Goal: Task Accomplishment & Management: Complete application form

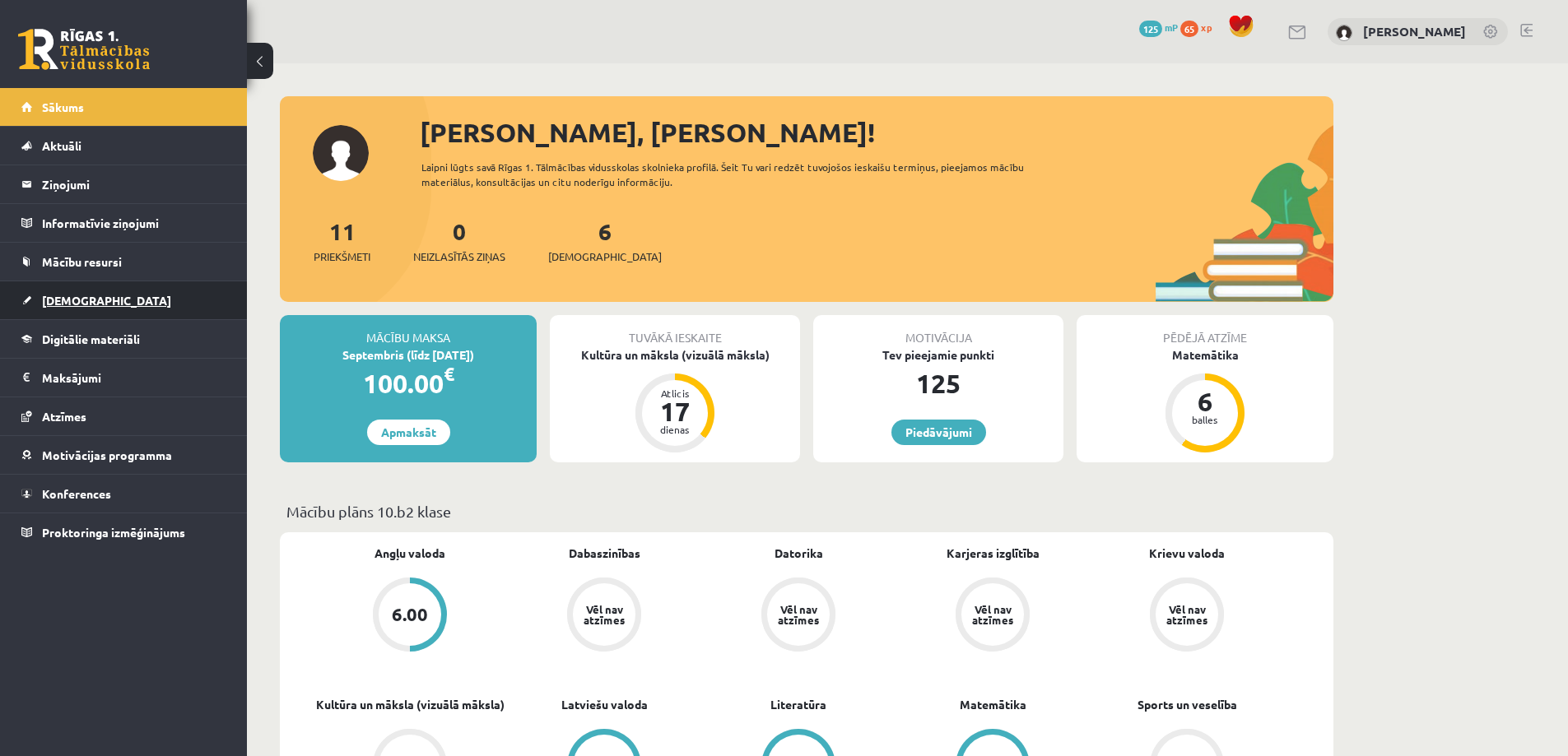
click at [85, 305] on span "[DEMOGRAPHIC_DATA]" at bounding box center [107, 300] width 129 height 15
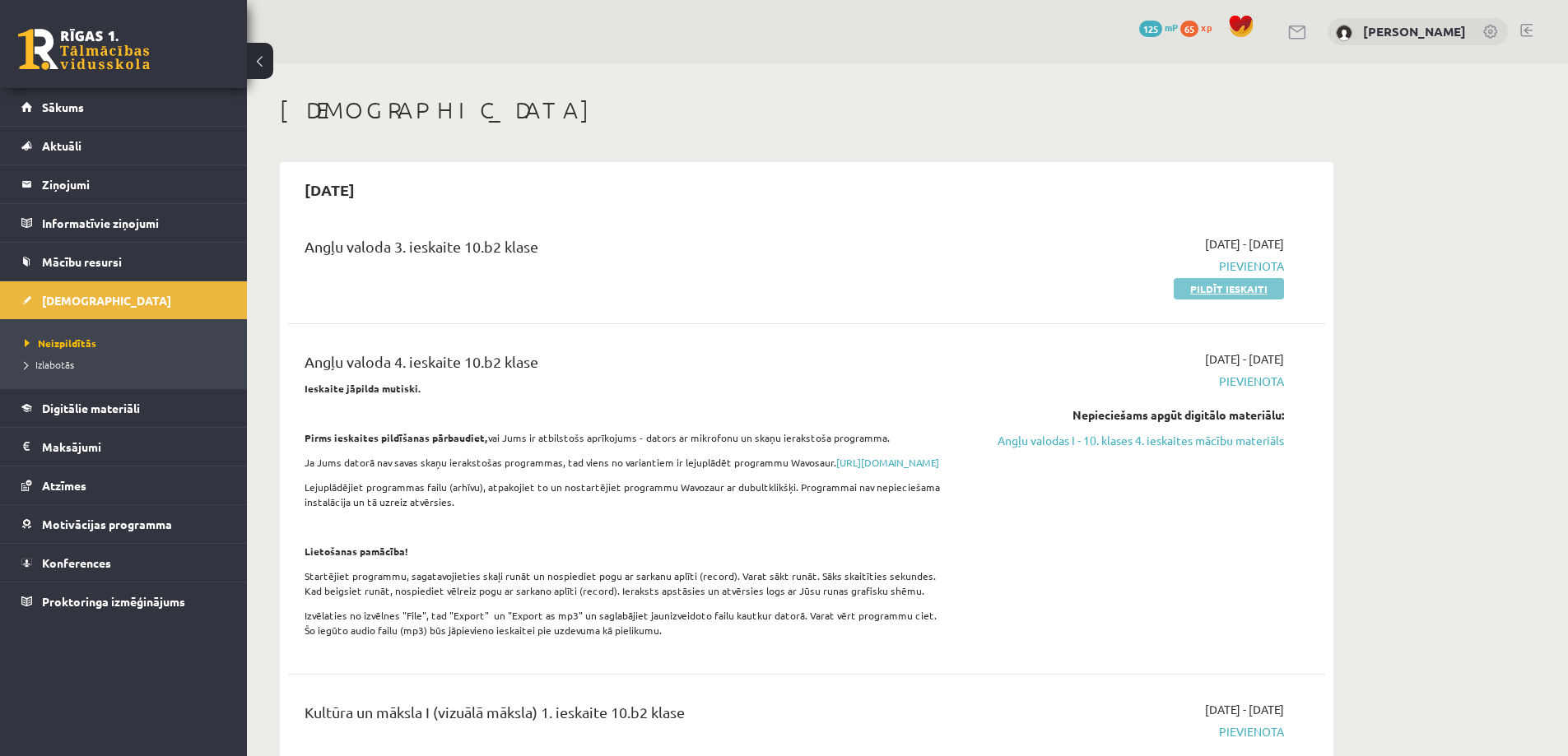
click at [1248, 290] on link "Pildīt ieskaiti" at bounding box center [1229, 289] width 110 height 22
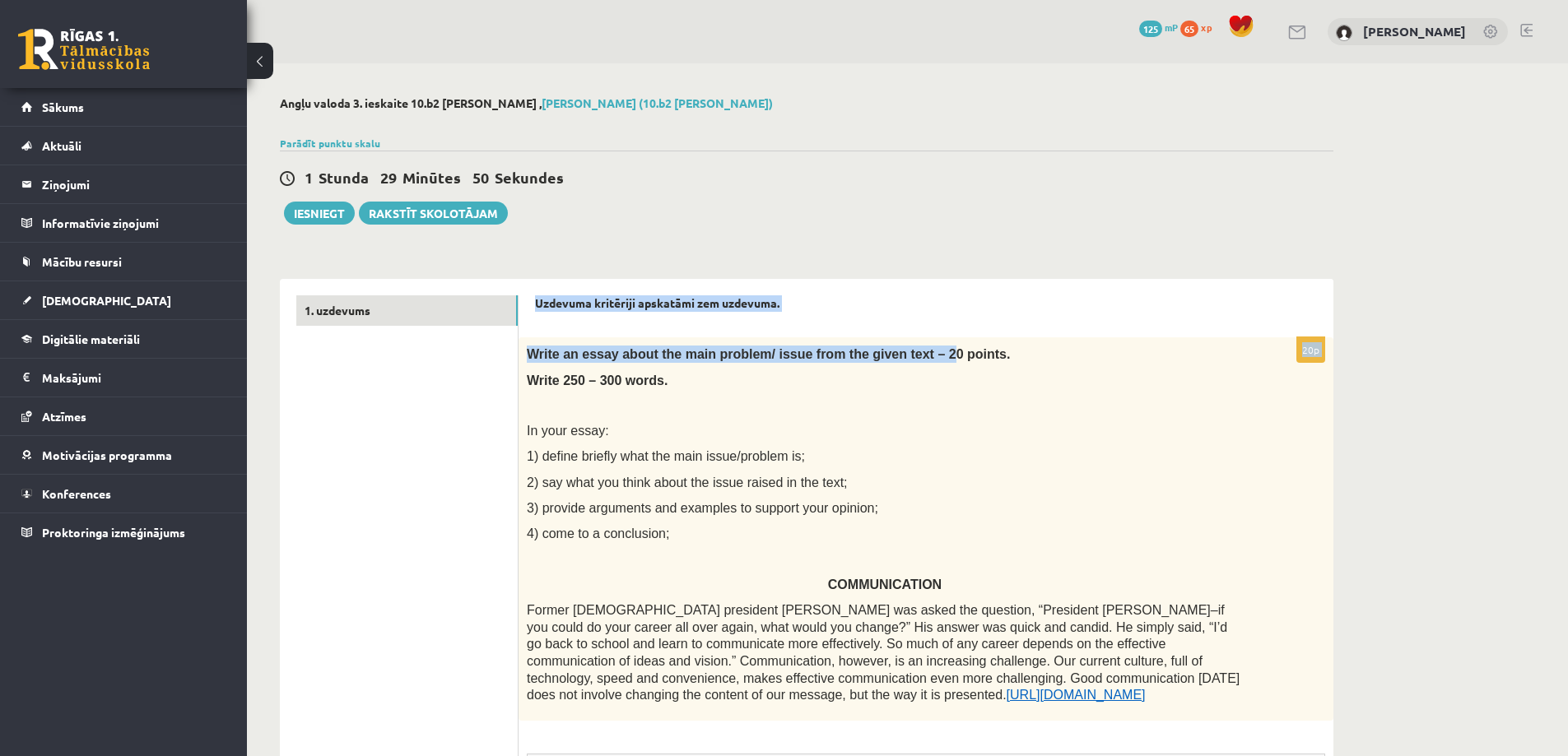
drag, startPoint x: 533, startPoint y: 301, endPoint x: 947, endPoint y: 337, distance: 415.6
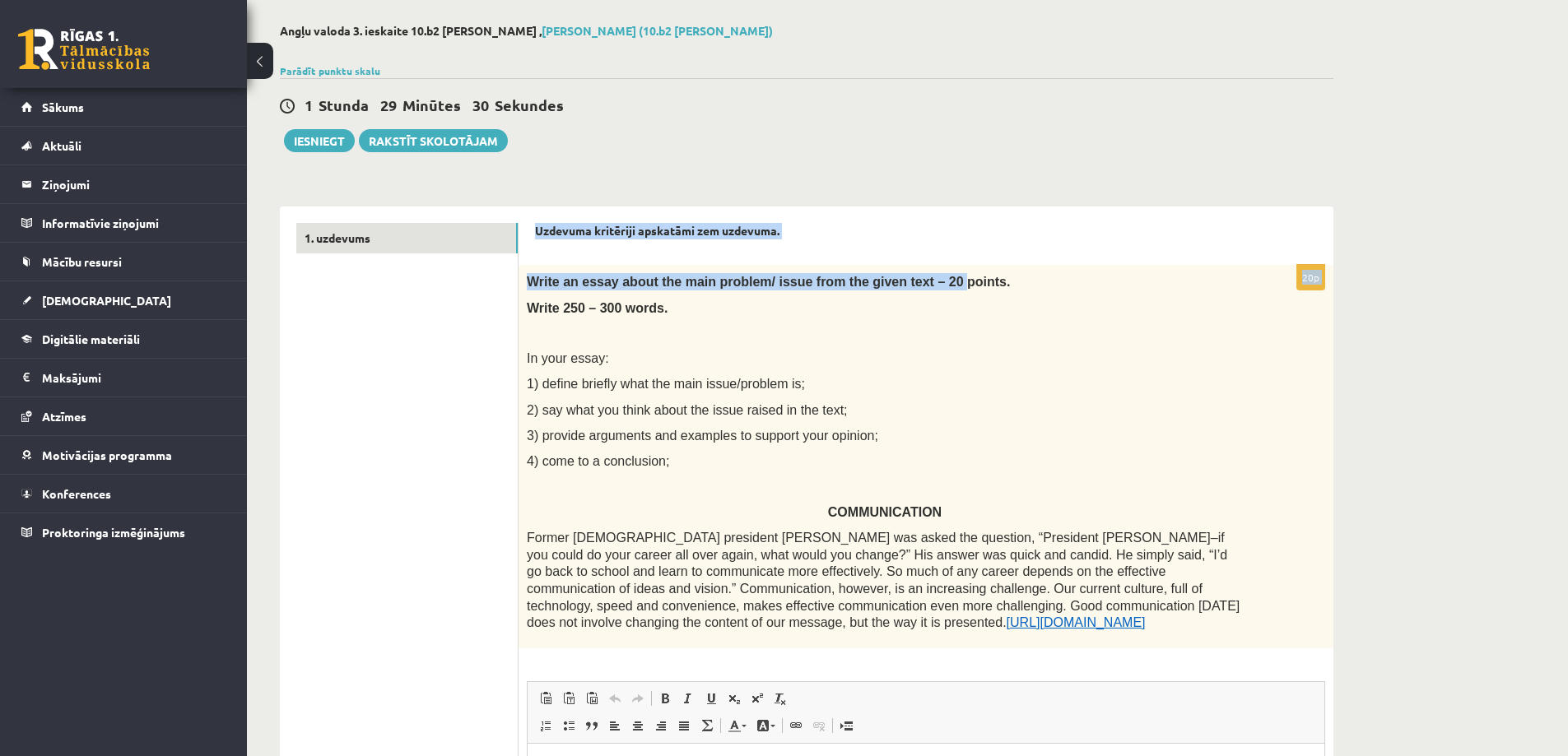
scroll to position [82, 0]
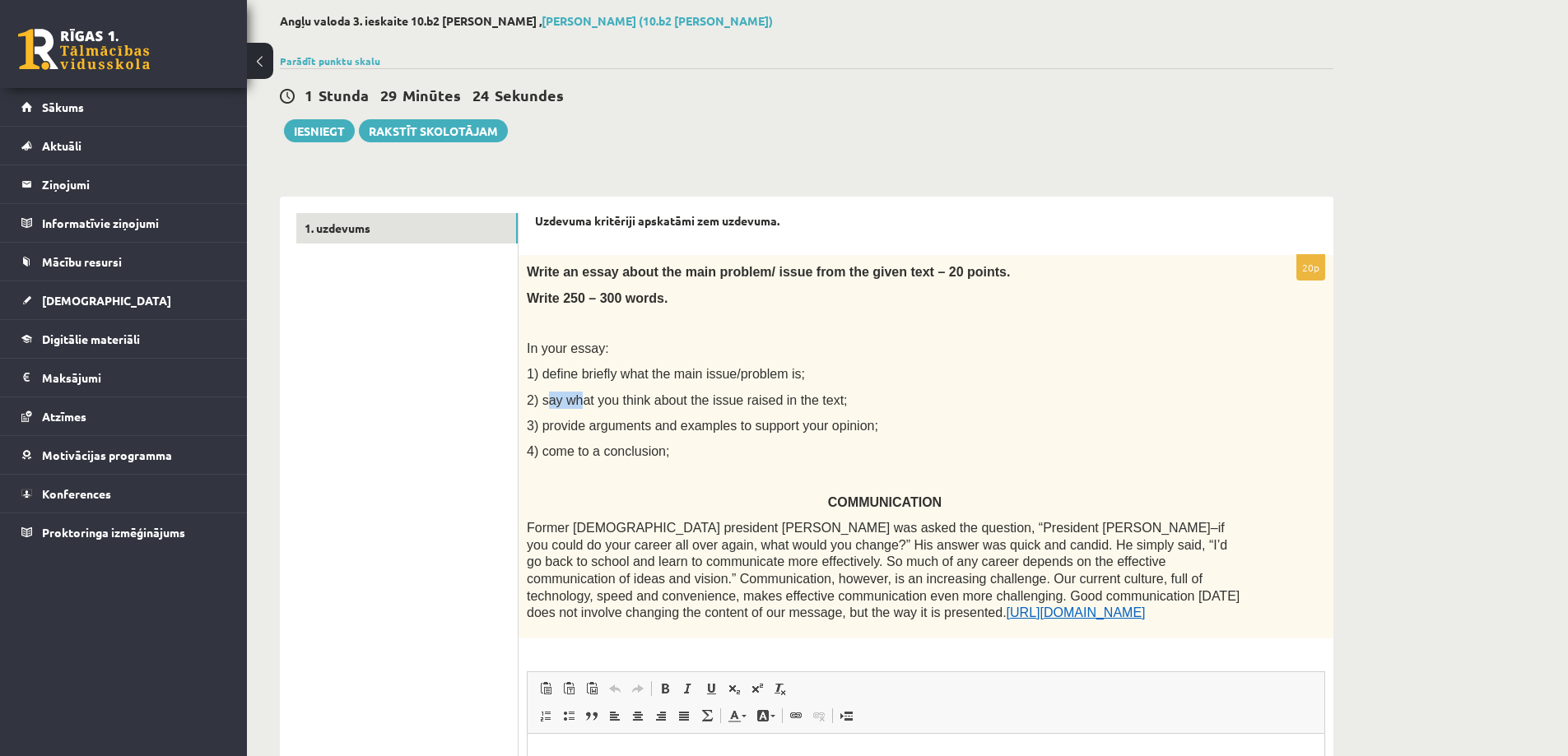
drag, startPoint x: 544, startPoint y: 402, endPoint x: 533, endPoint y: 397, distance: 12.1
click at [564, 401] on span "2) say what you think about the issue raised in the text;" at bounding box center [687, 400] width 321 height 14
click at [530, 402] on span "2) say what you think about the issue raised in the text;" at bounding box center [687, 400] width 321 height 14
drag, startPoint x: 530, startPoint y: 265, endPoint x: 848, endPoint y: 617, distance: 474.4
click at [848, 617] on div "Write an essay about the main problem/ issue from the given text – 20 points. W…" at bounding box center [926, 446] width 815 height 383
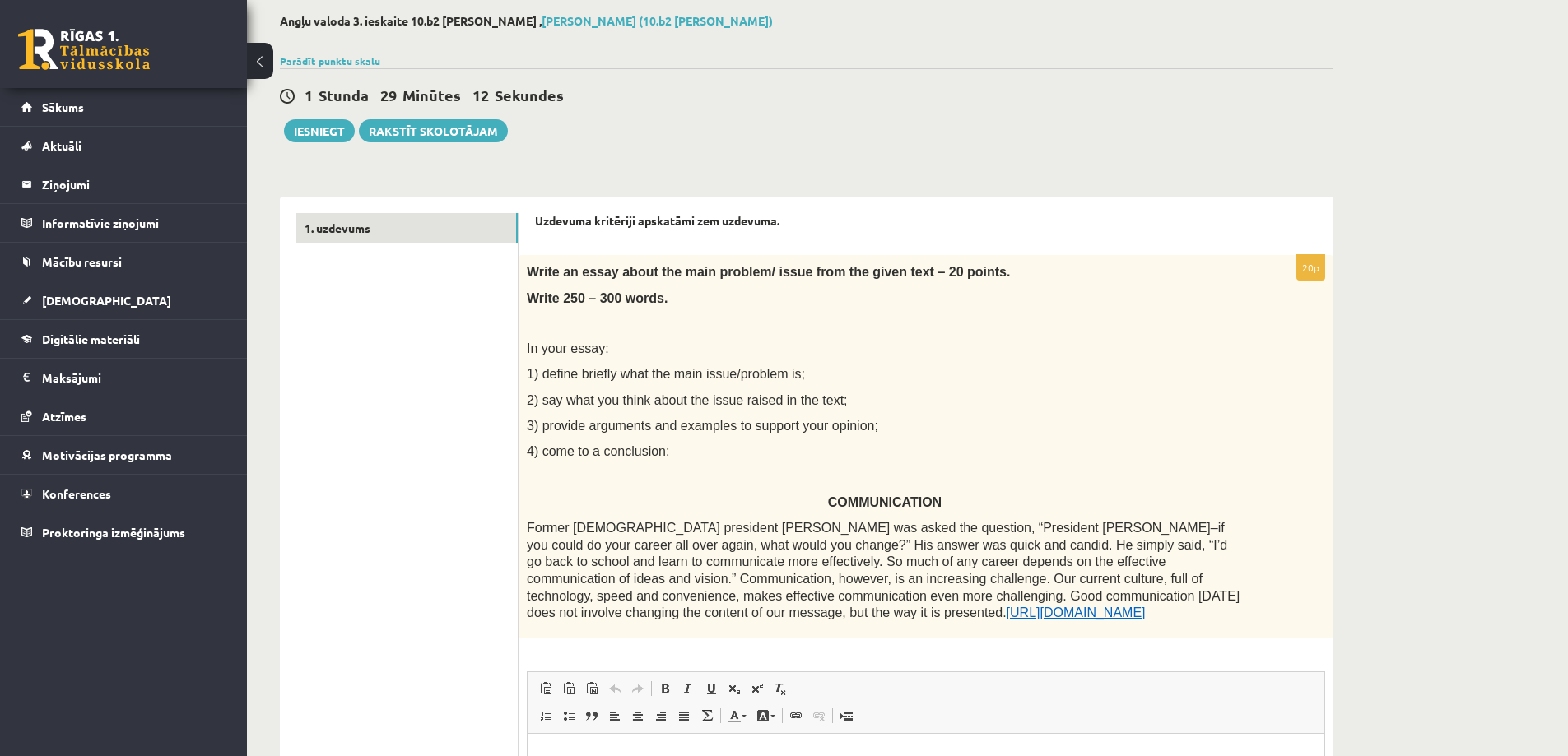
copy div "Write an essay about the main problem/ issue from the given text – 20 points. W…"
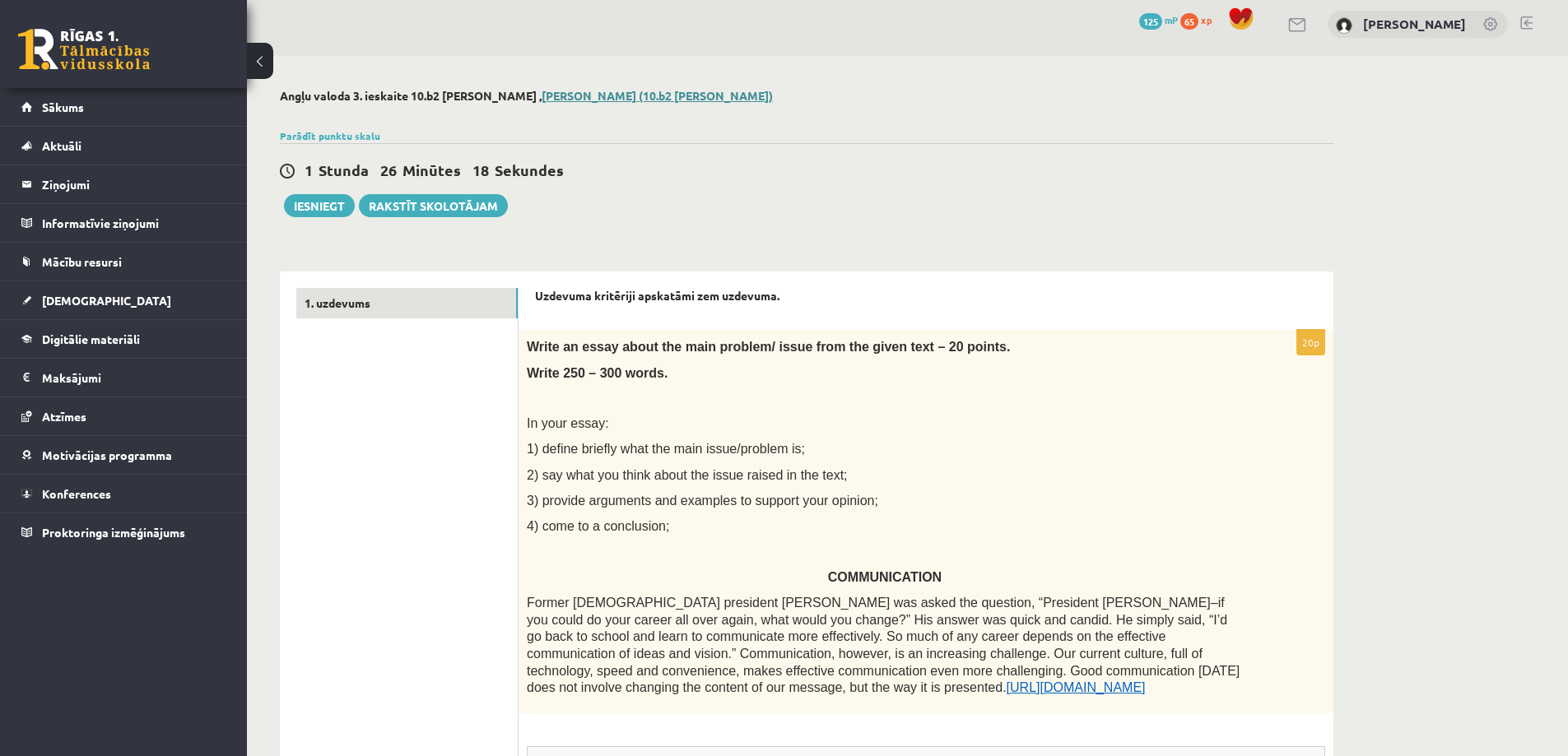
scroll to position [0, 0]
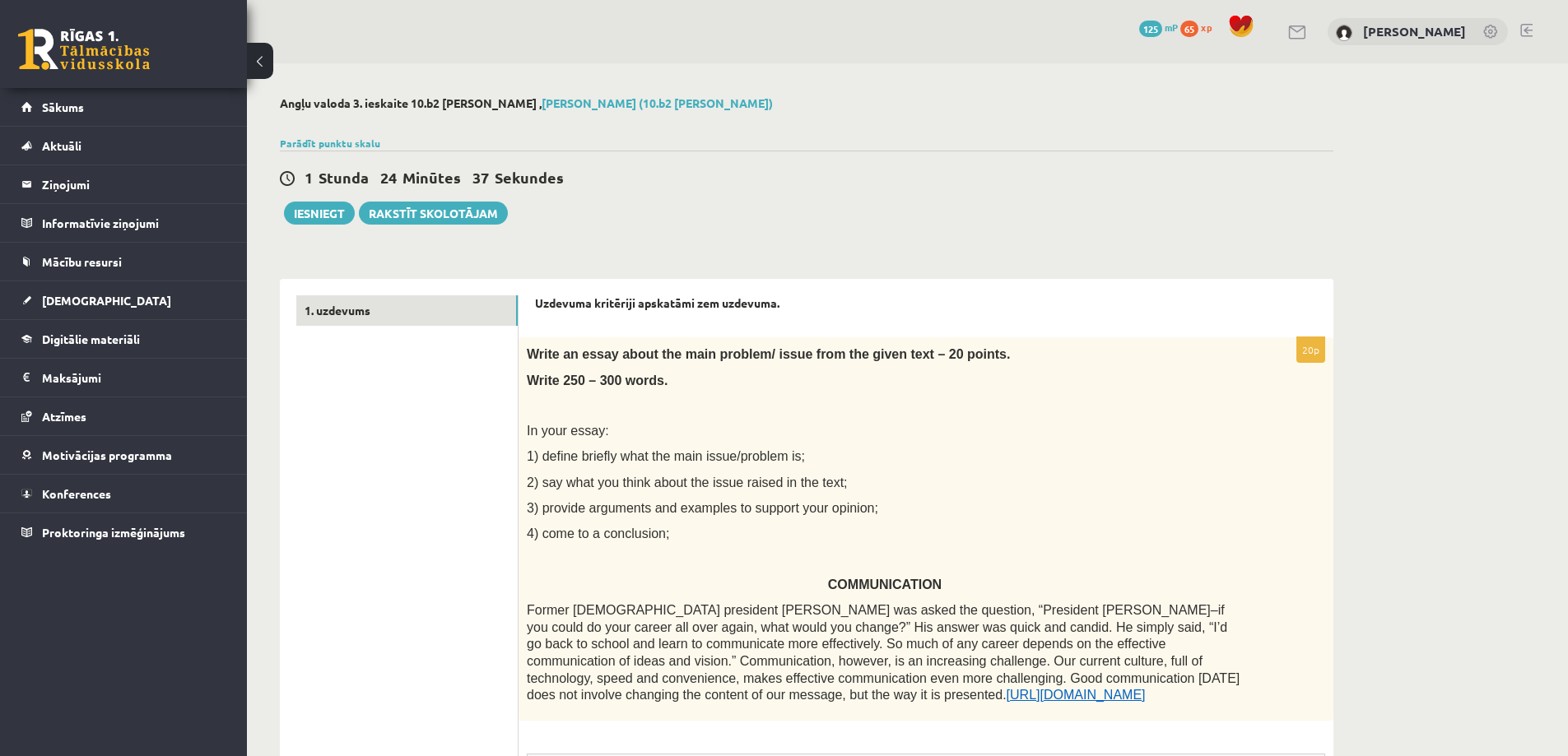
click at [999, 510] on p "3) provide arguments and examples to support your opinion;" at bounding box center [885, 508] width 716 height 17
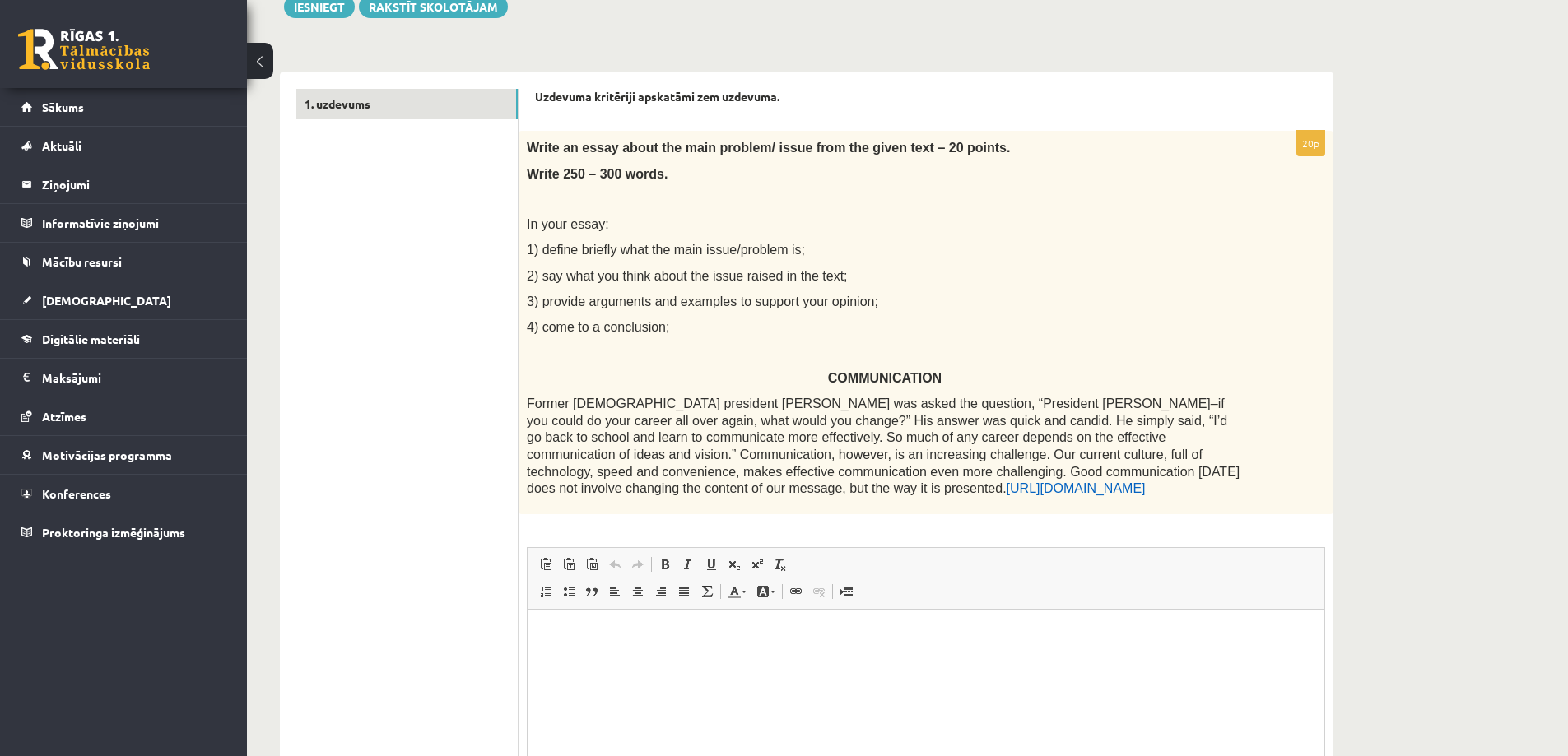
scroll to position [247, 0]
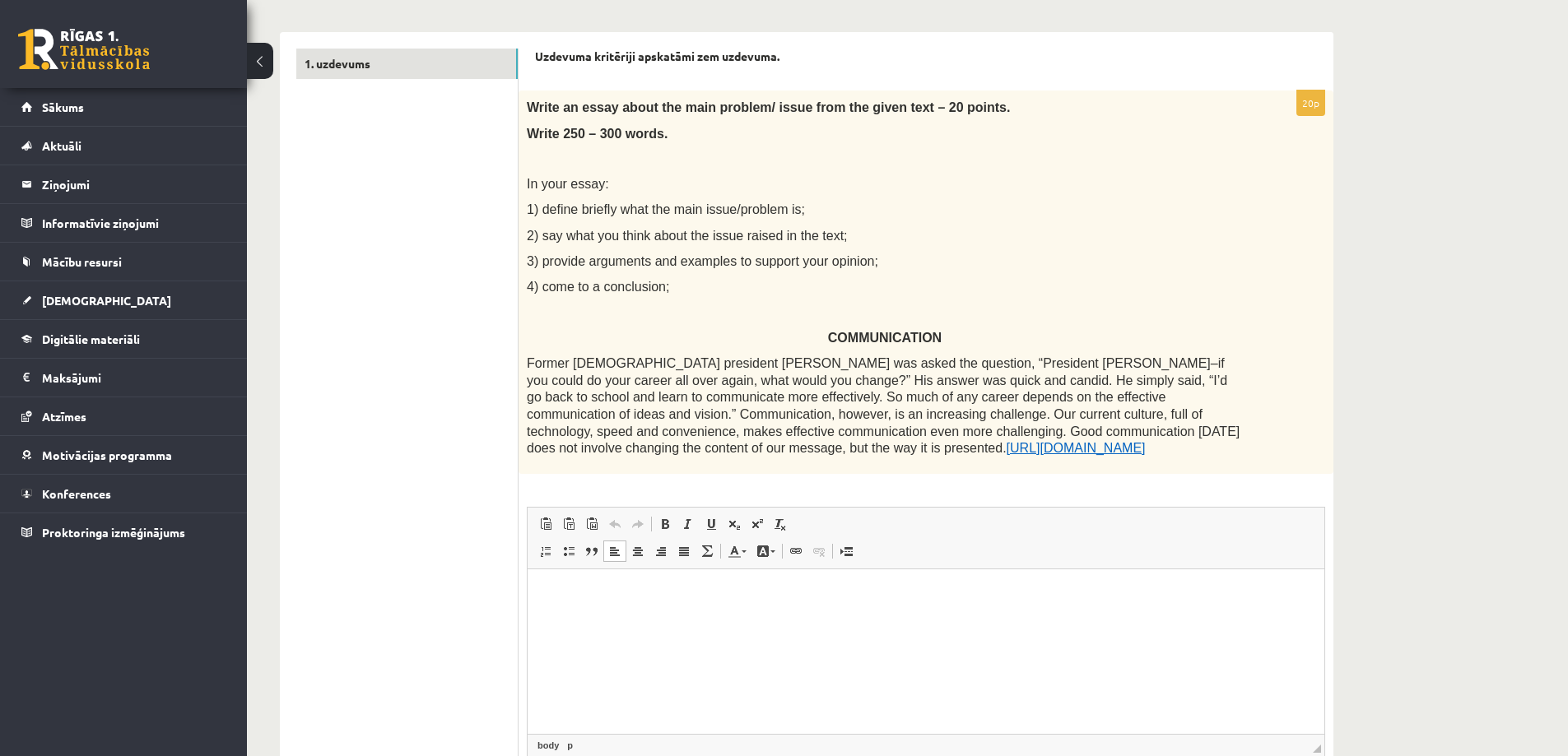
click at [648, 617] on html at bounding box center [926, 593] width 797 height 50
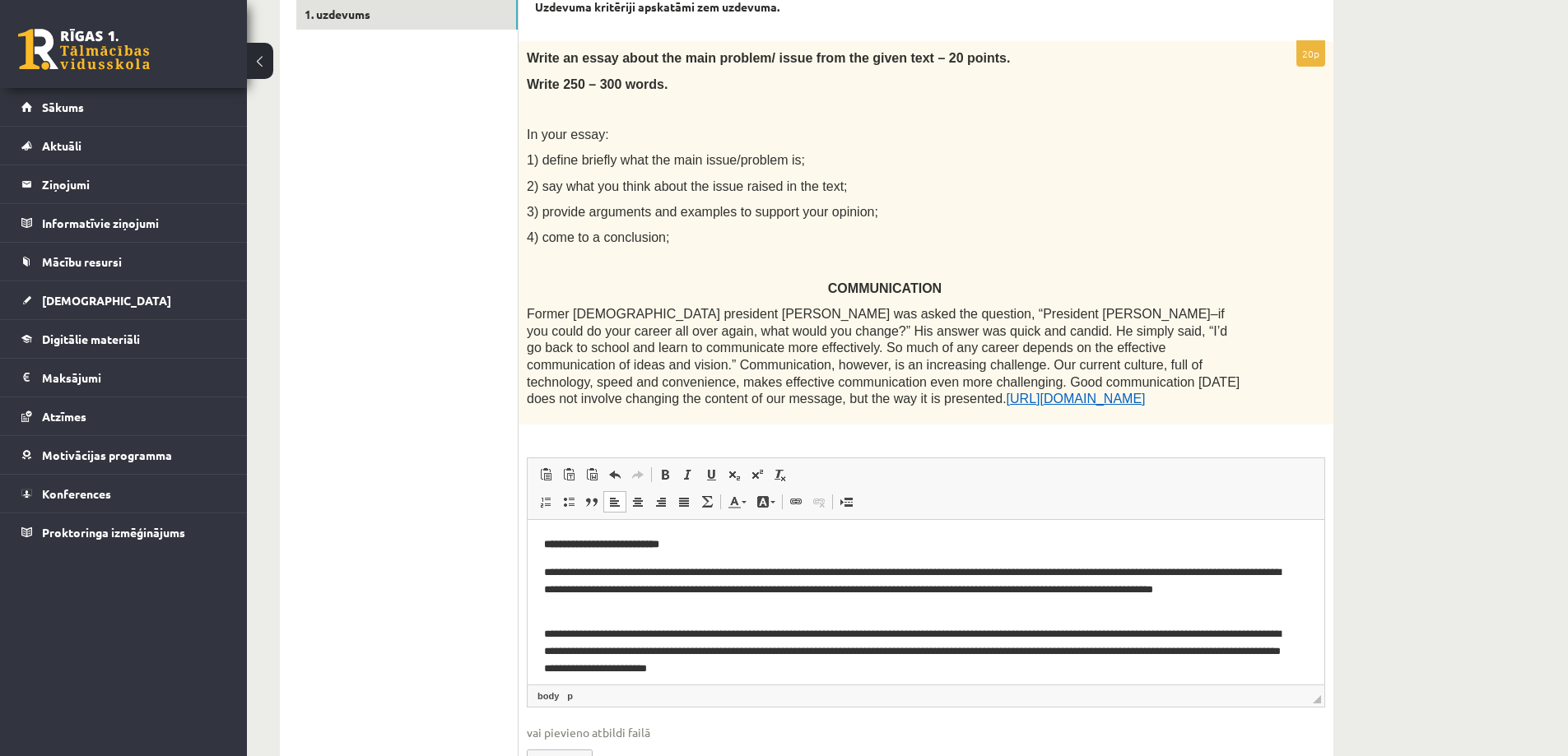
scroll to position [63, 0]
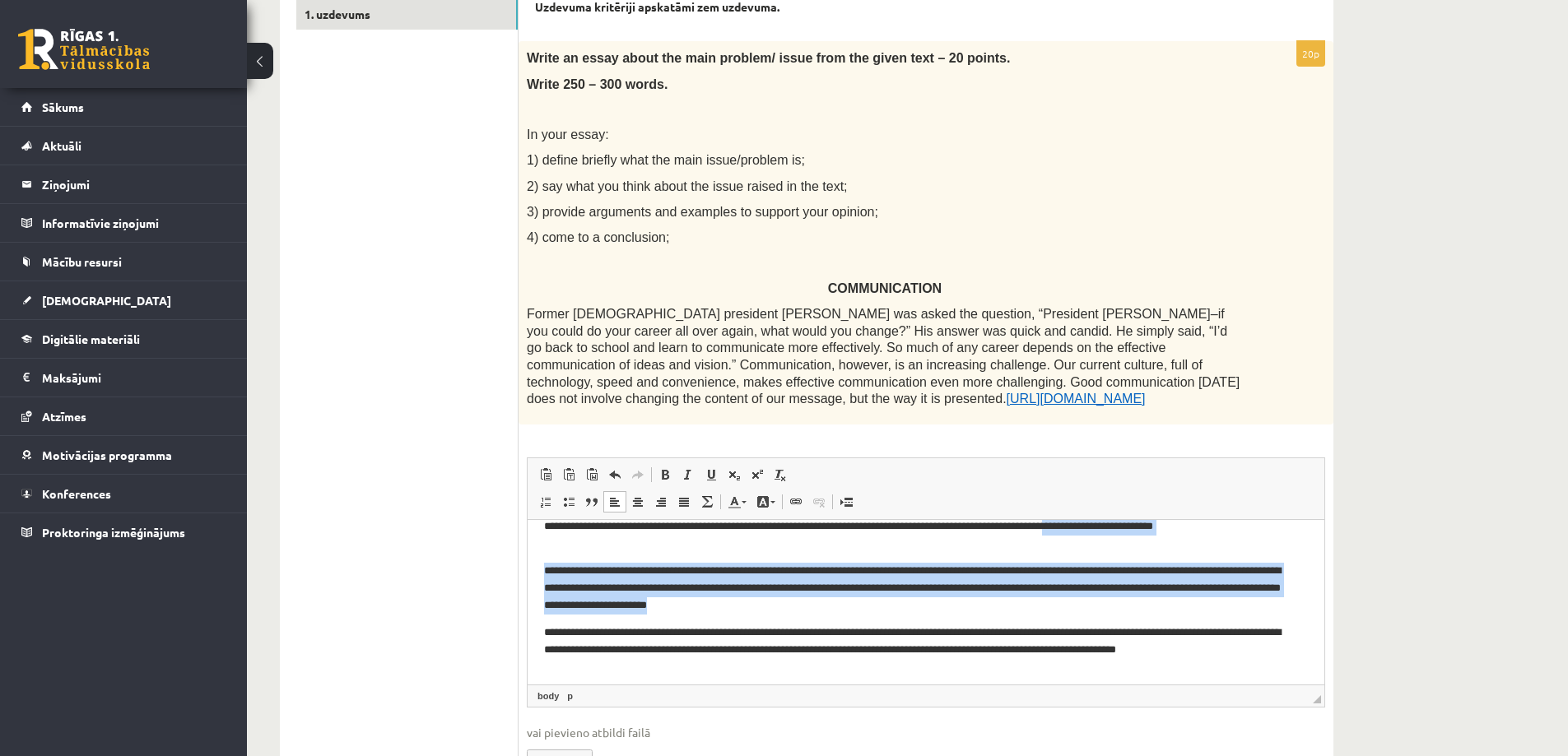
drag, startPoint x: 821, startPoint y: 666, endPoint x: 535, endPoint y: 538, distance: 313.3
click at [535, 538] on html "**********" at bounding box center [926, 601] width 797 height 291
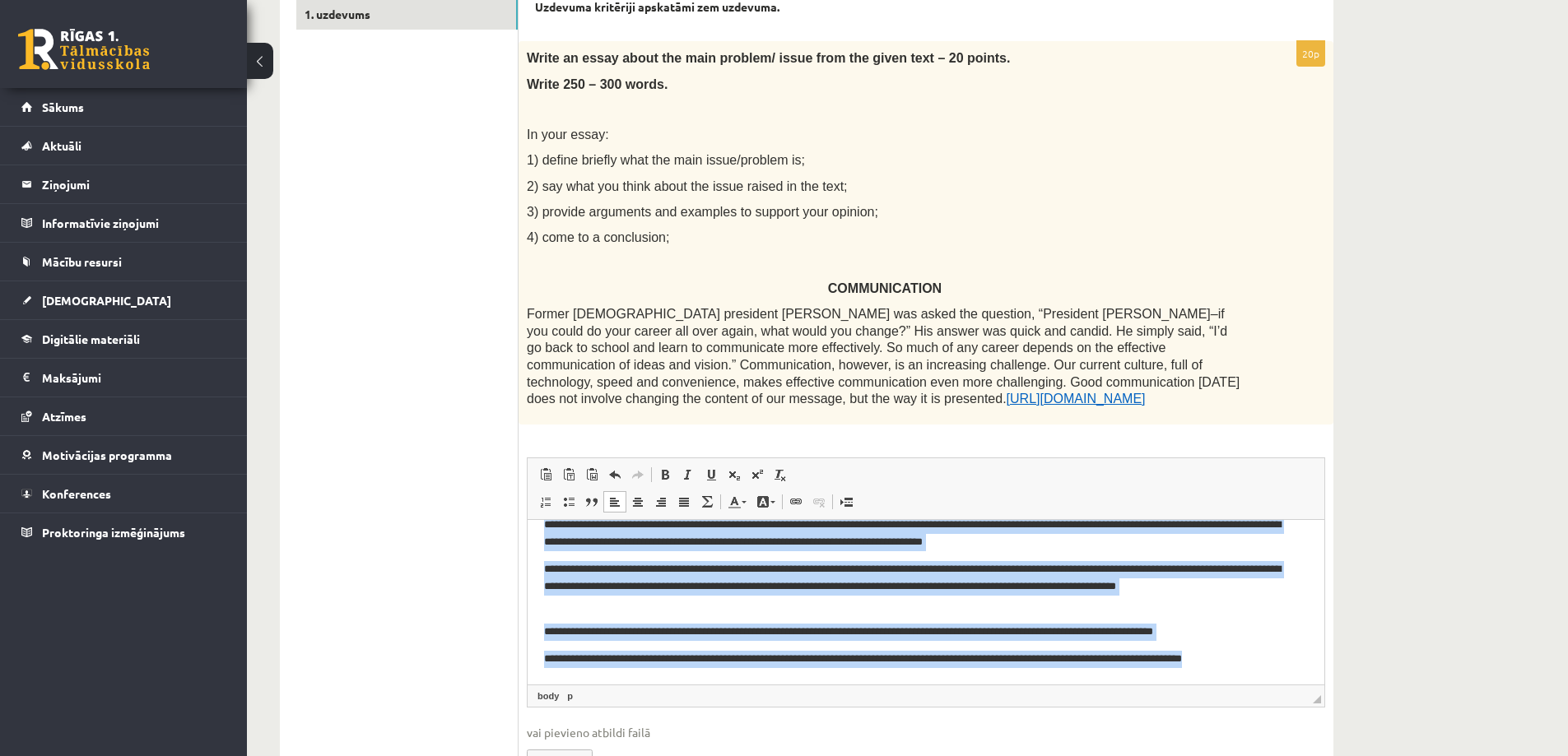
scroll to position [0, 0]
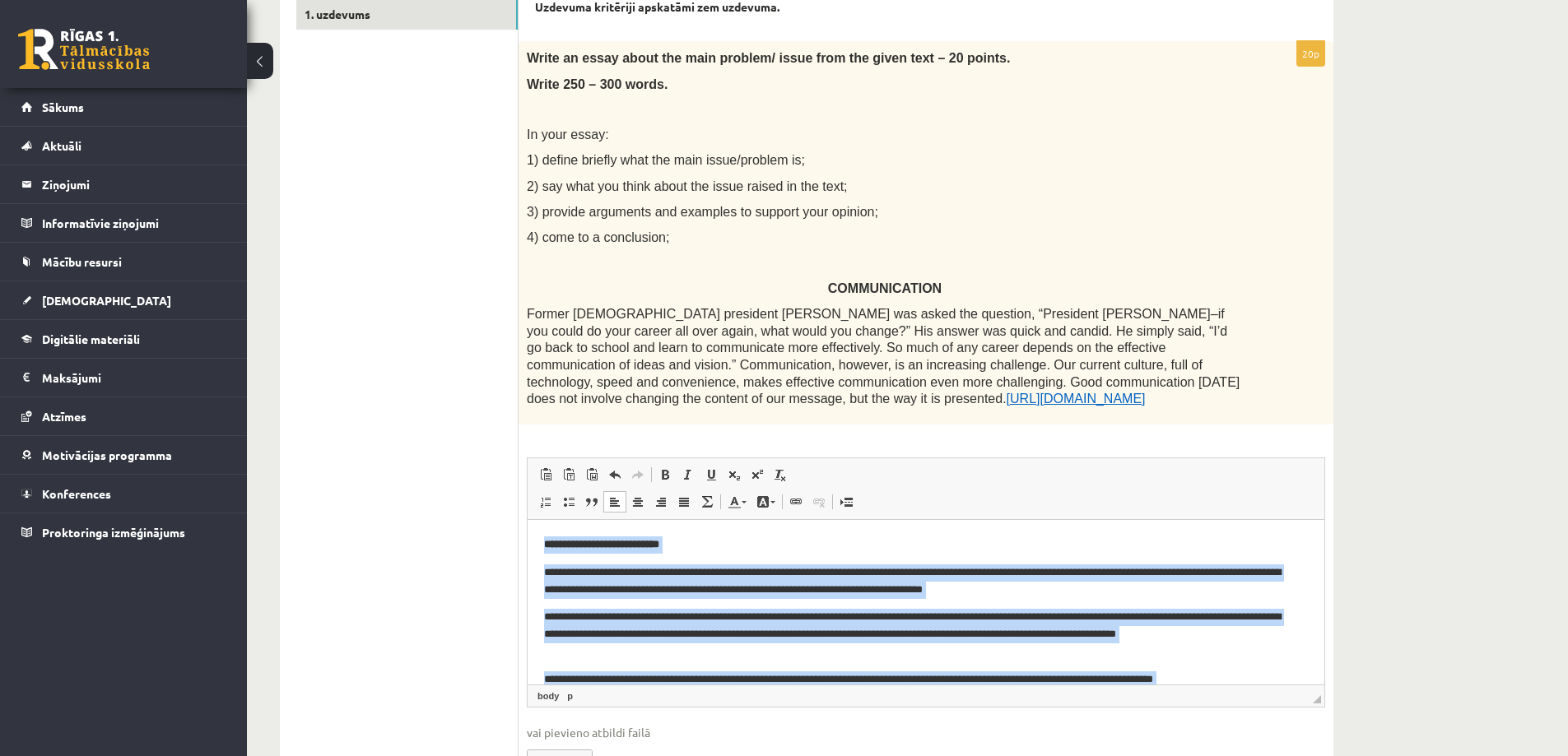
drag, startPoint x: 1264, startPoint y: 658, endPoint x: 532, endPoint y: 525, distance: 744.0
click at [532, 525] on html "**********" at bounding box center [926, 626] width 797 height 212
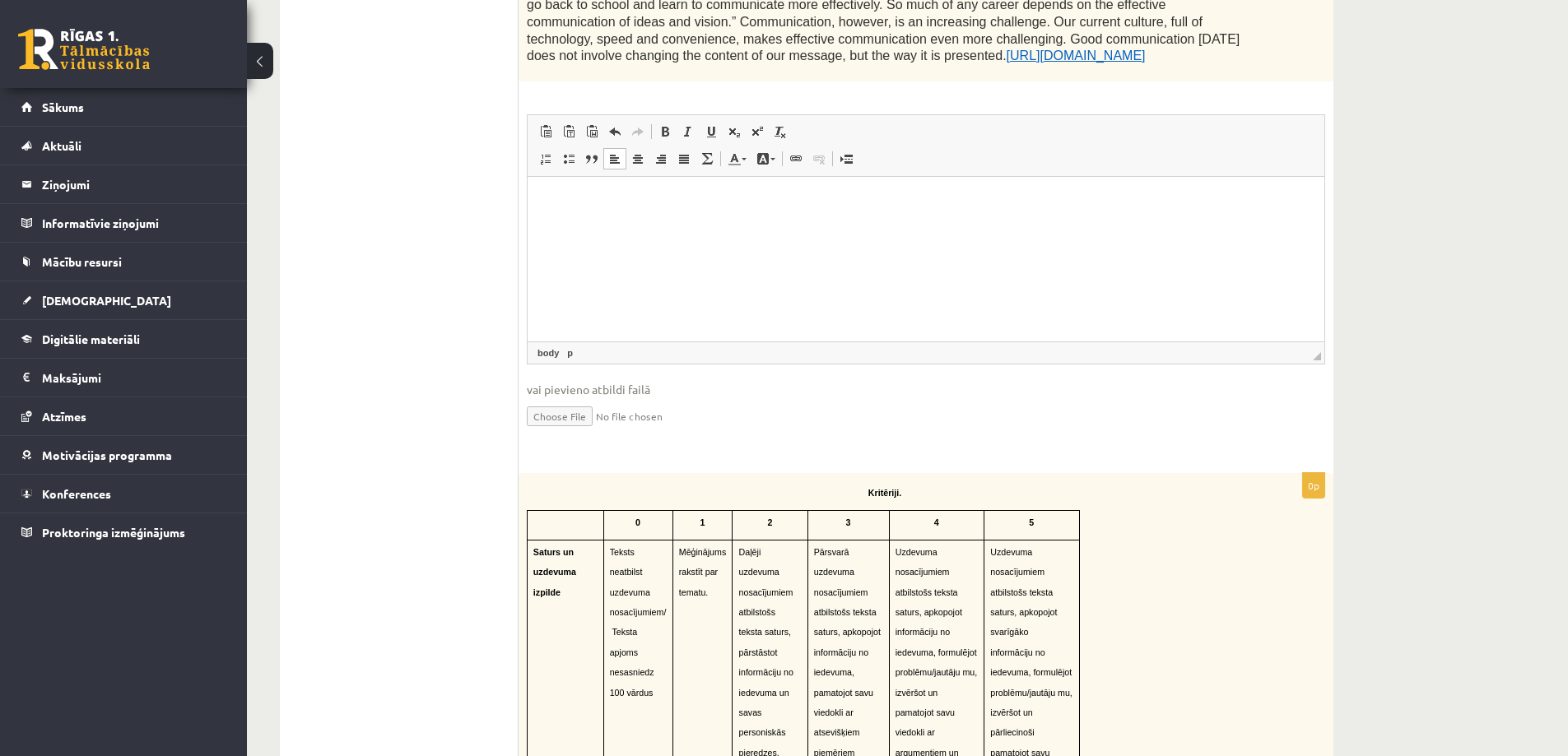
scroll to position [626, 0]
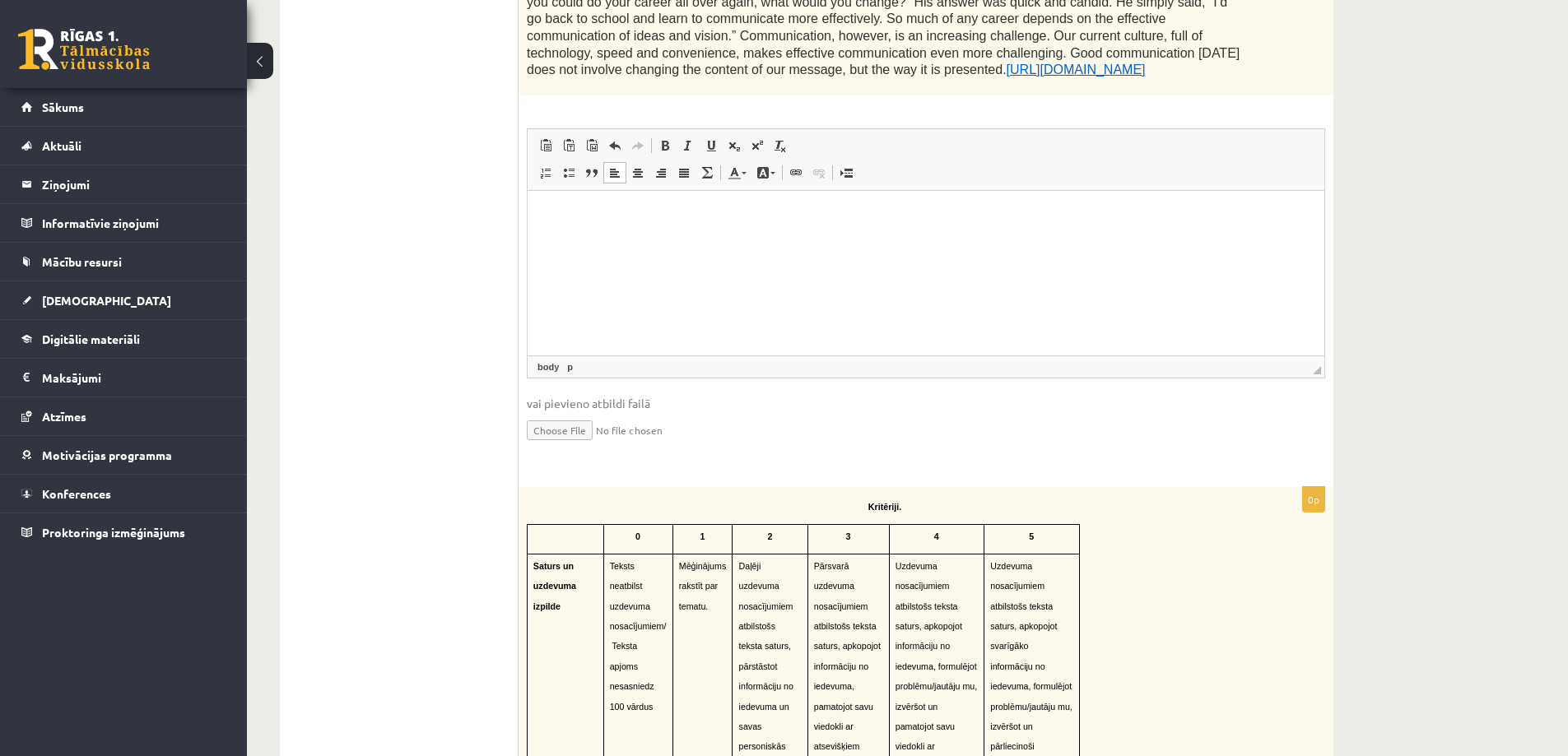
click at [641, 590] on p "Teksts neatbilst uzdevuma nosacījumiem/ Teksta apjoms nesasniedz 100 vārdus" at bounding box center [638, 634] width 56 height 160
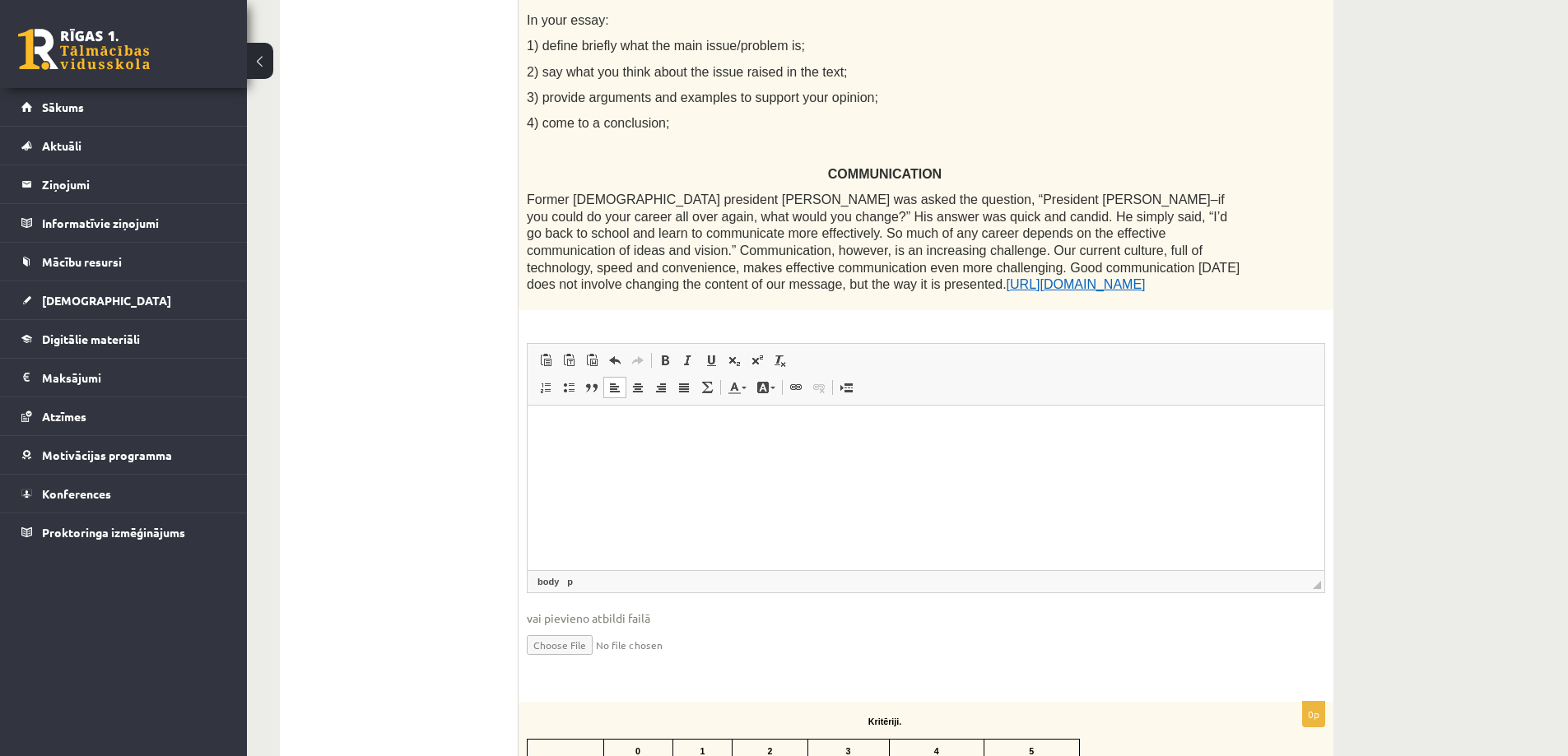
scroll to position [378, 0]
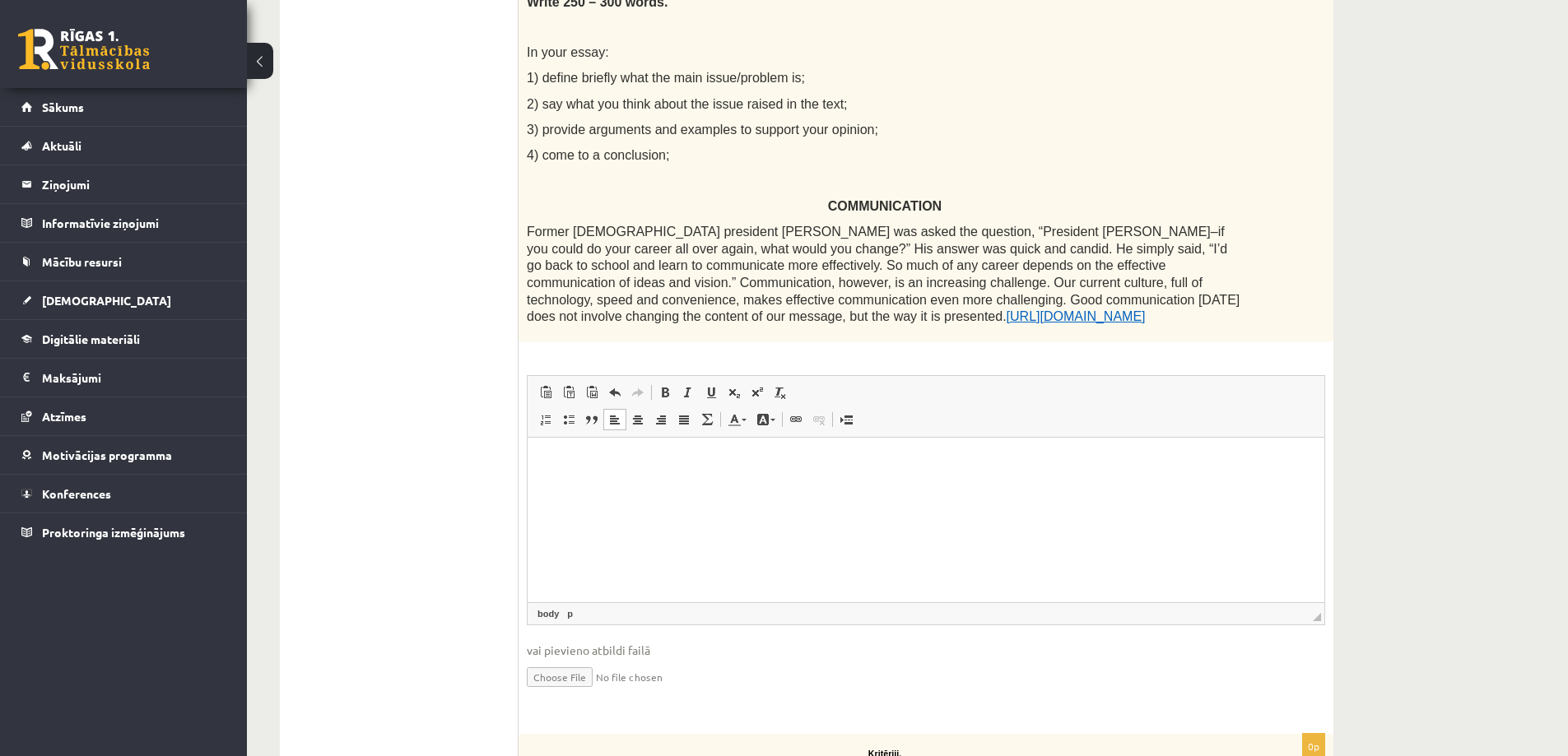
click at [605, 487] on html at bounding box center [926, 462] width 797 height 50
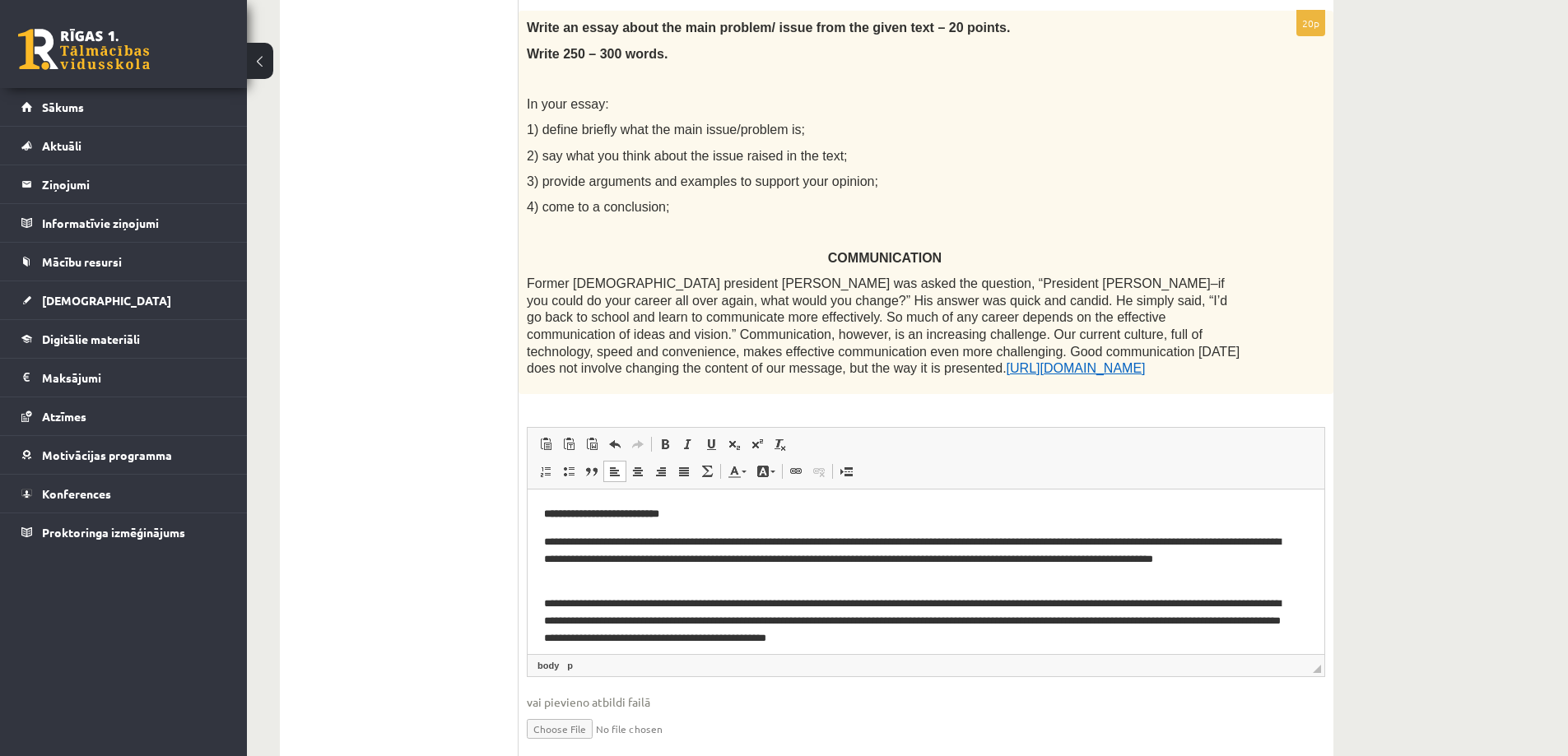
scroll to position [296, 0]
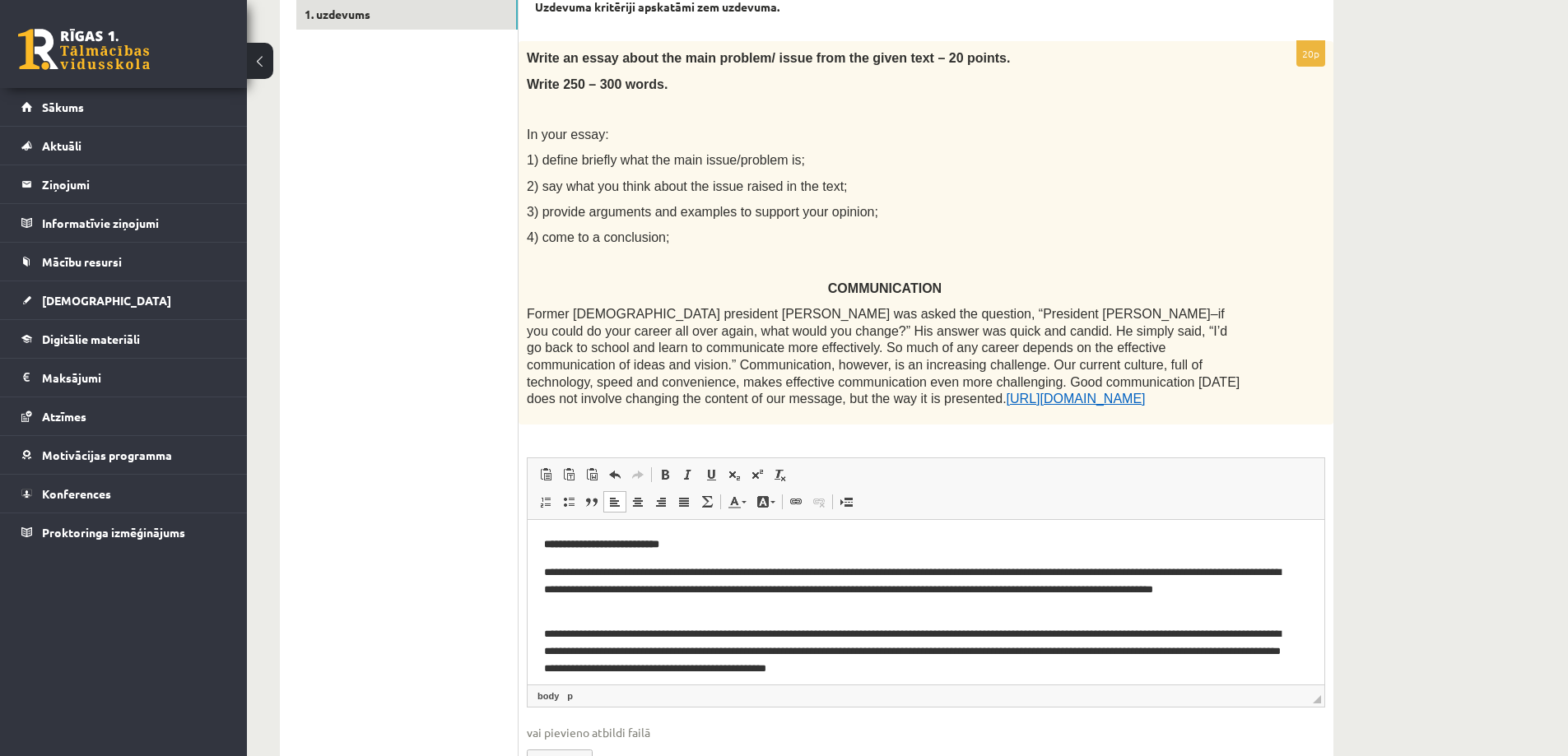
click at [1007, 400] on link "[URL][DOMAIN_NAME]" at bounding box center [1077, 398] width 139 height 14
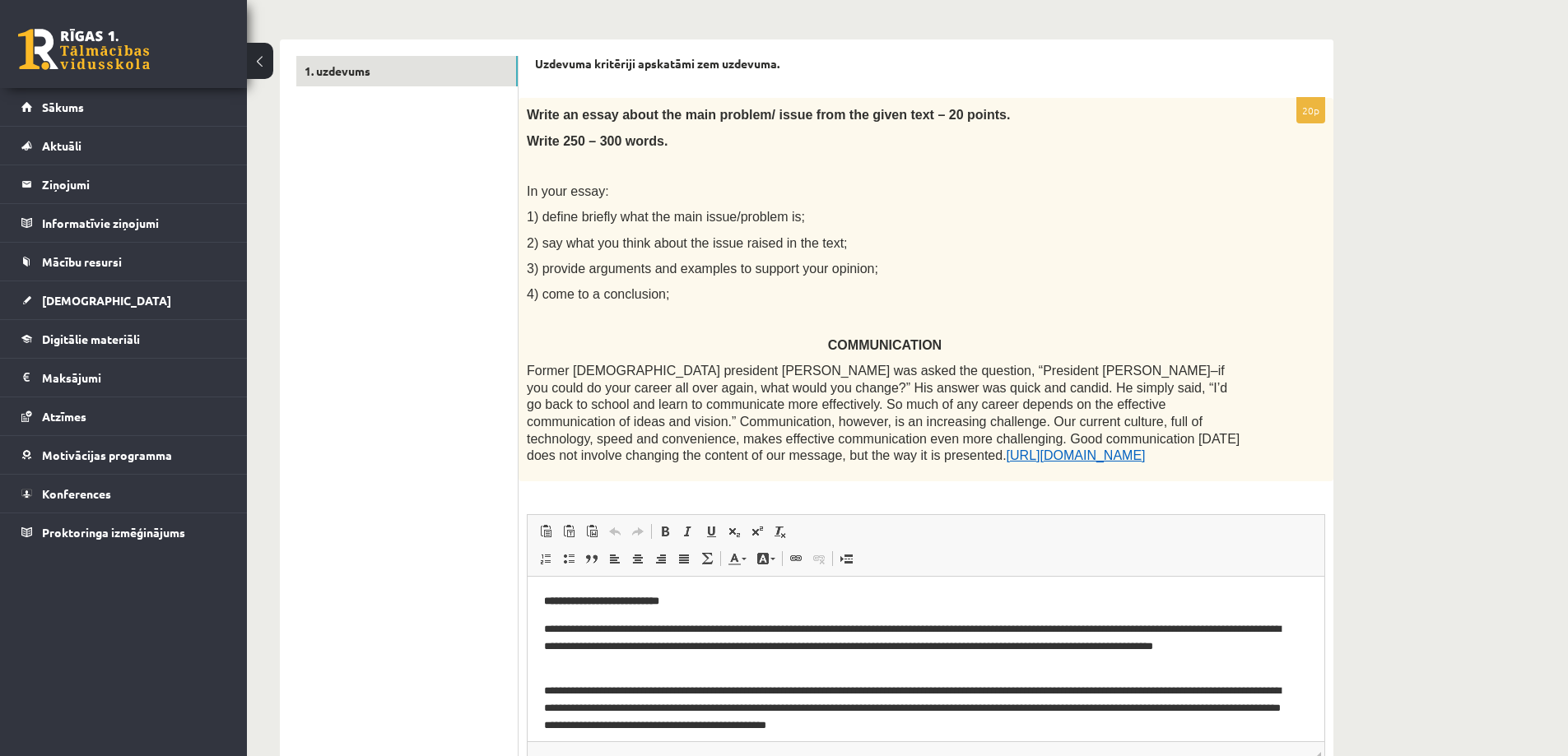
scroll to position [214, 0]
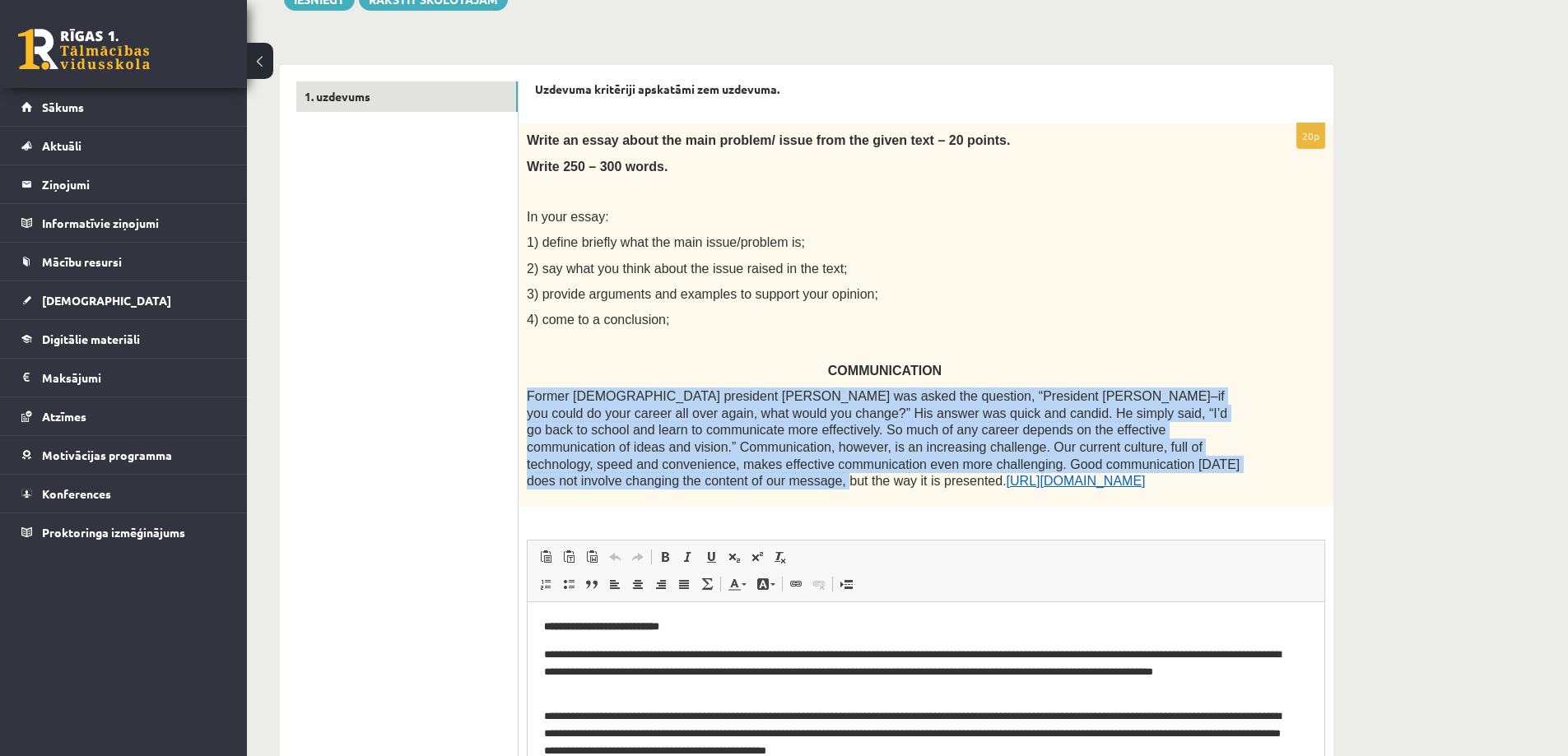
drag, startPoint x: 527, startPoint y: 396, endPoint x: 1087, endPoint y: 466, distance: 564.4
click at [1087, 466] on span "Former US president Gerald Ford was asked the question, “President Ford–if you …" at bounding box center [883, 438] width 713 height 99
copy span "Former US president Gerald Ford was asked the question, “President Ford–if you …"
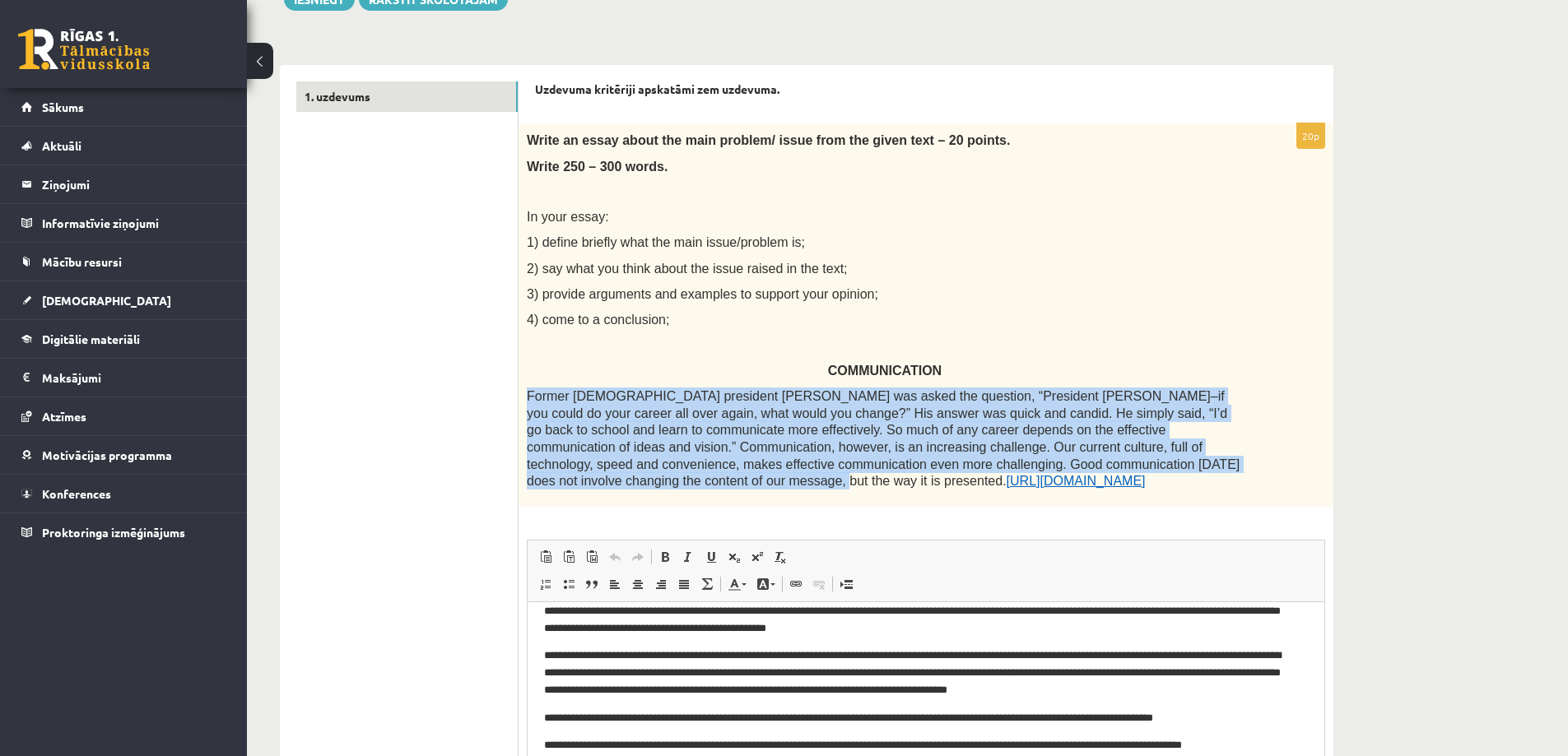
scroll to position [128, 0]
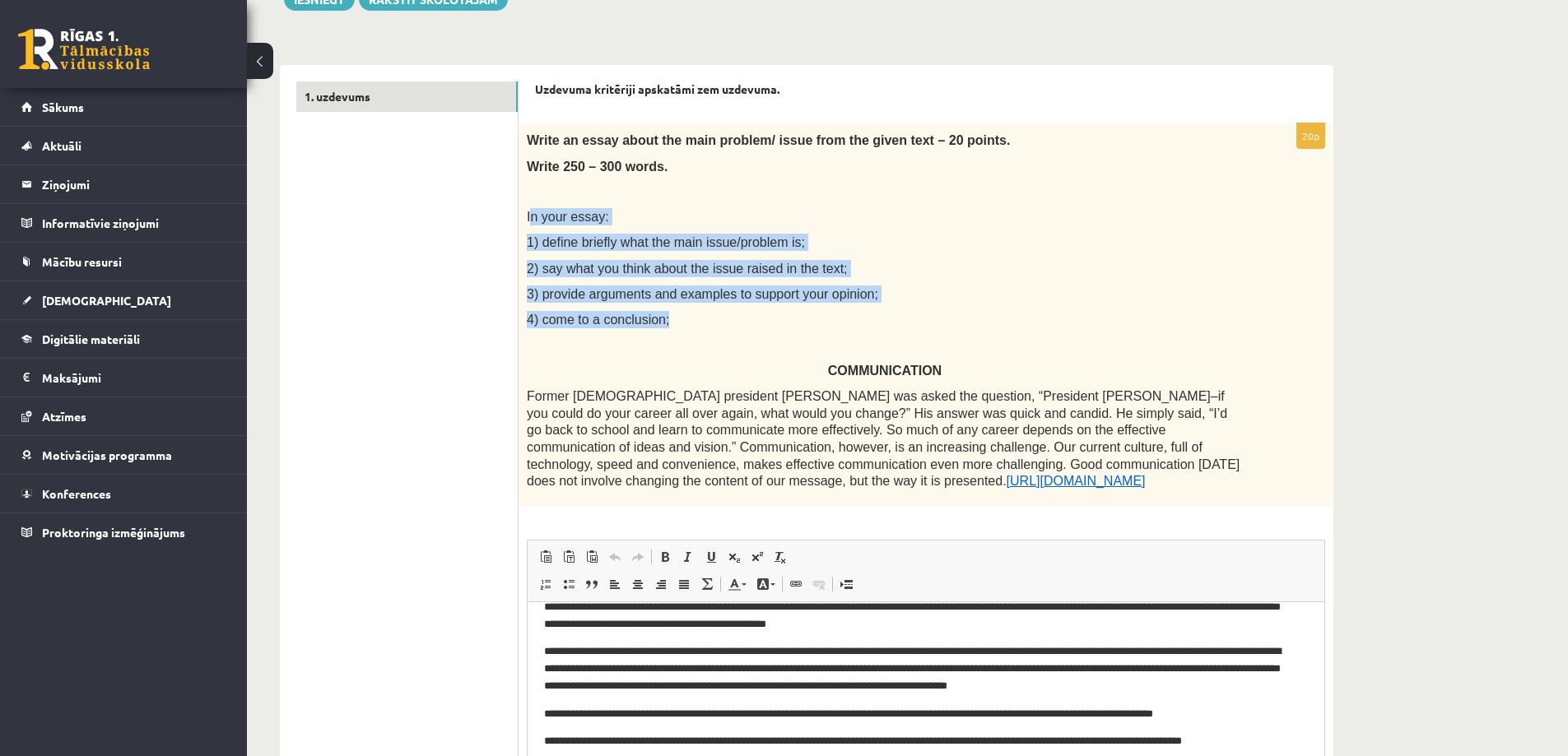
drag, startPoint x: 530, startPoint y: 218, endPoint x: 637, endPoint y: 280, distance: 123.7
click at [687, 323] on div "Write an essay about the main problem/ issue from the given text – 20 points. W…" at bounding box center [926, 315] width 815 height 383
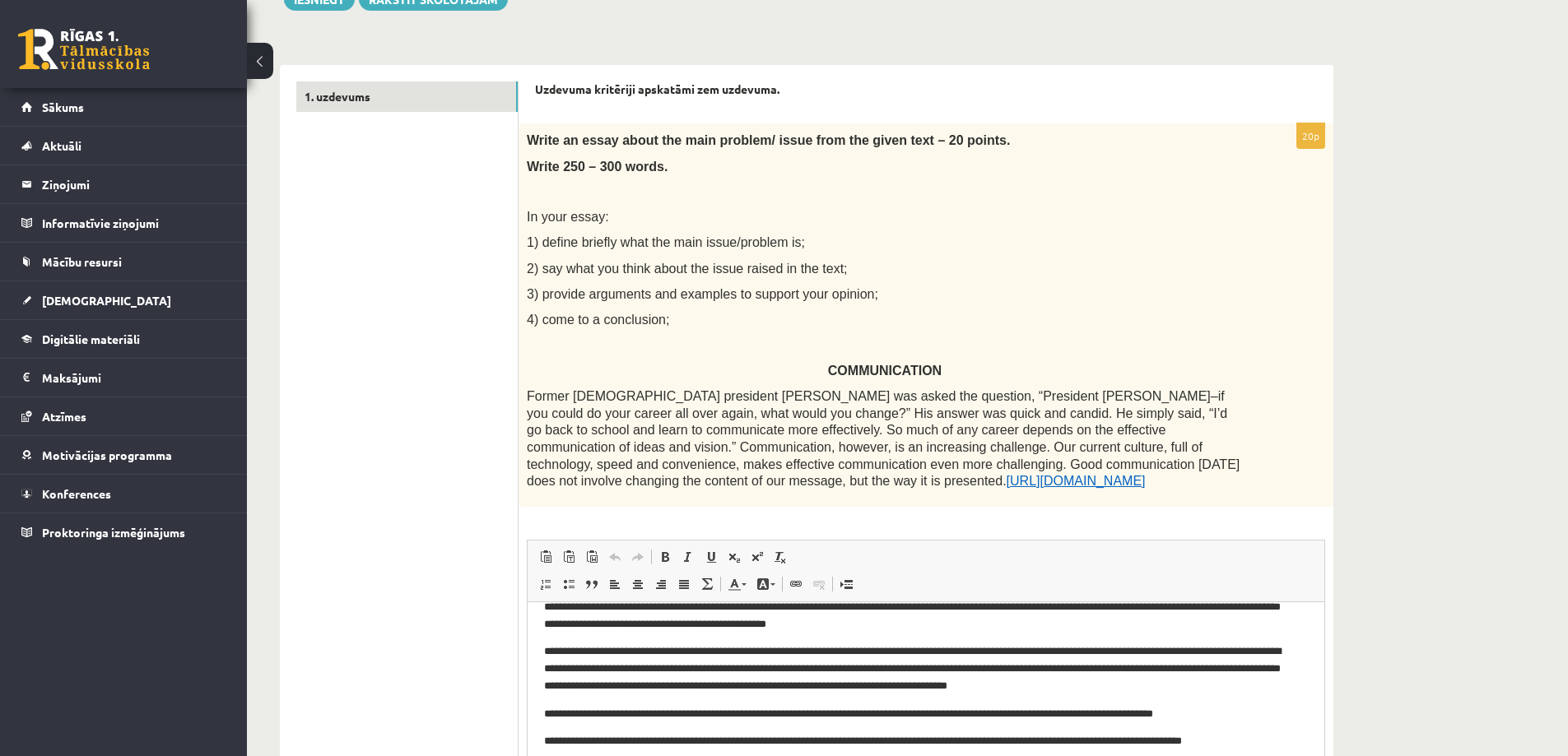
click at [521, 218] on div "Write an essay about the main problem/ issue from the given text – 20 points. W…" at bounding box center [926, 315] width 815 height 383
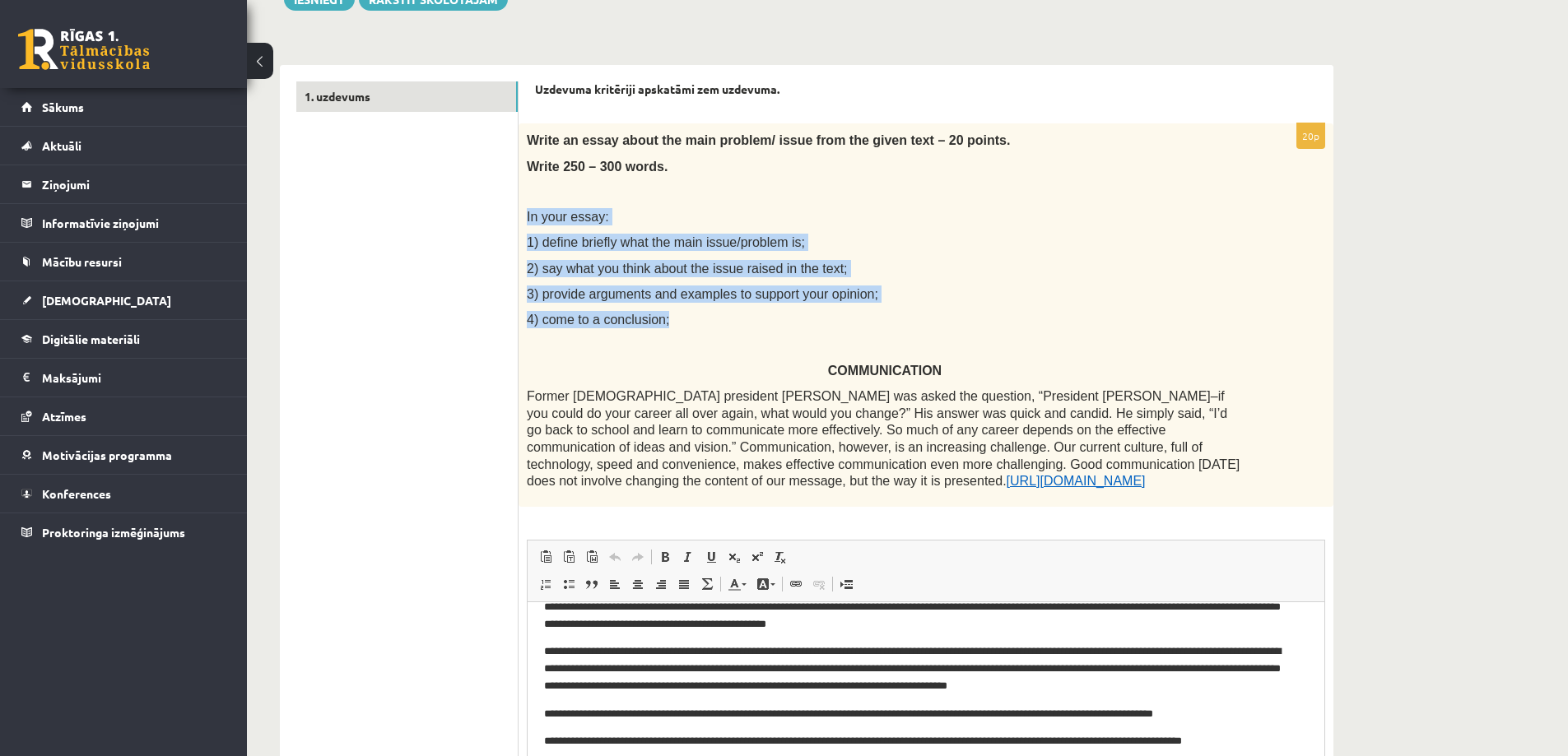
drag, startPoint x: 536, startPoint y: 221, endPoint x: 673, endPoint y: 324, distance: 171.4
click at [673, 324] on div "Write an essay about the main problem/ issue from the given text – 20 points. W…" at bounding box center [926, 315] width 815 height 383
copy div "In your essay: 1) define briefly what the main issue/problem is; 2) say what yo…"
drag, startPoint x: 851, startPoint y: 238, endPoint x: 609, endPoint y: 223, distance: 242.5
click at [849, 238] on p "1) define briefly what the main issue/problem is;" at bounding box center [885, 242] width 716 height 17
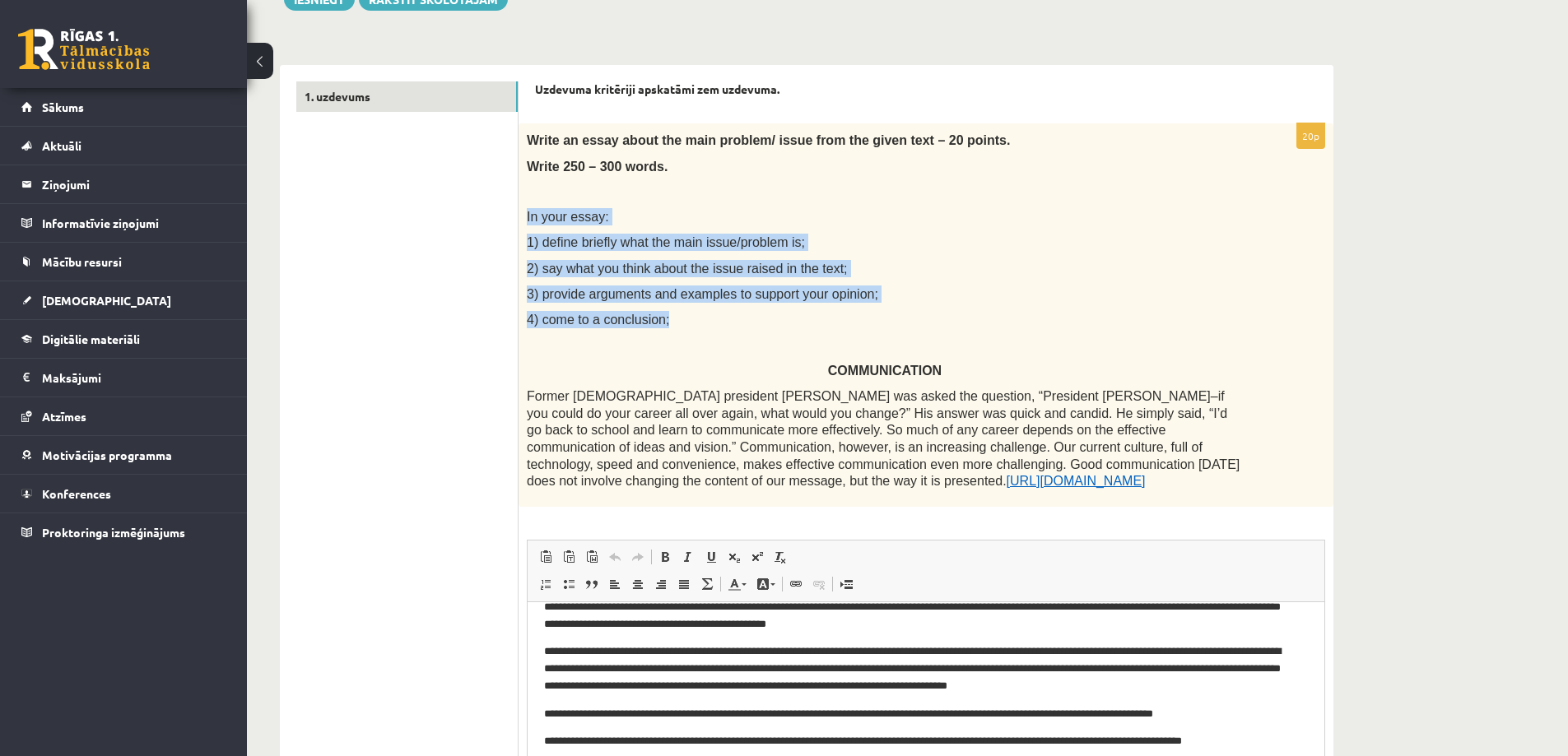
copy div "In your essay: 1) define briefly what the main issue/problem is; 2) say what yo…"
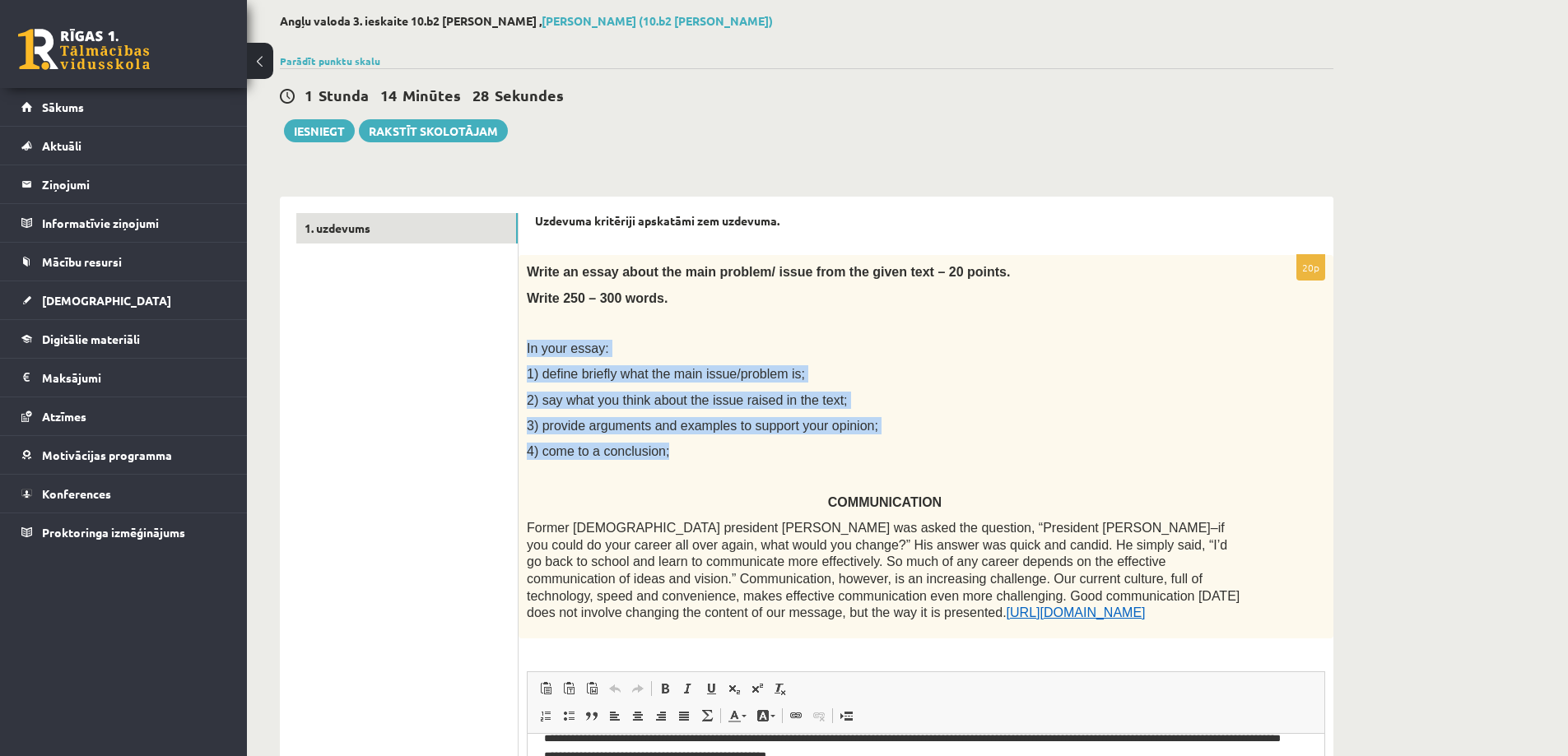
scroll to position [0, 0]
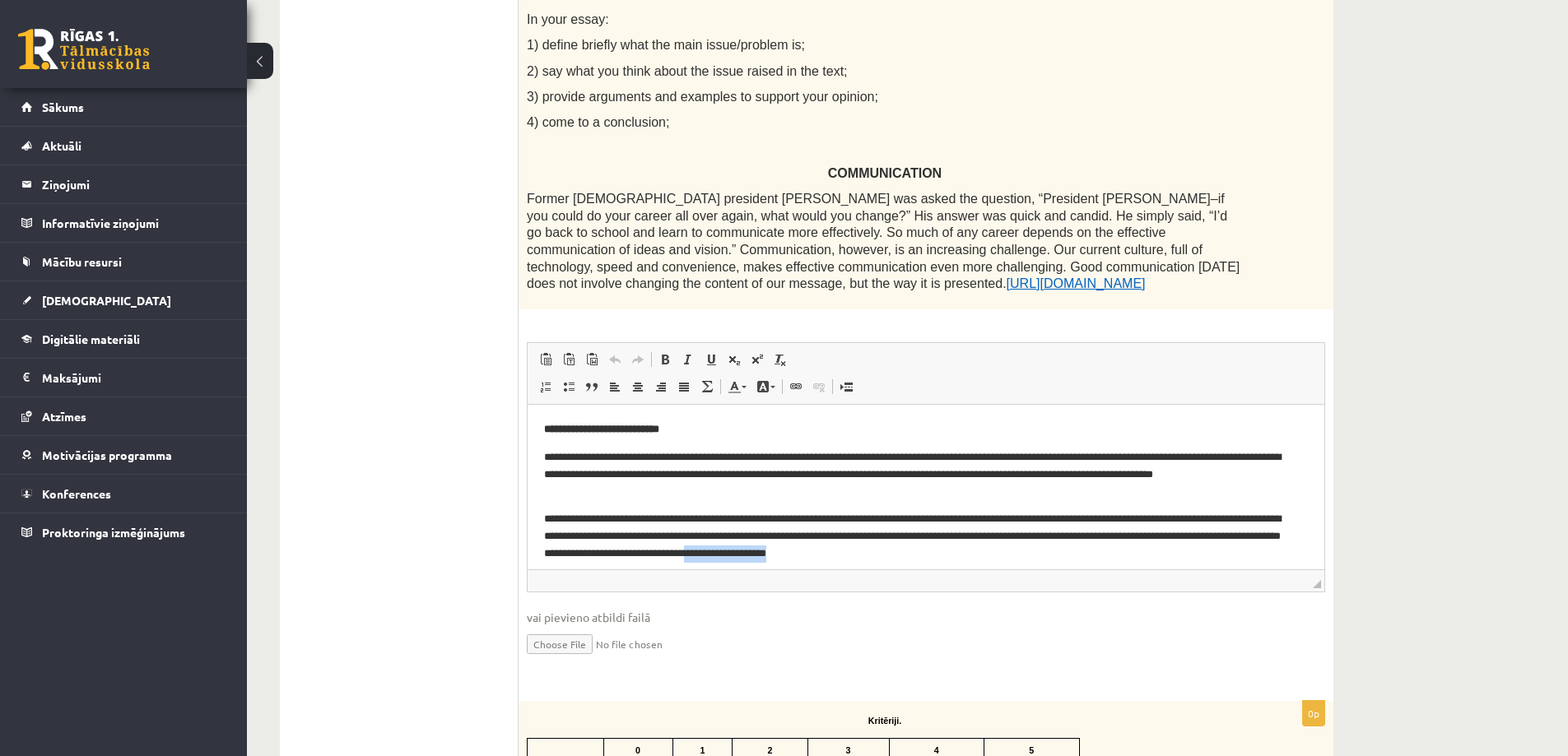
scroll to position [3, 0]
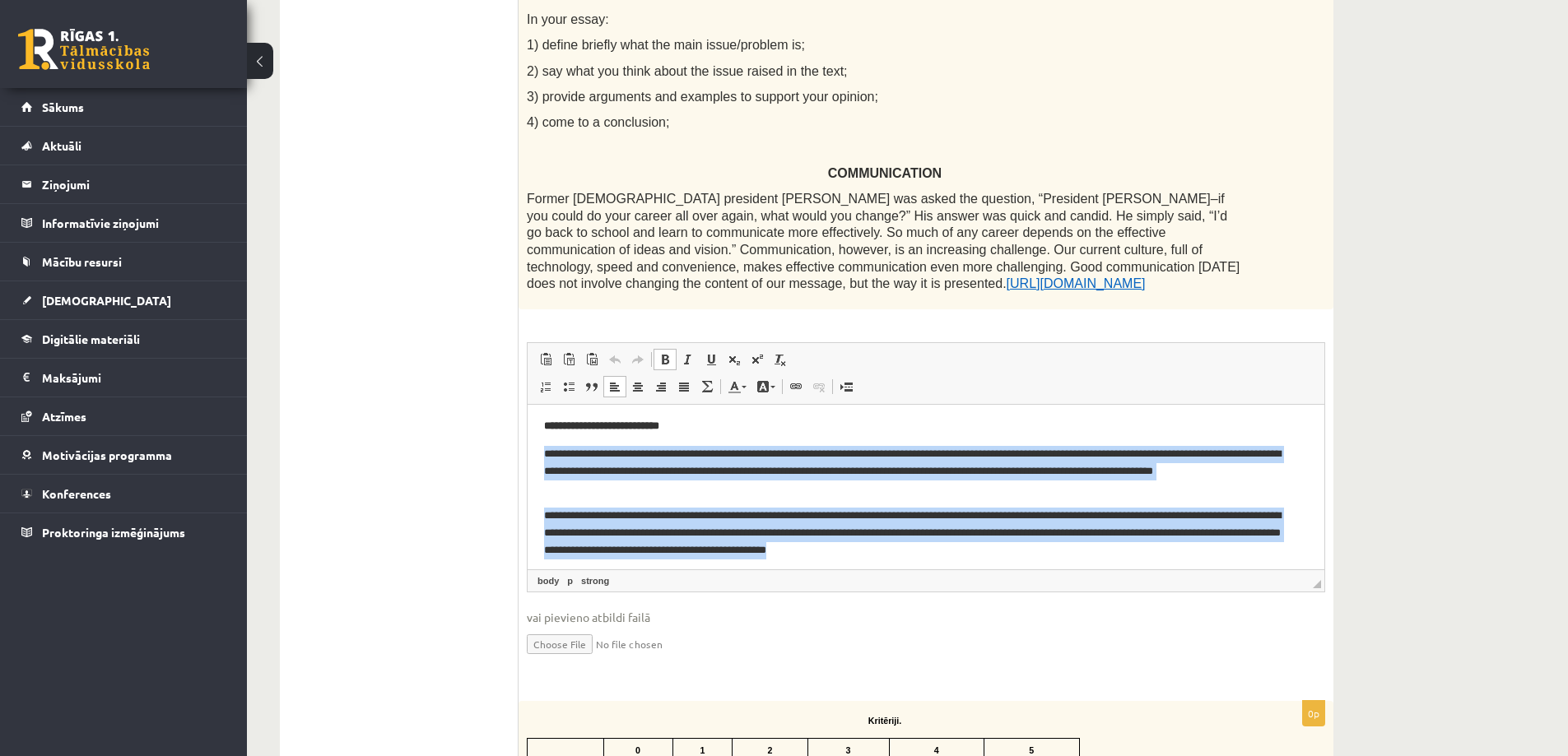
drag, startPoint x: 1014, startPoint y: 552, endPoint x: 524, endPoint y: 448, distance: 500.9
click at [528, 448] on html "**********" at bounding box center [926, 546] width 797 height 291
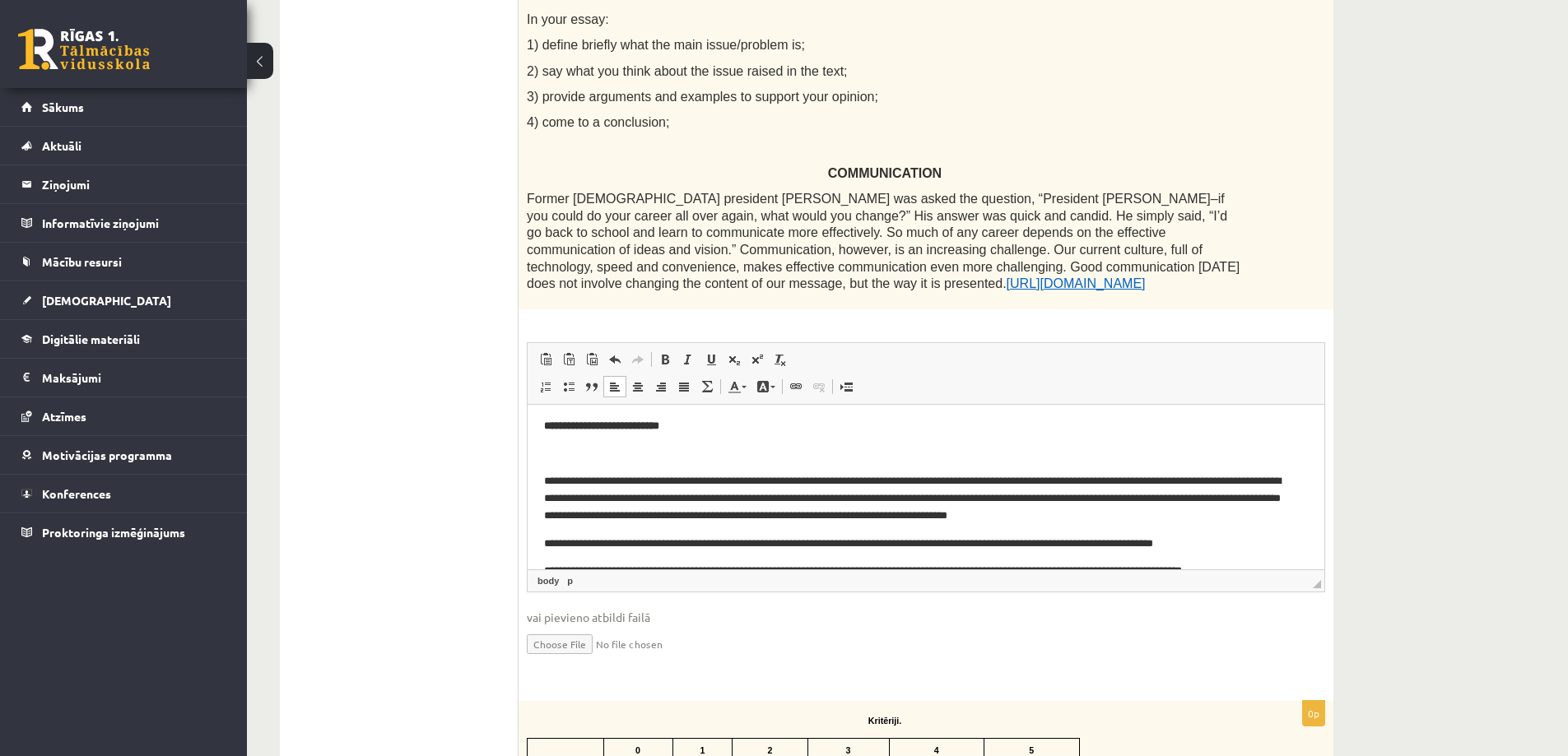
drag, startPoint x: 687, startPoint y: 437, endPoint x: 654, endPoint y: 427, distance: 34.5
click at [604, 435] on body "**********" at bounding box center [926, 498] width 764 height 162
drag, startPoint x: 708, startPoint y: 420, endPoint x: 622, endPoint y: 436, distance: 87.5
click at [623, 436] on body "**********" at bounding box center [926, 498] width 764 height 162
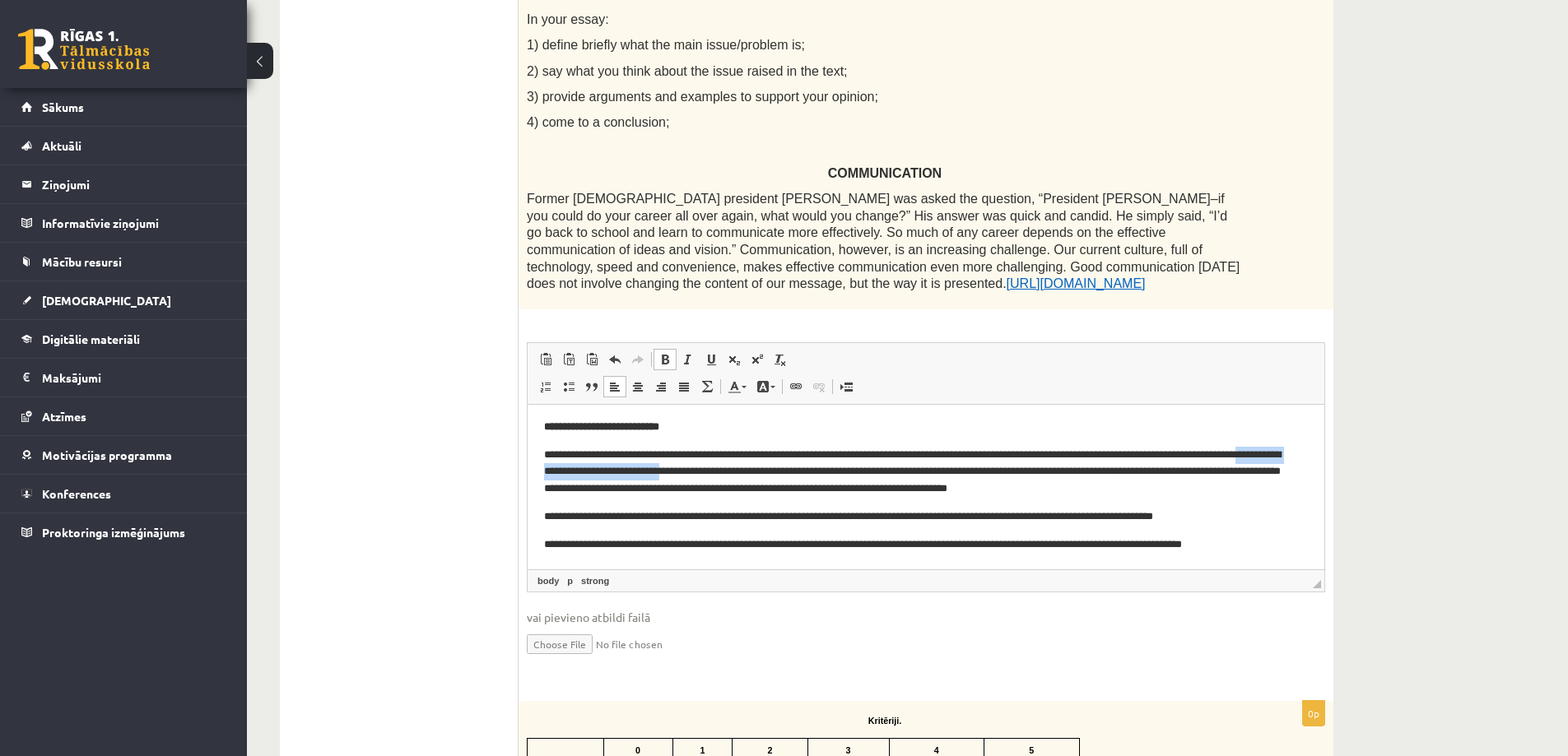
drag, startPoint x: 804, startPoint y: 463, endPoint x: 745, endPoint y: 451, distance: 60.2
click at [593, 469] on p "**********" at bounding box center [920, 471] width 751 height 51
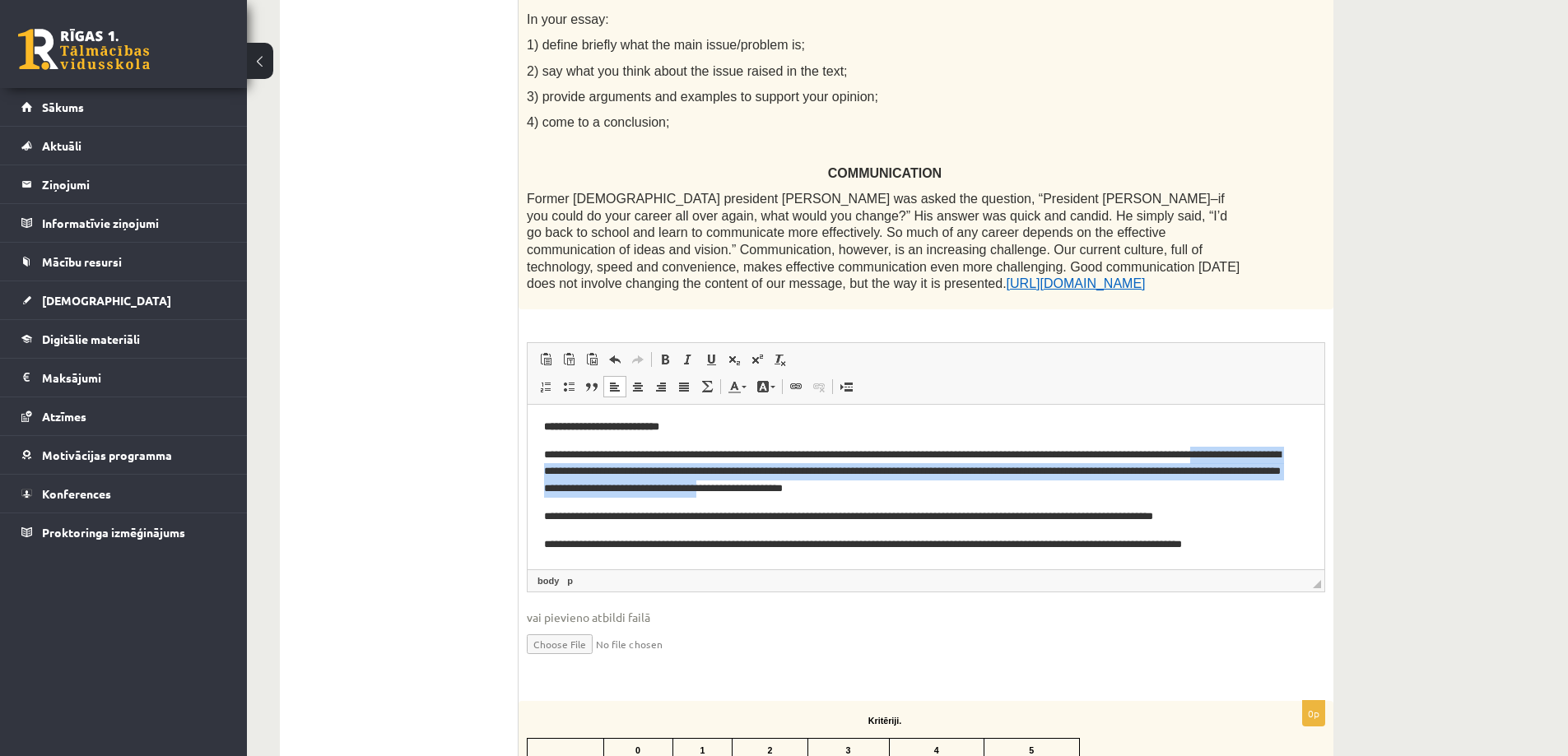
drag, startPoint x: 923, startPoint y: 491, endPoint x: 598, endPoint y: 445, distance: 328.2
click at [528, 461] on html "**********" at bounding box center [926, 485] width 797 height 167
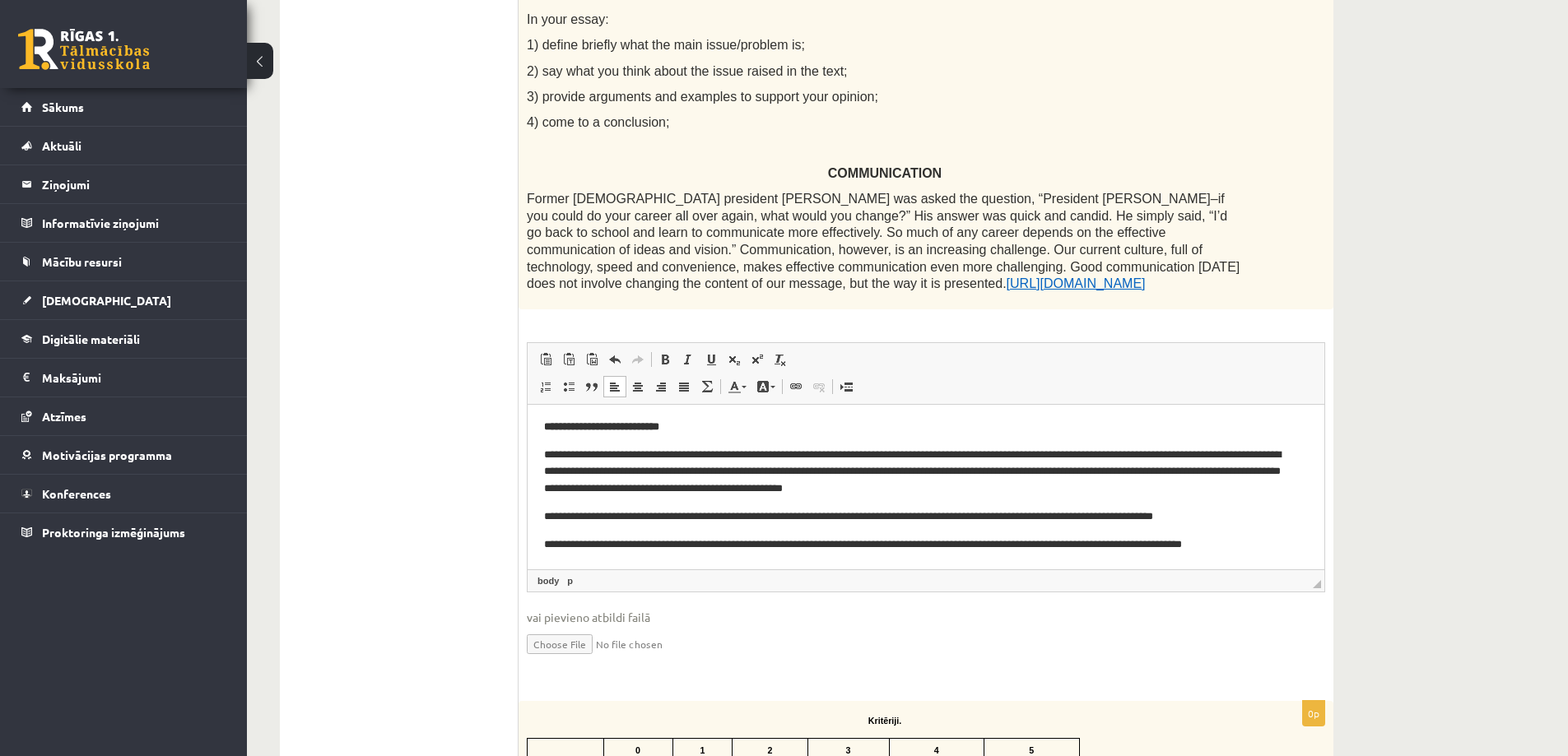
scroll to position [0, 0]
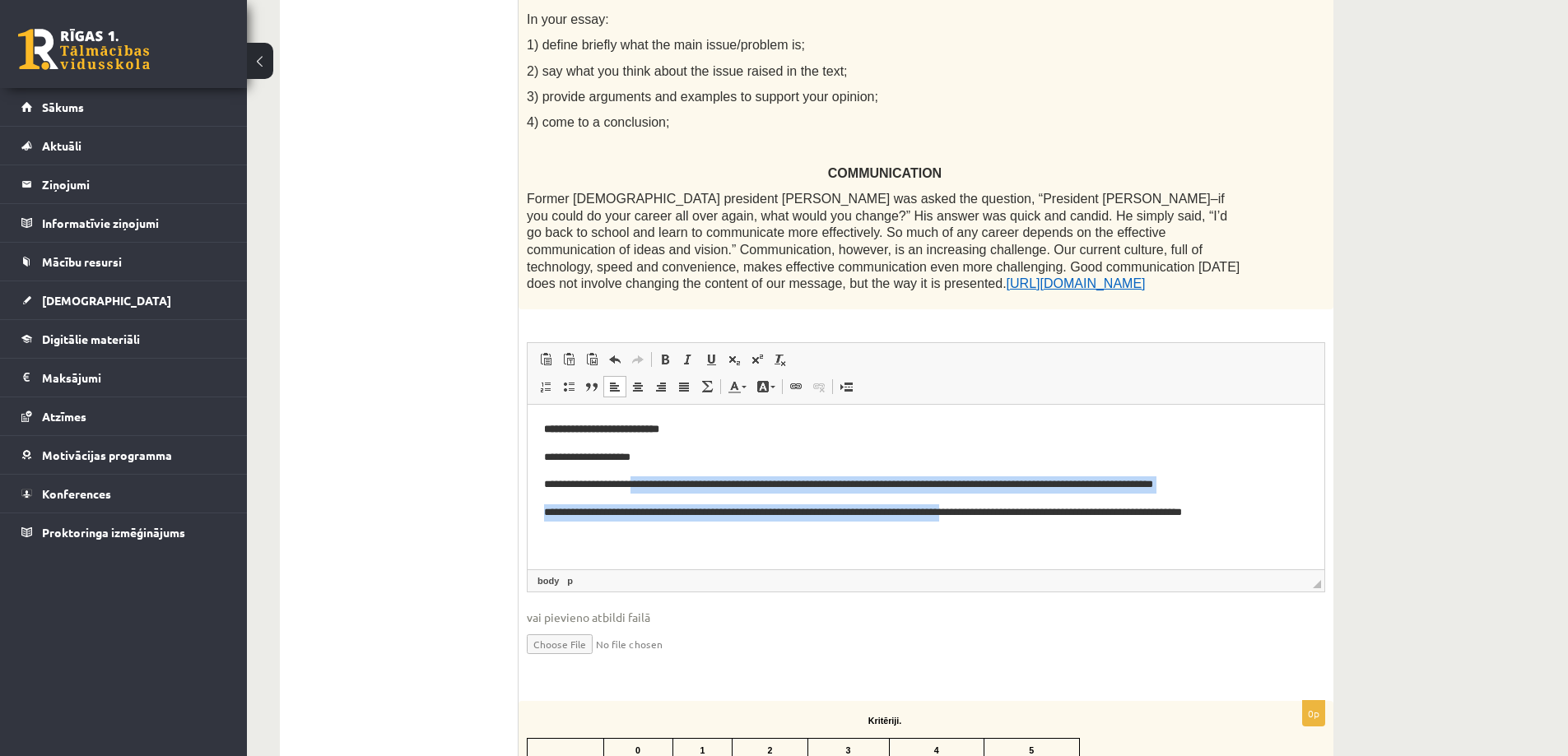
drag, startPoint x: 931, startPoint y: 510, endPoint x: 662, endPoint y: 475, distance: 271.3
click at [639, 481] on body "**********" at bounding box center [926, 471] width 764 height 100
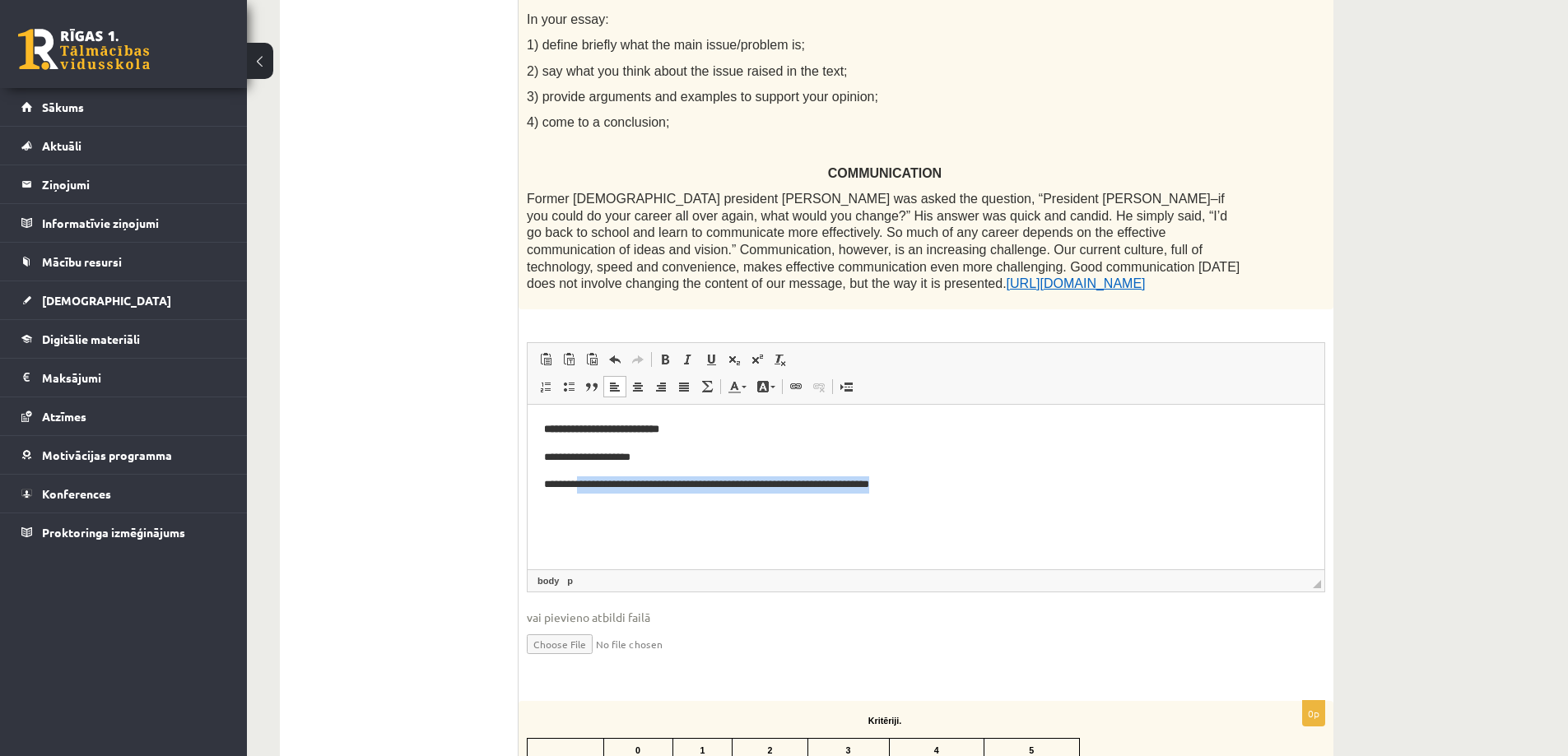
drag, startPoint x: 695, startPoint y: 488, endPoint x: 567, endPoint y: 469, distance: 129.4
click at [568, 469] on html "**********" at bounding box center [926, 456] width 797 height 105
drag, startPoint x: 628, startPoint y: 453, endPoint x: 585, endPoint y: 437, distance: 45.9
click at [528, 458] on html "**********" at bounding box center [926, 456] width 797 height 105
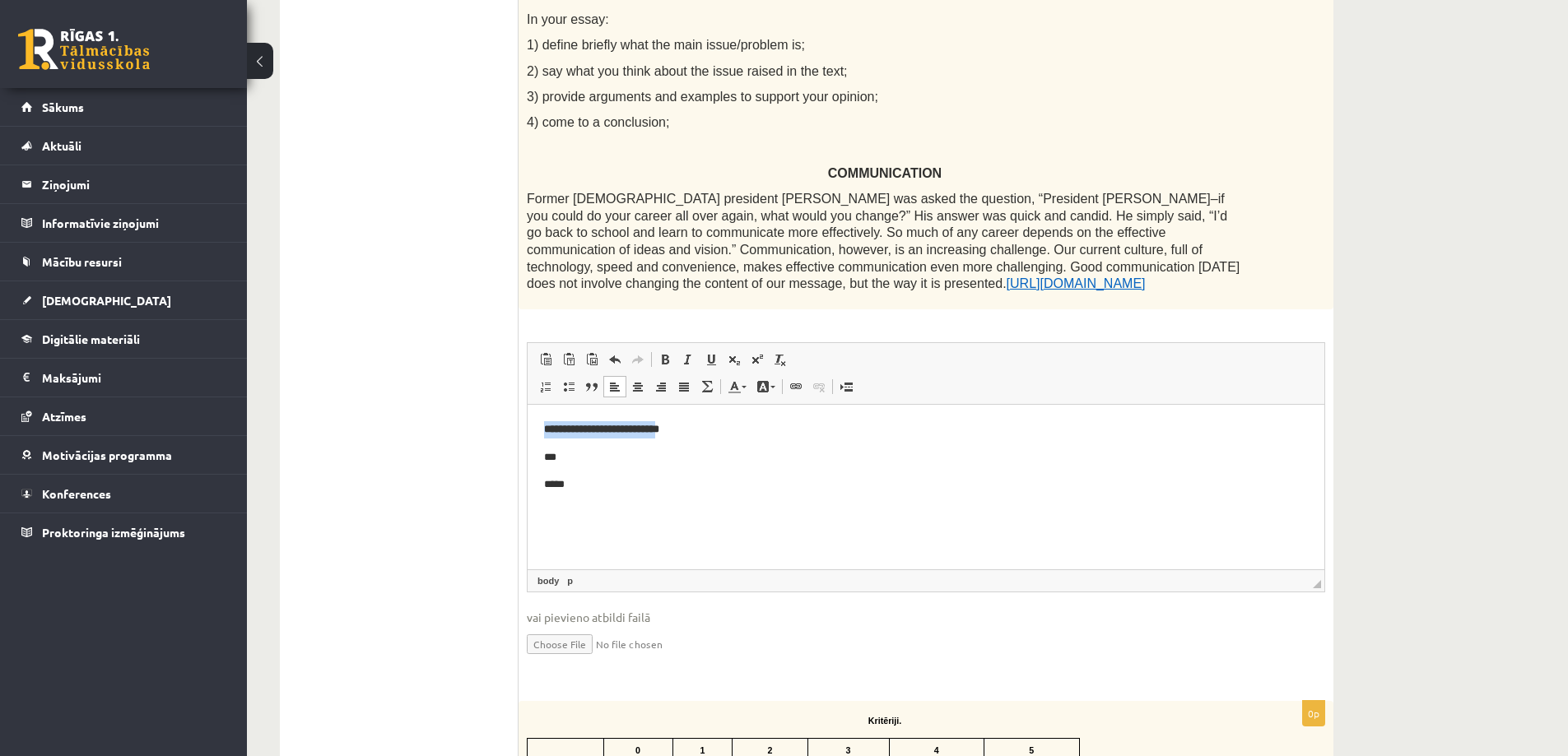
drag, startPoint x: 696, startPoint y: 431, endPoint x: 511, endPoint y: 437, distance: 185.1
click at [528, 437] on html "**********" at bounding box center [926, 456] width 797 height 105
drag, startPoint x: 548, startPoint y: 486, endPoint x: 505, endPoint y: 482, distance: 43.2
click at [528, 482] on html "* *** *****" at bounding box center [926, 456] width 797 height 105
drag, startPoint x: 515, startPoint y: 457, endPoint x: 503, endPoint y: 457, distance: 12.0
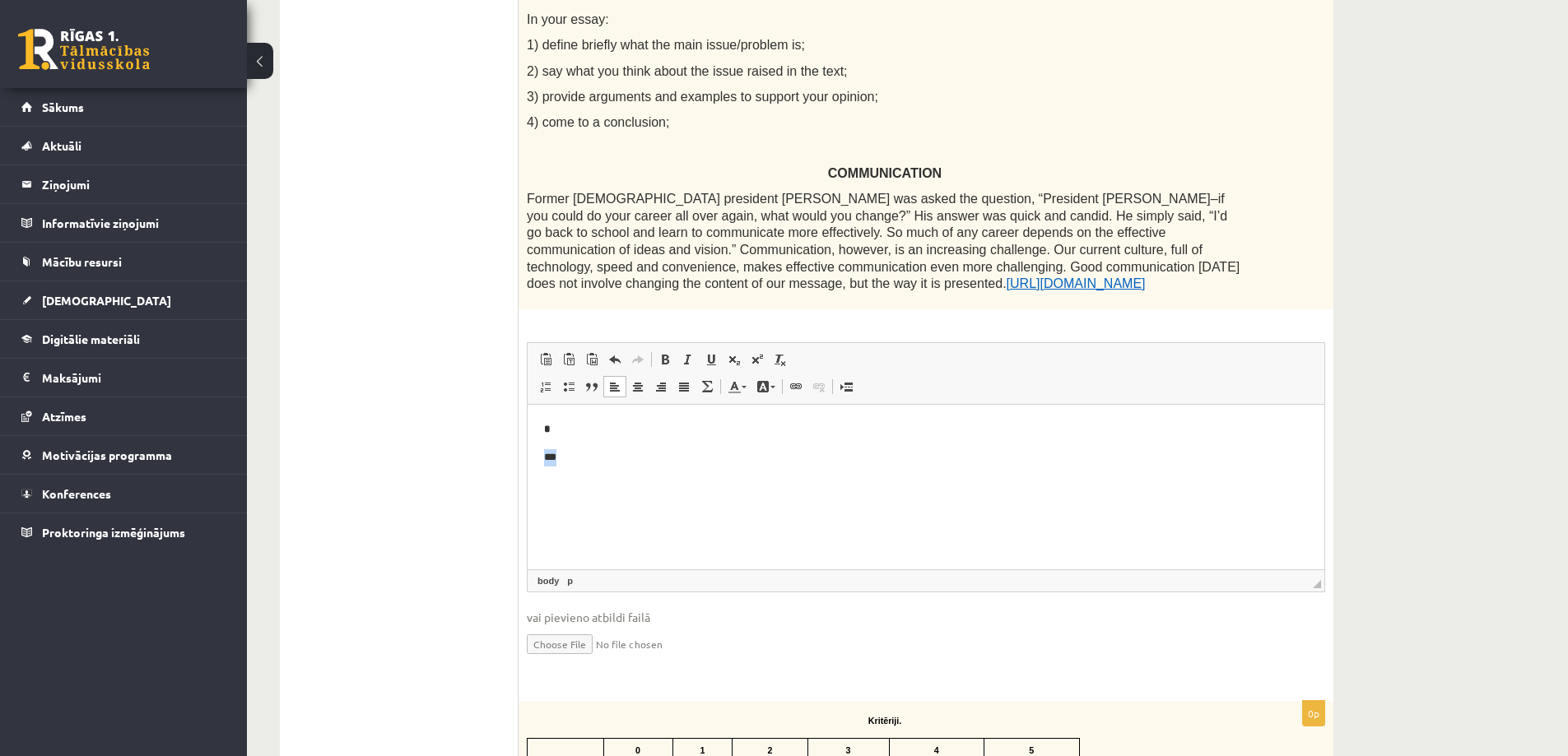
click at [528, 457] on html "* ***" at bounding box center [926, 456] width 797 height 105
drag, startPoint x: 569, startPoint y: 439, endPoint x: 520, endPoint y: 434, distance: 49.3
click at [528, 434] on html "*" at bounding box center [926, 456] width 797 height 105
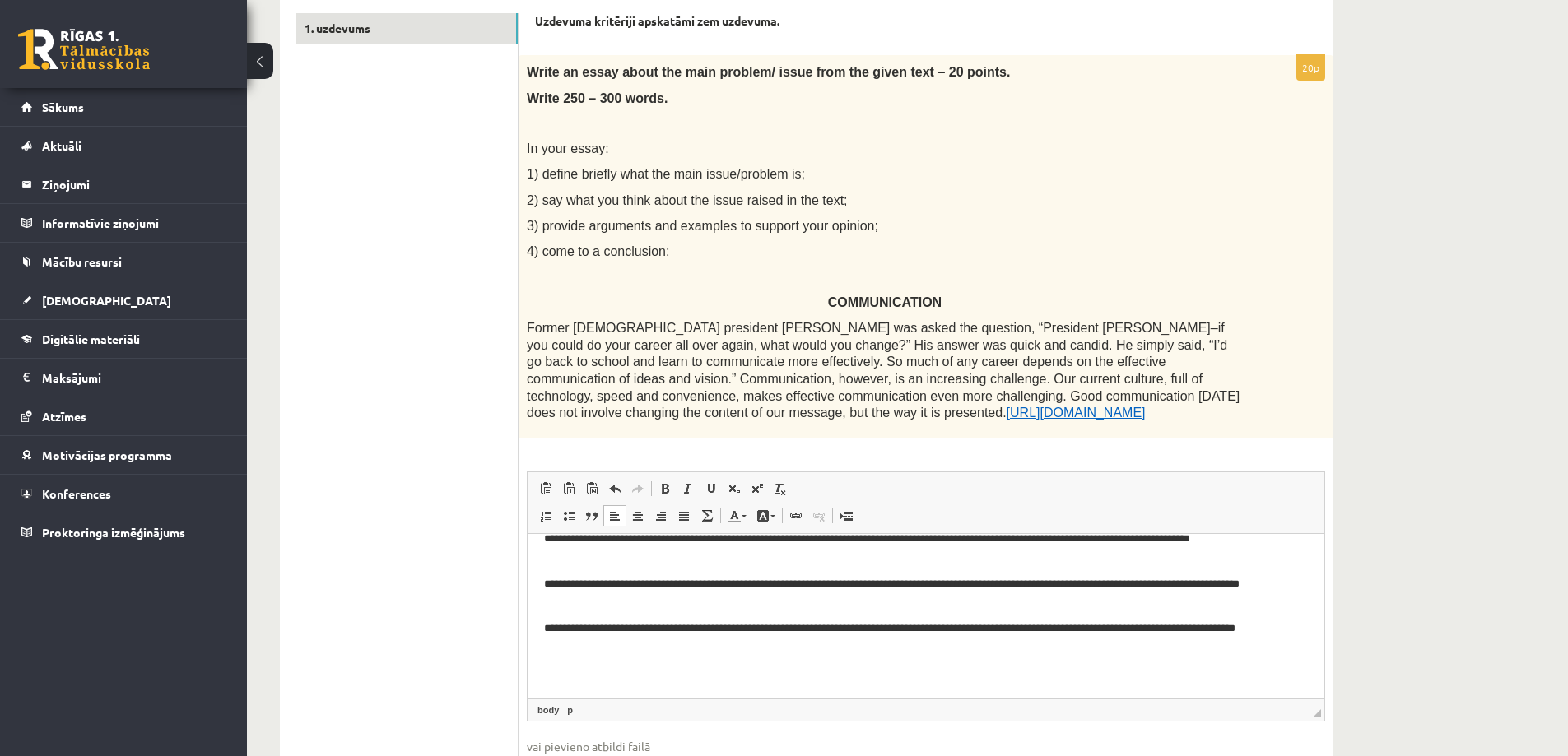
scroll to position [329, 0]
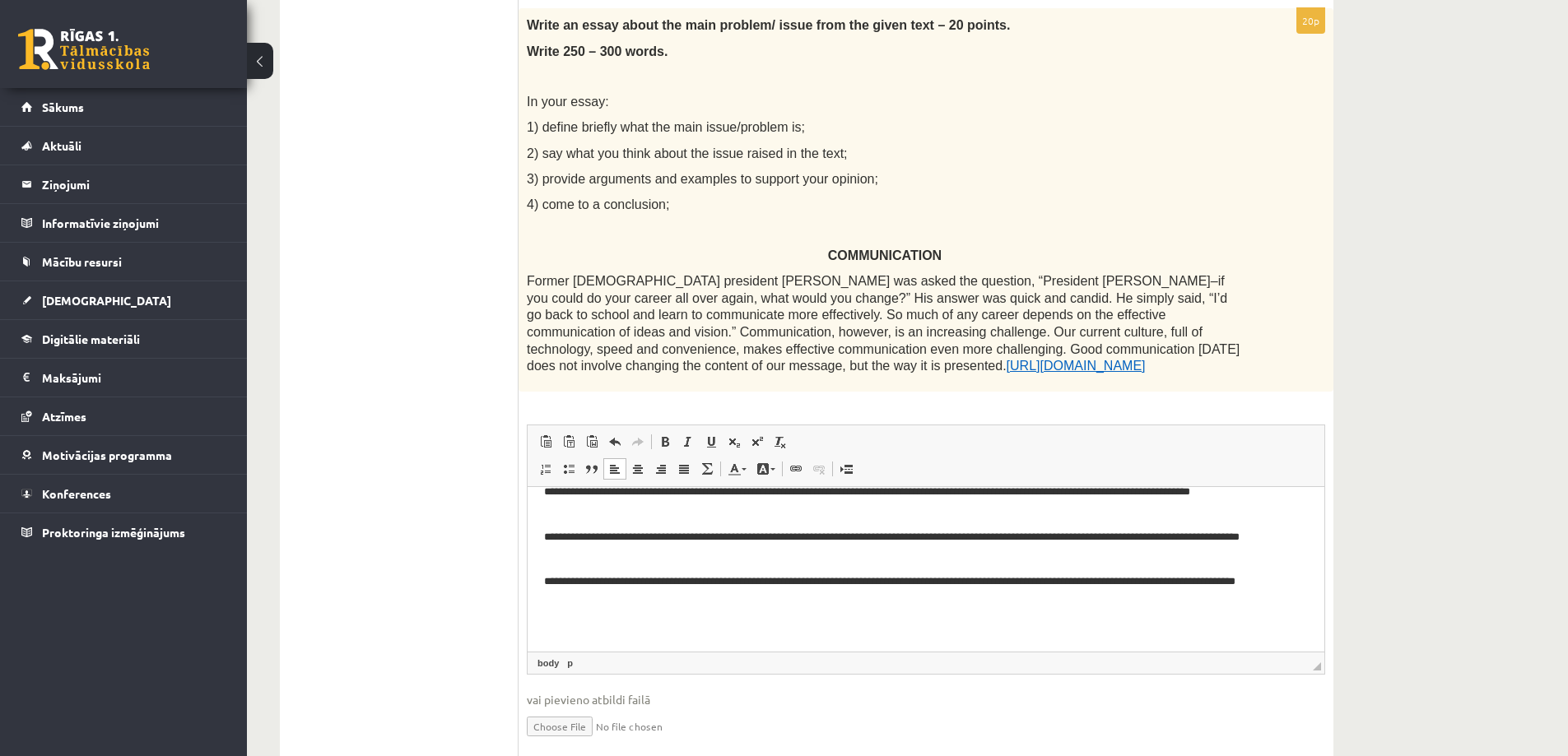
click at [822, 548] on p "**********" at bounding box center [920, 546] width 751 height 35
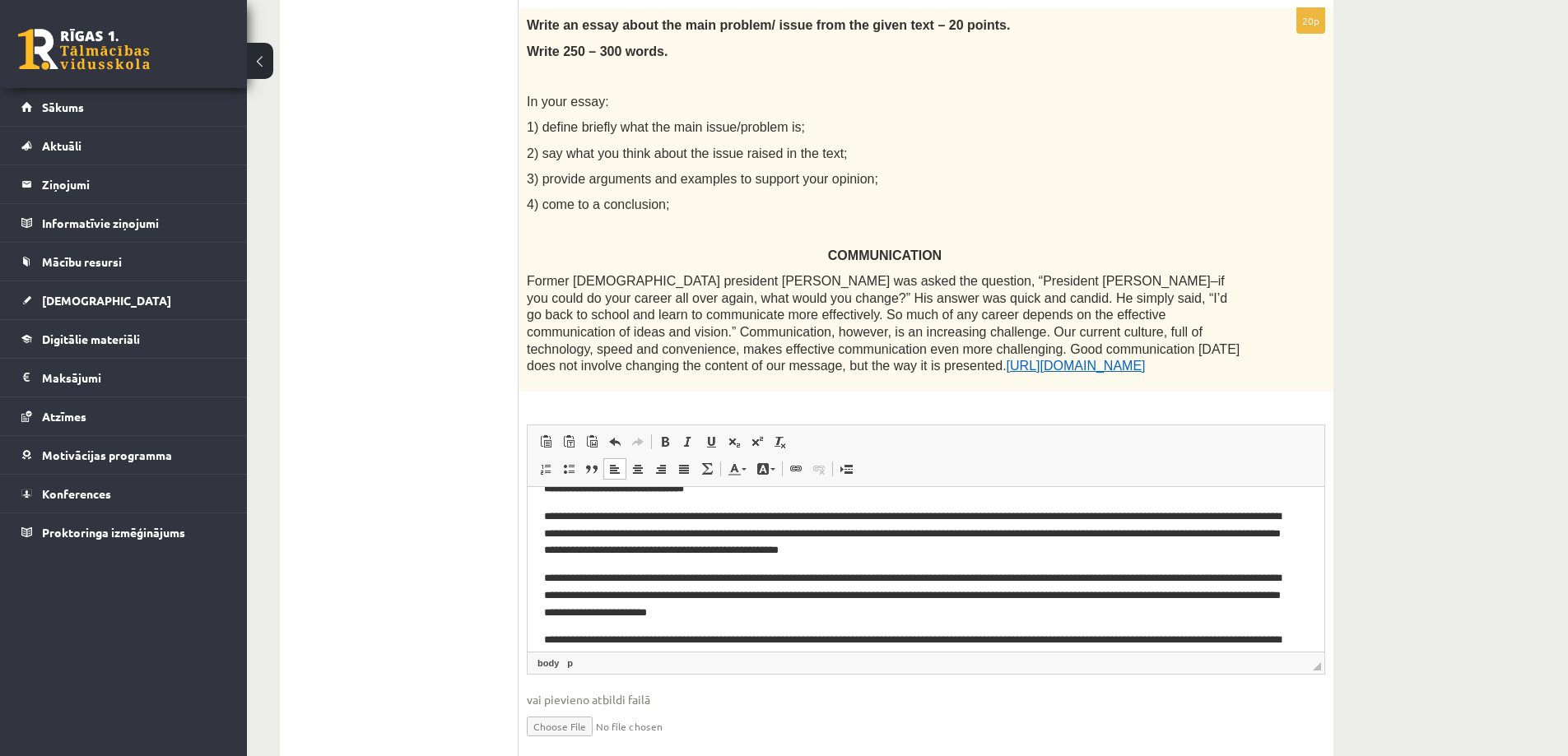
scroll to position [0, 0]
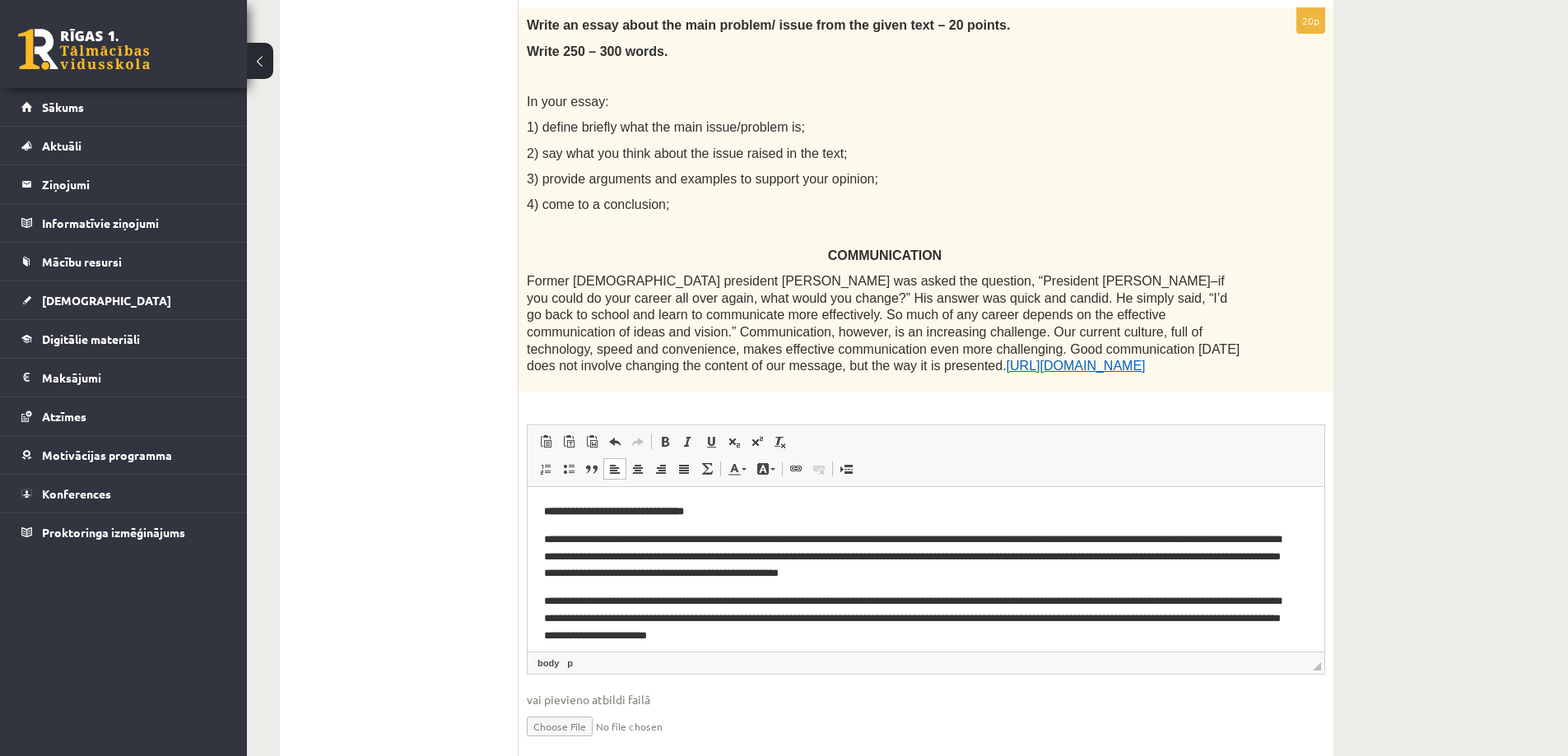
click at [852, 534] on p "**********" at bounding box center [920, 556] width 751 height 51
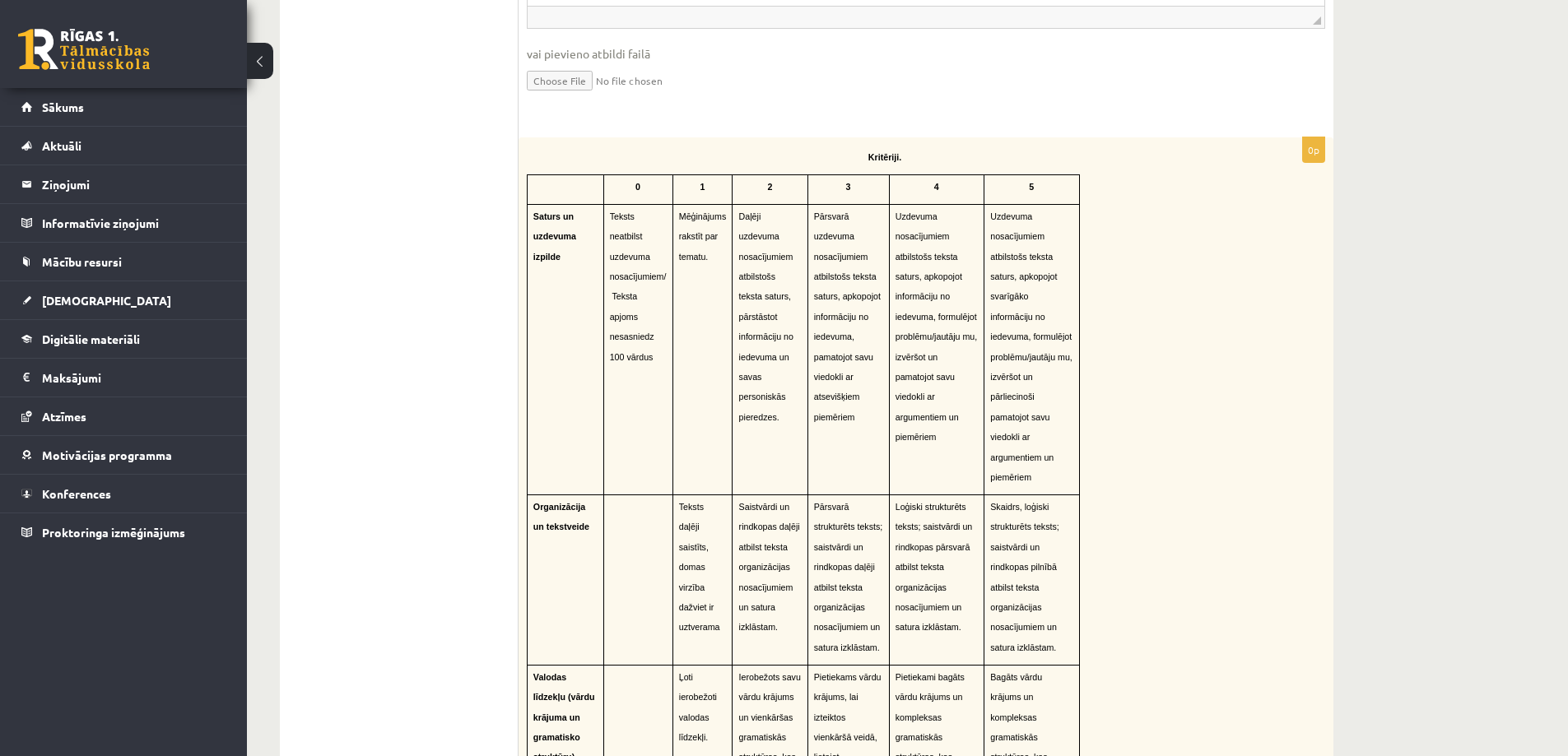
scroll to position [988, 0]
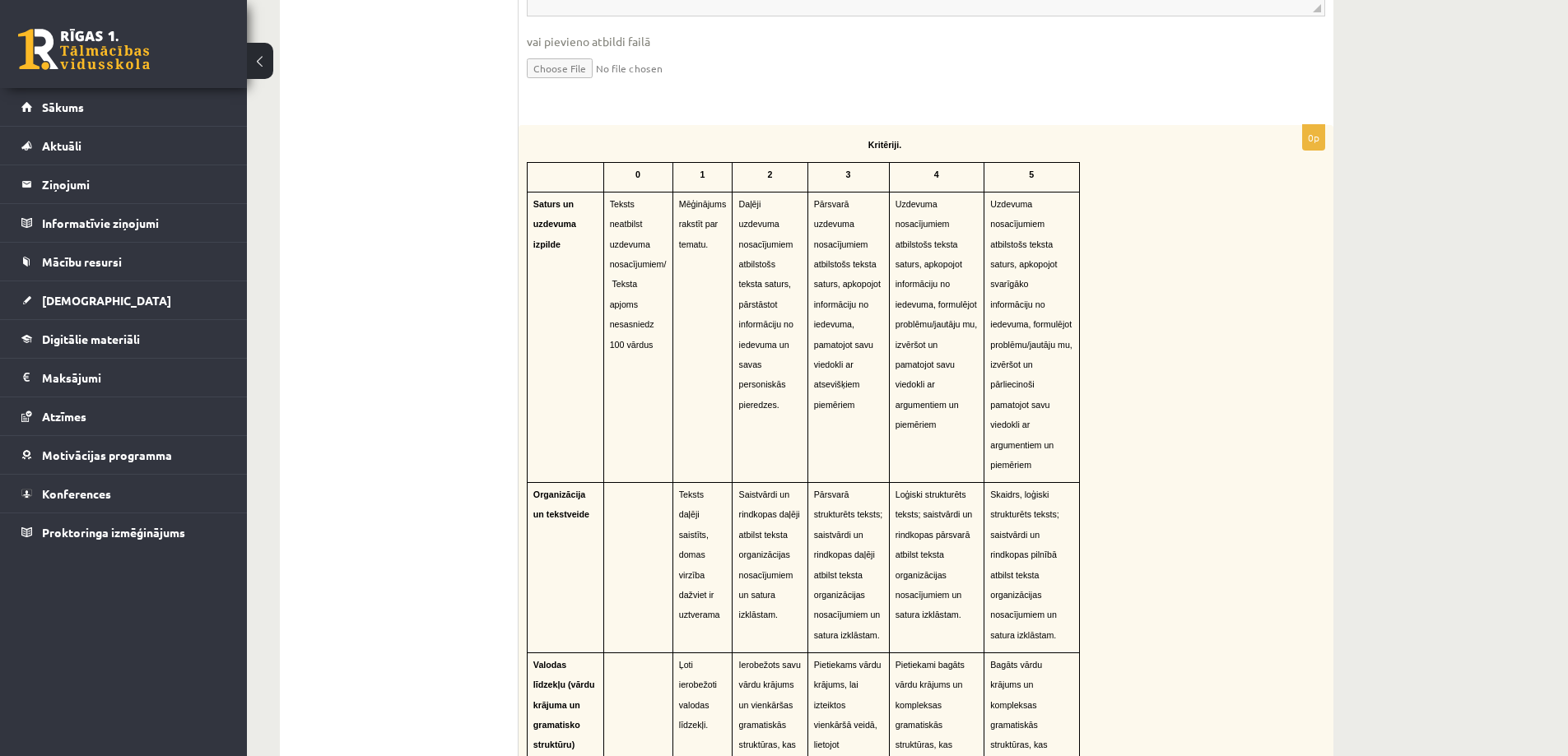
click at [797, 491] on td "Saistvārdi un rindkopas daļēji atbilst teksta organizācijas nosacījumiem un sat…" at bounding box center [770, 568] width 75 height 170
click at [746, 490] on span "Saistvārdi un rindkopas daļēji atbilst teksta organizācijas nosacījumiem un sat…" at bounding box center [769, 554] width 61 height 130
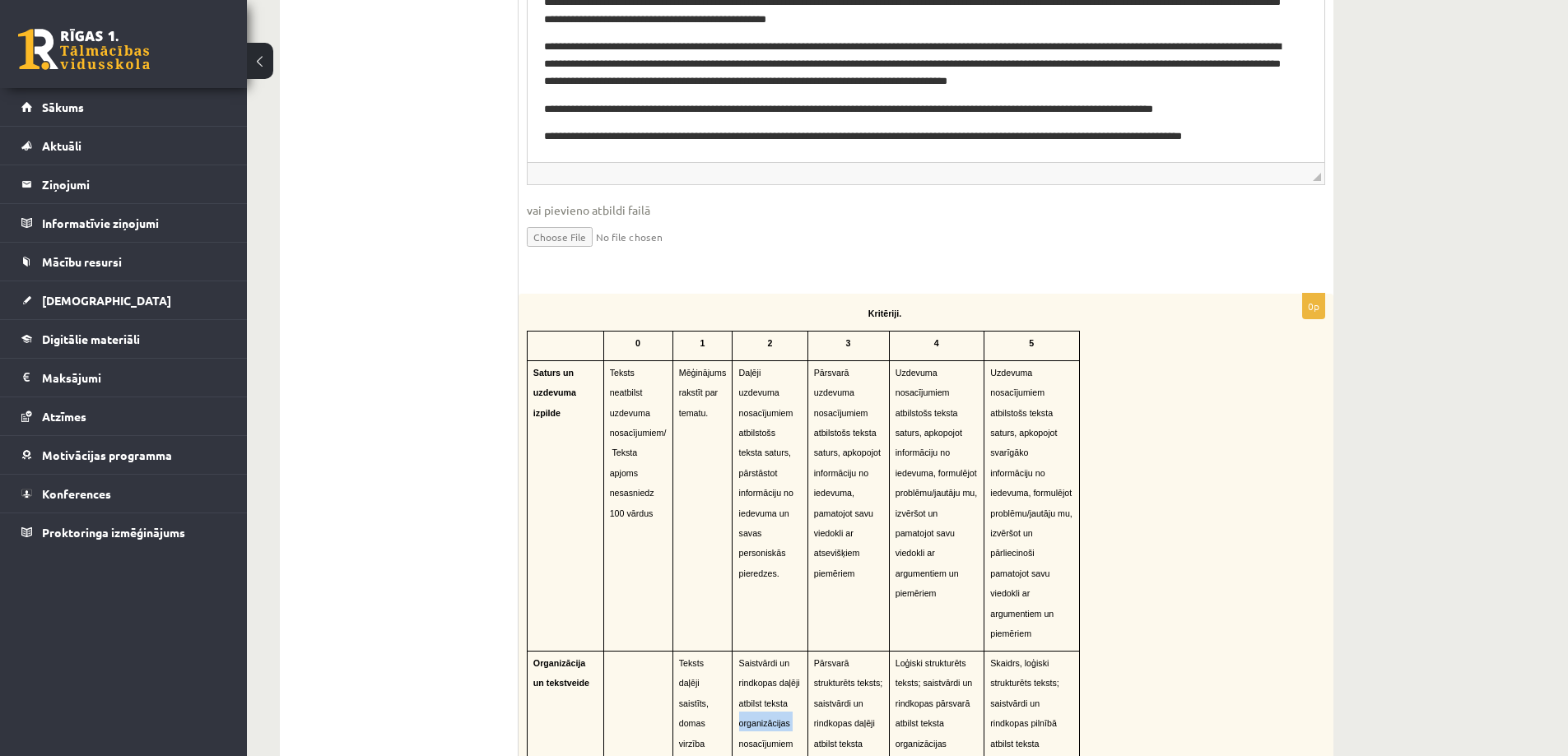
scroll to position [823, 0]
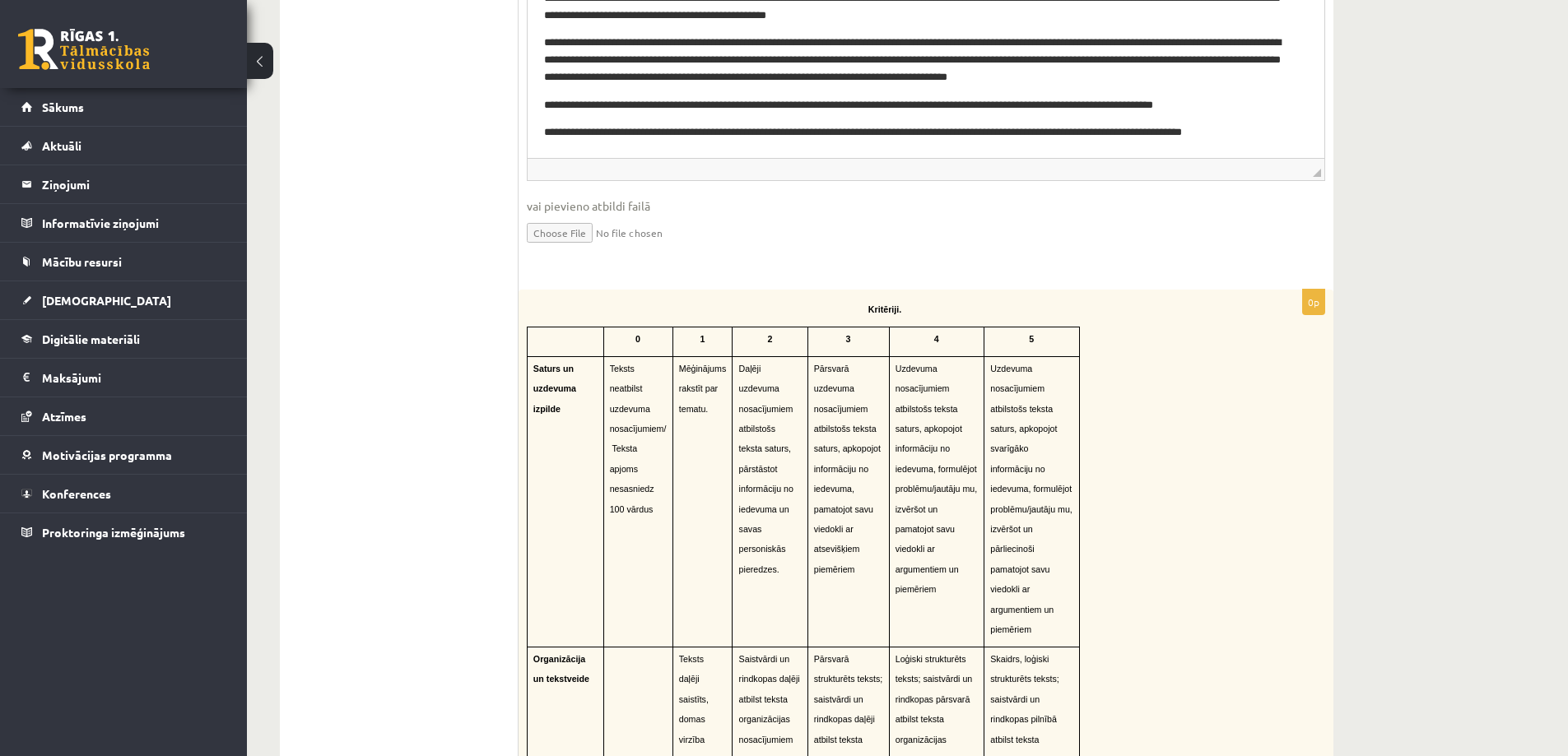
drag, startPoint x: 1231, startPoint y: 587, endPoint x: 1187, endPoint y: 570, distance: 47.2
click at [1224, 579] on div "Kritēriji. 0 1 2 3 4 5 Saturs un uzdevuma izpilde Teksts neatbilst uzdevuma nos…" at bounding box center [926, 734] width 815 height 889
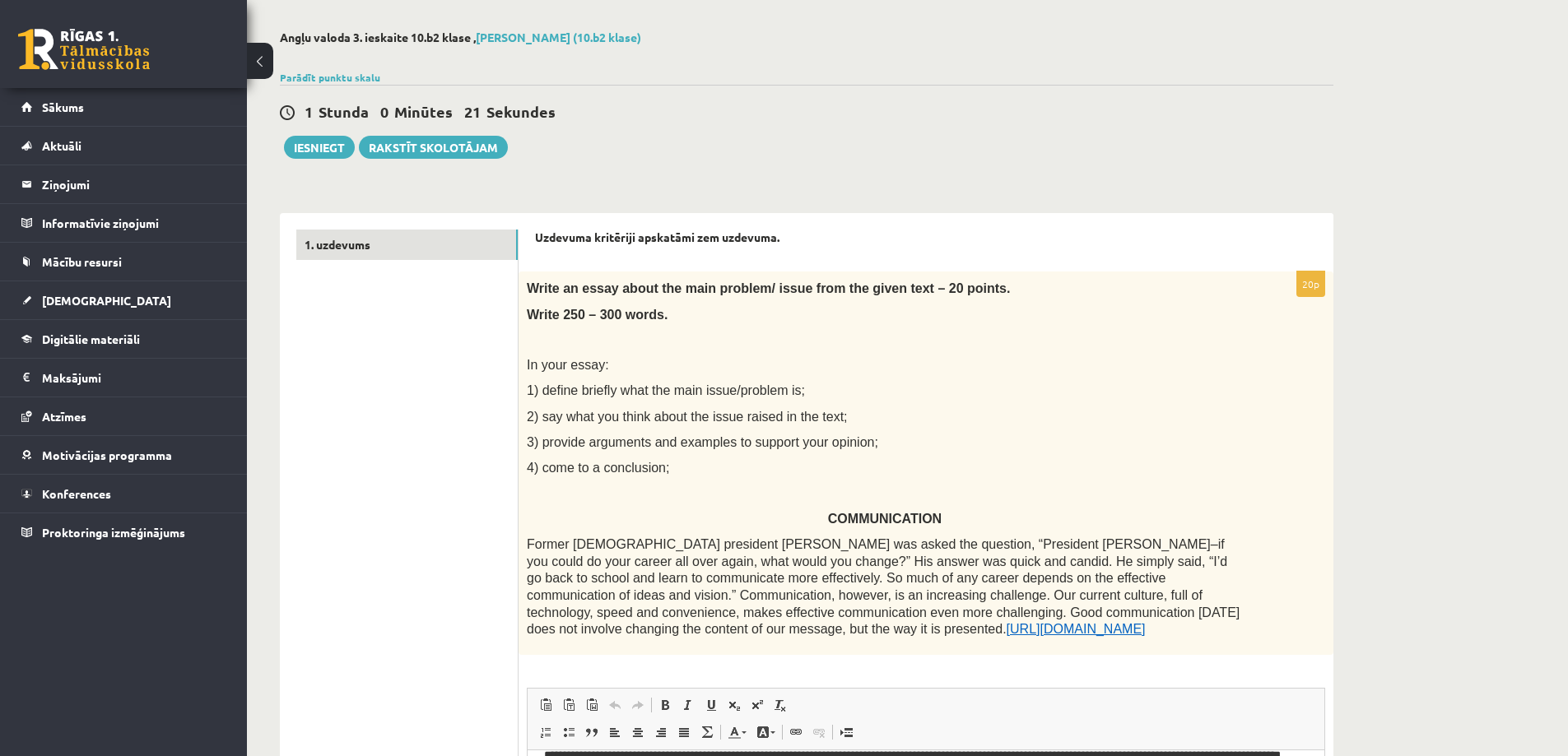
scroll to position [50, 0]
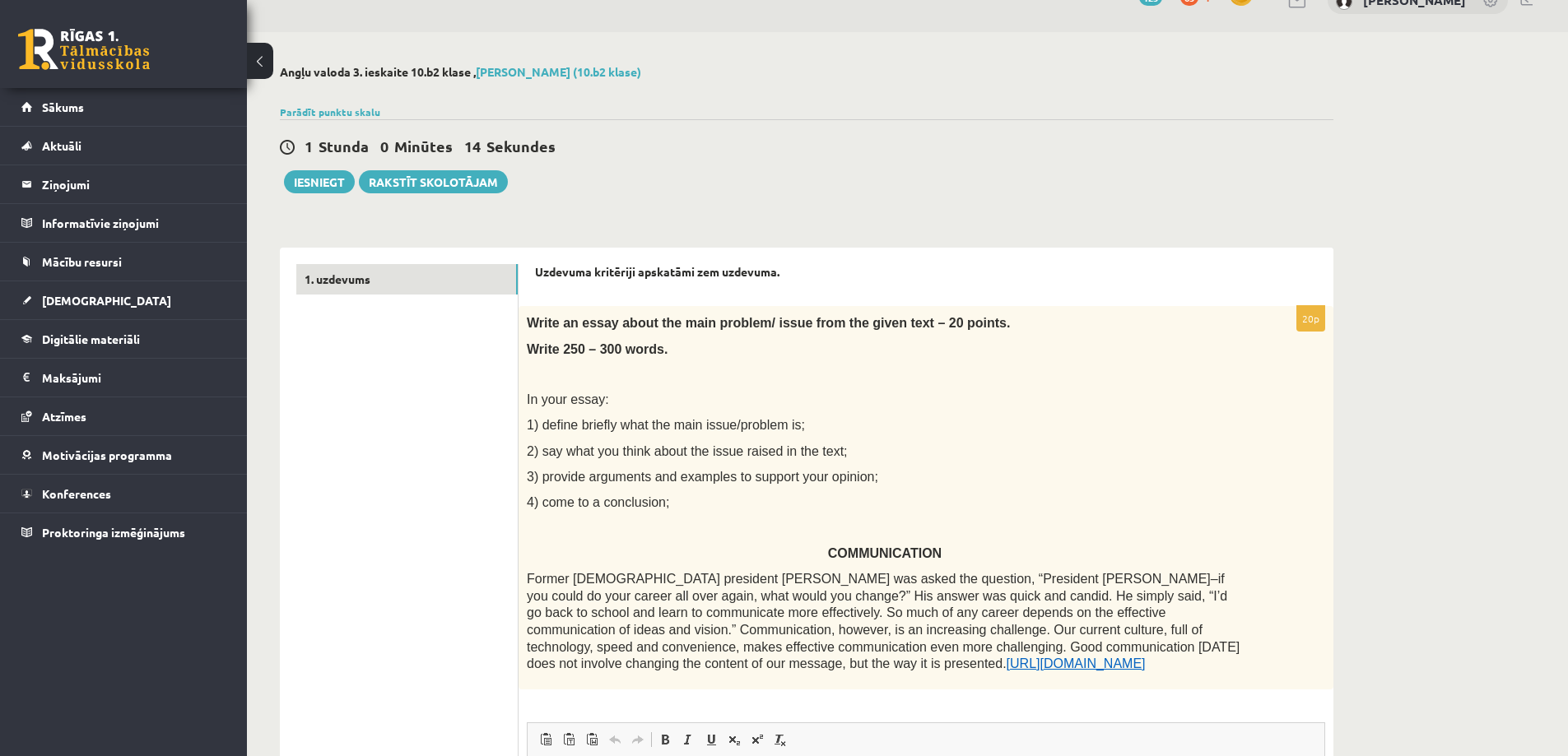
scroll to position [0, 0]
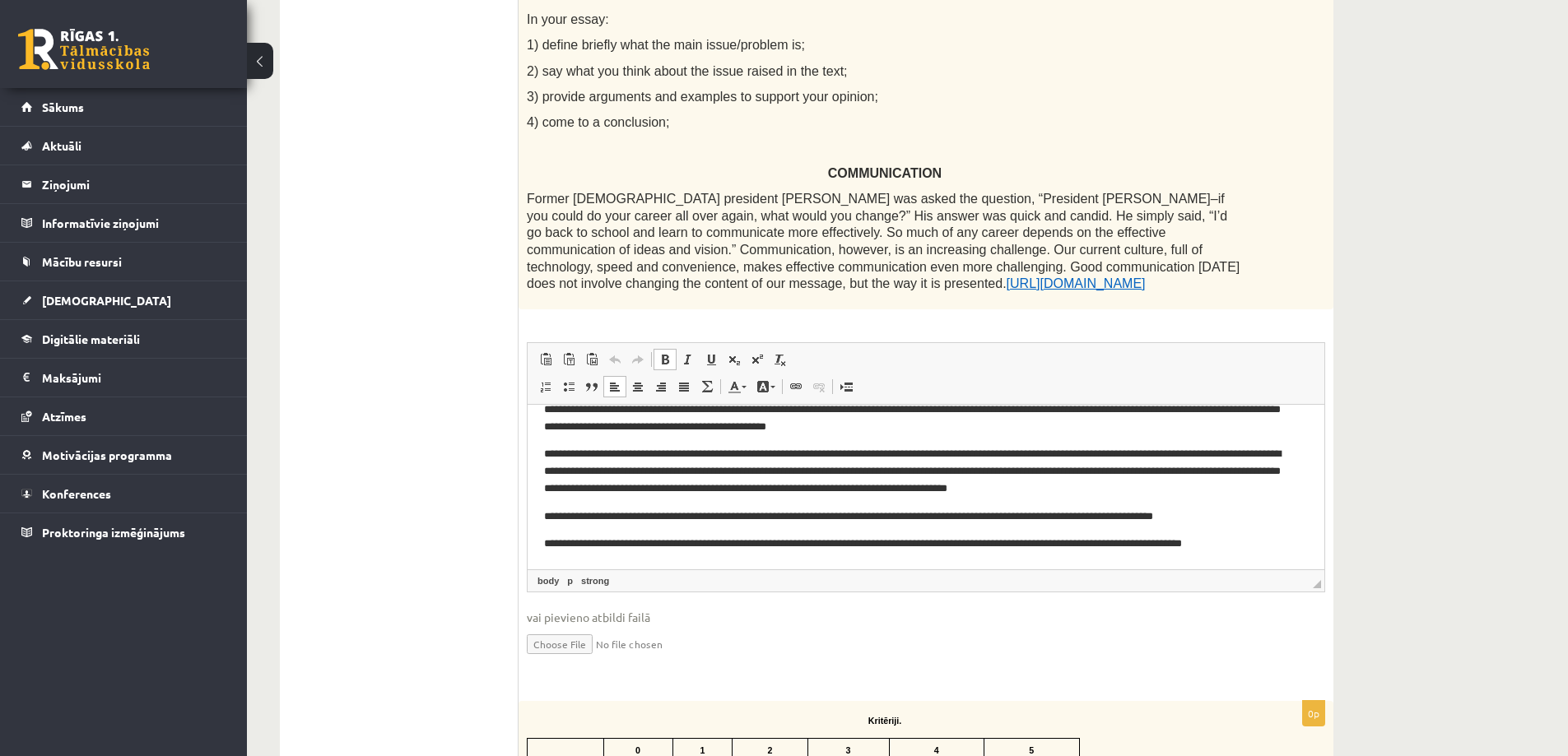
click at [808, 526] on body "**********" at bounding box center [926, 422] width 764 height 258
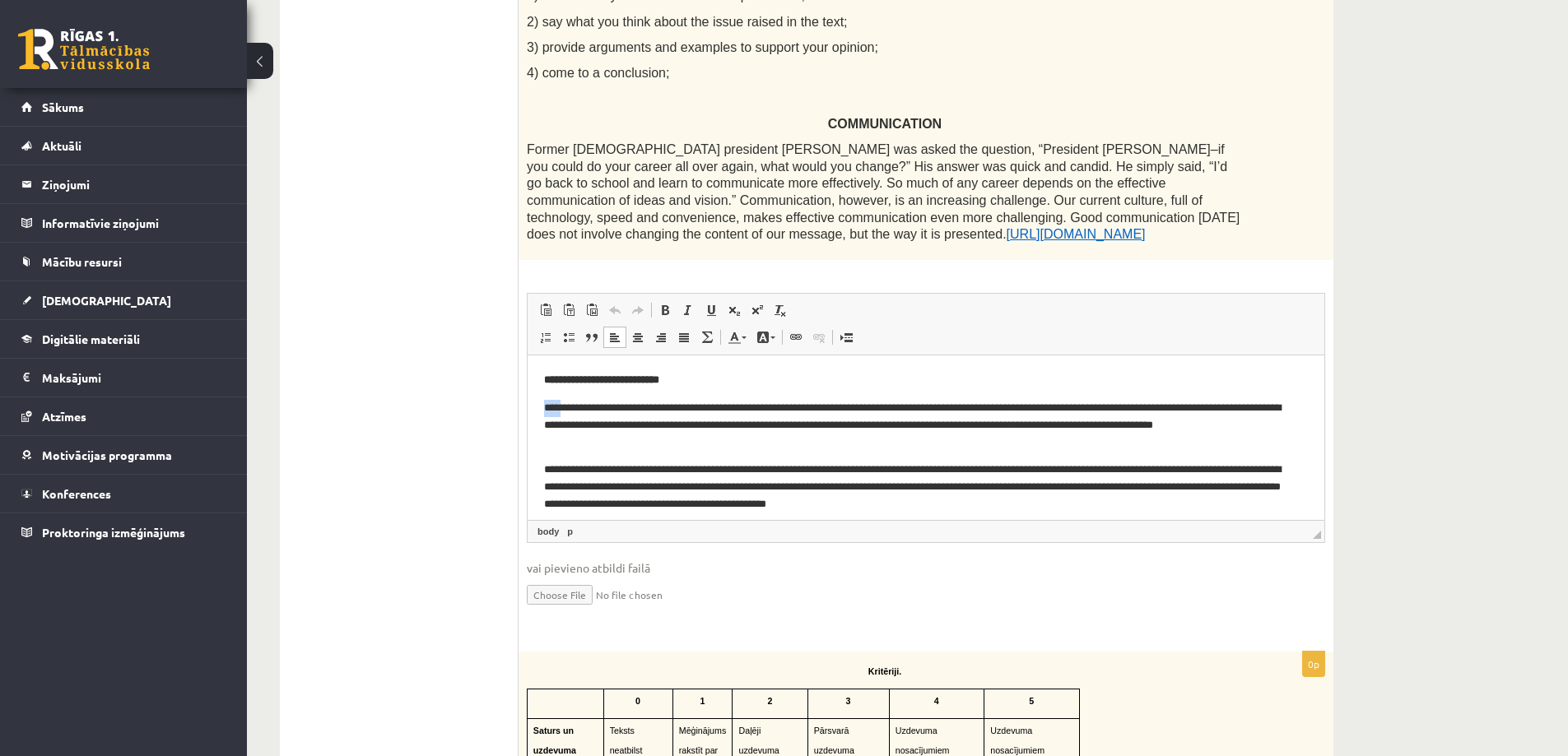
drag, startPoint x: 541, startPoint y: 407, endPoint x: 560, endPoint y: 389, distance: 26.2
click at [564, 399] on html "**********" at bounding box center [926, 500] width 797 height 291
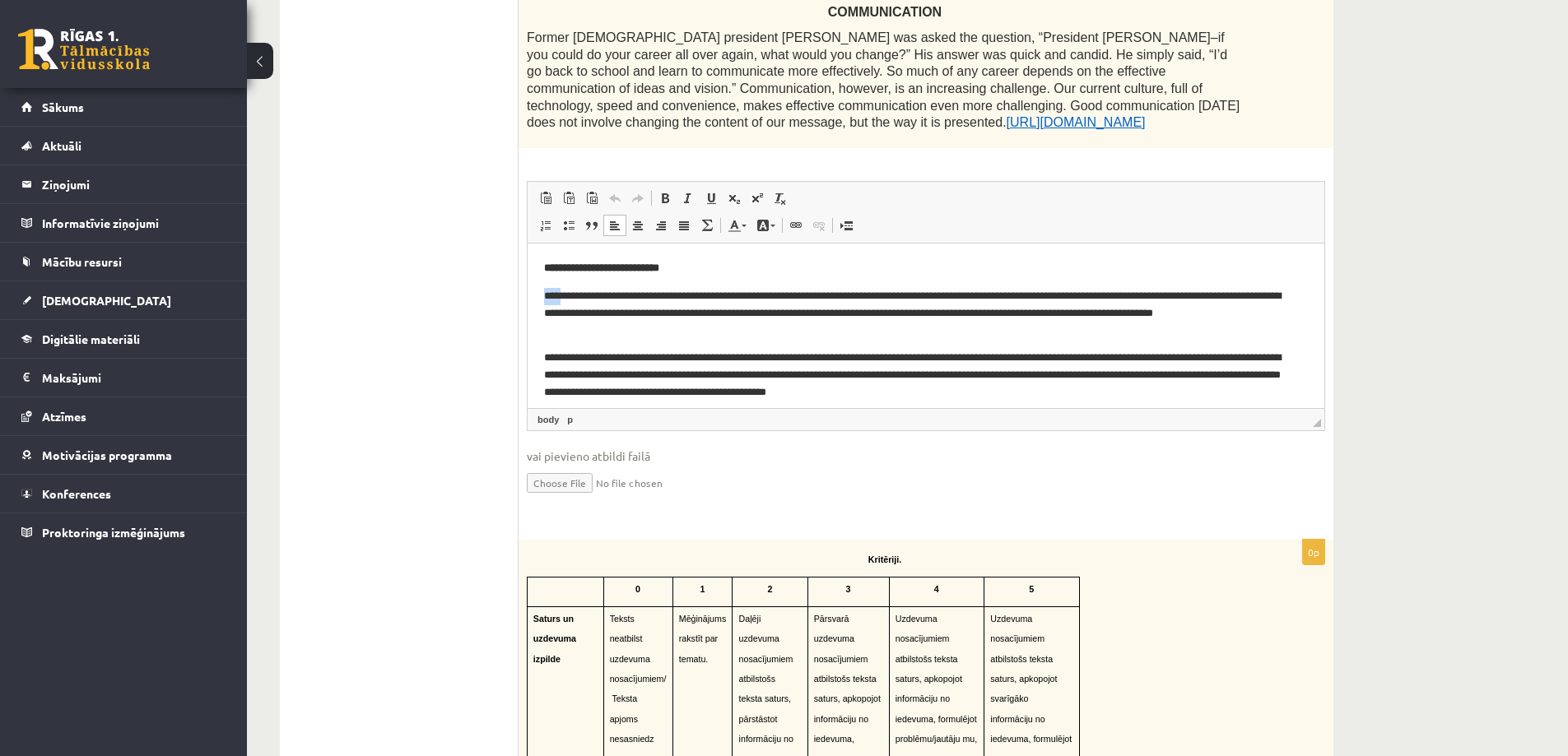
scroll to position [576, 0]
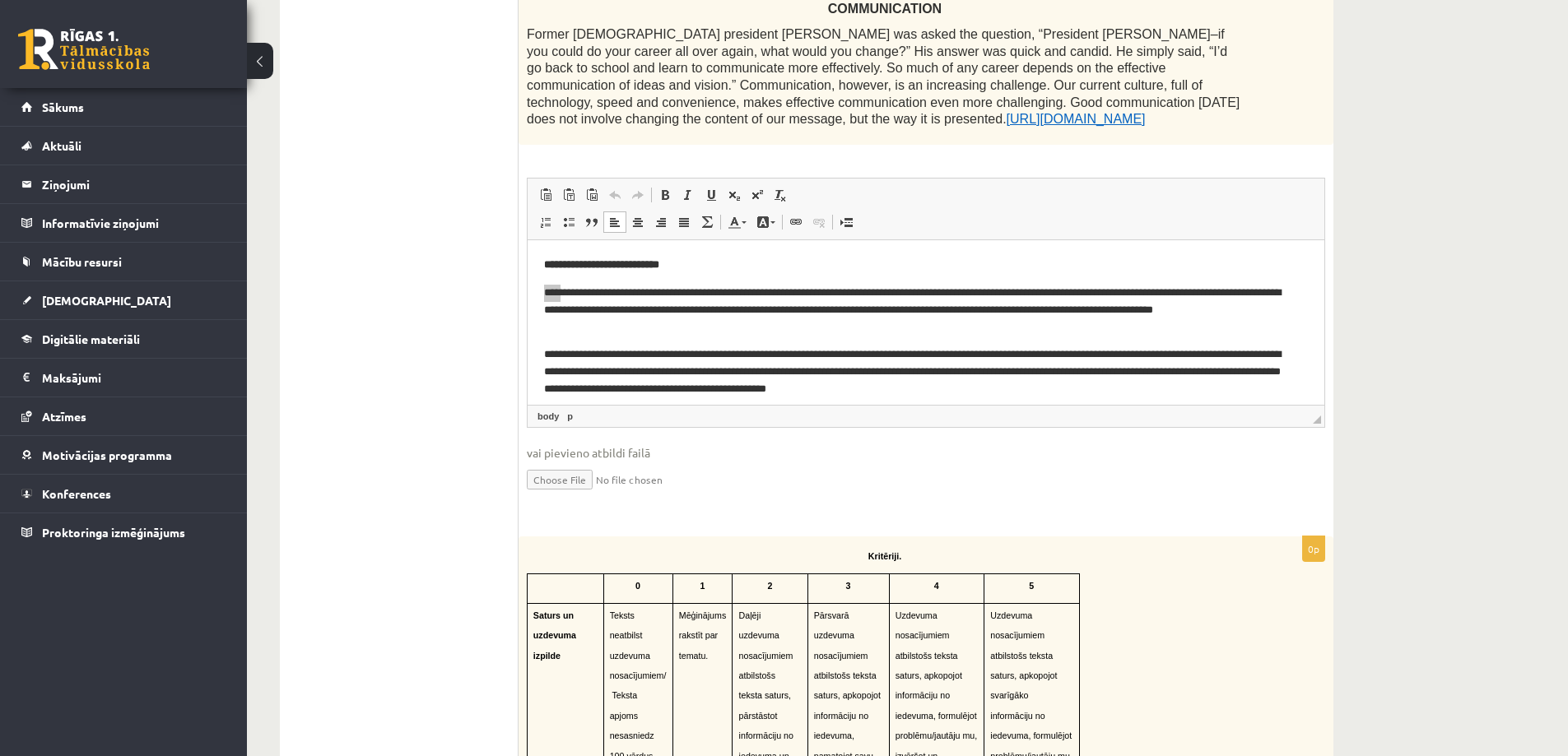
click at [1440, 299] on div "Angļu valoda 3. ieskaite 10.b2 klase , Emīls Miķelsons (10.b2 klase) Parādīt pu…" at bounding box center [908, 498] width 1321 height 2022
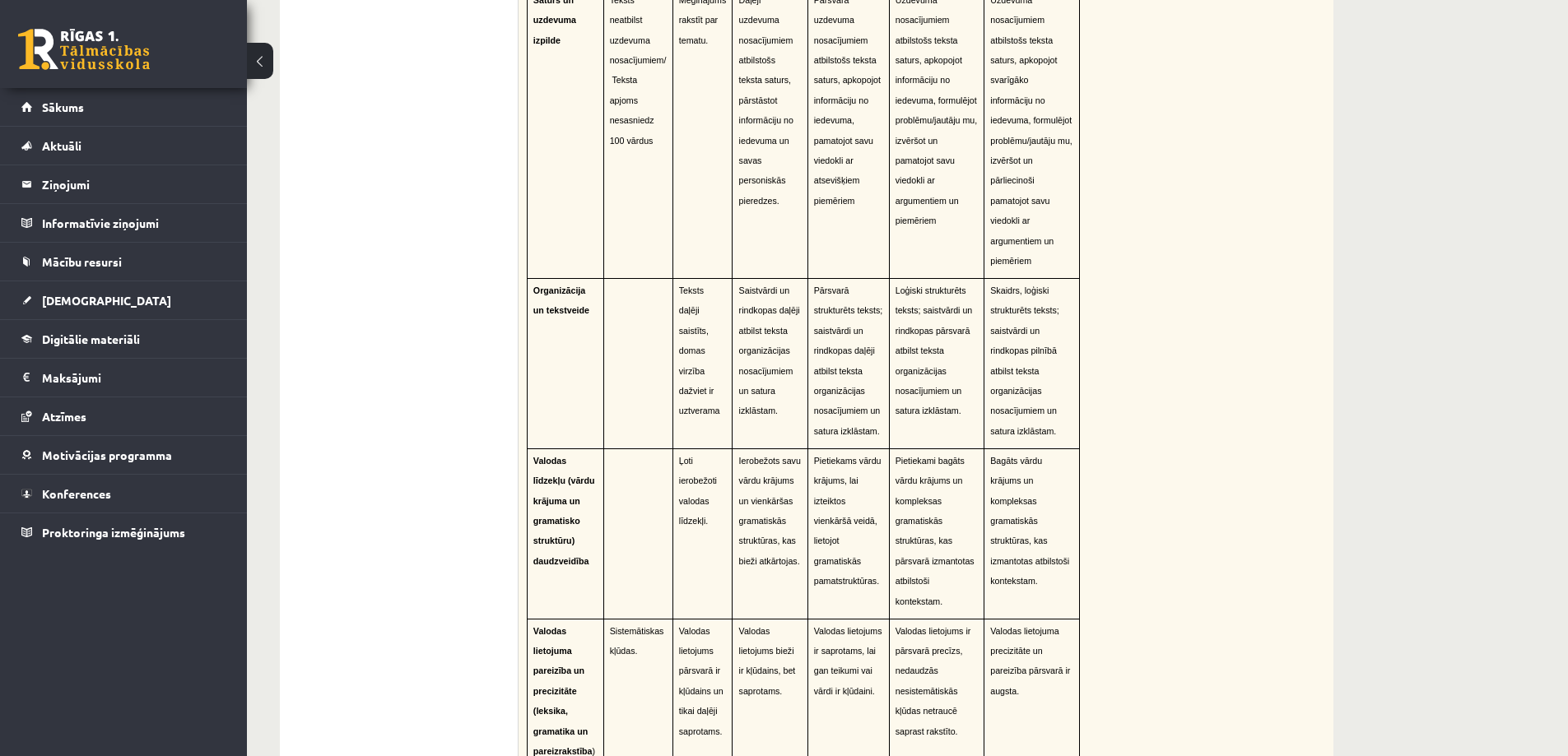
scroll to position [1202, 0]
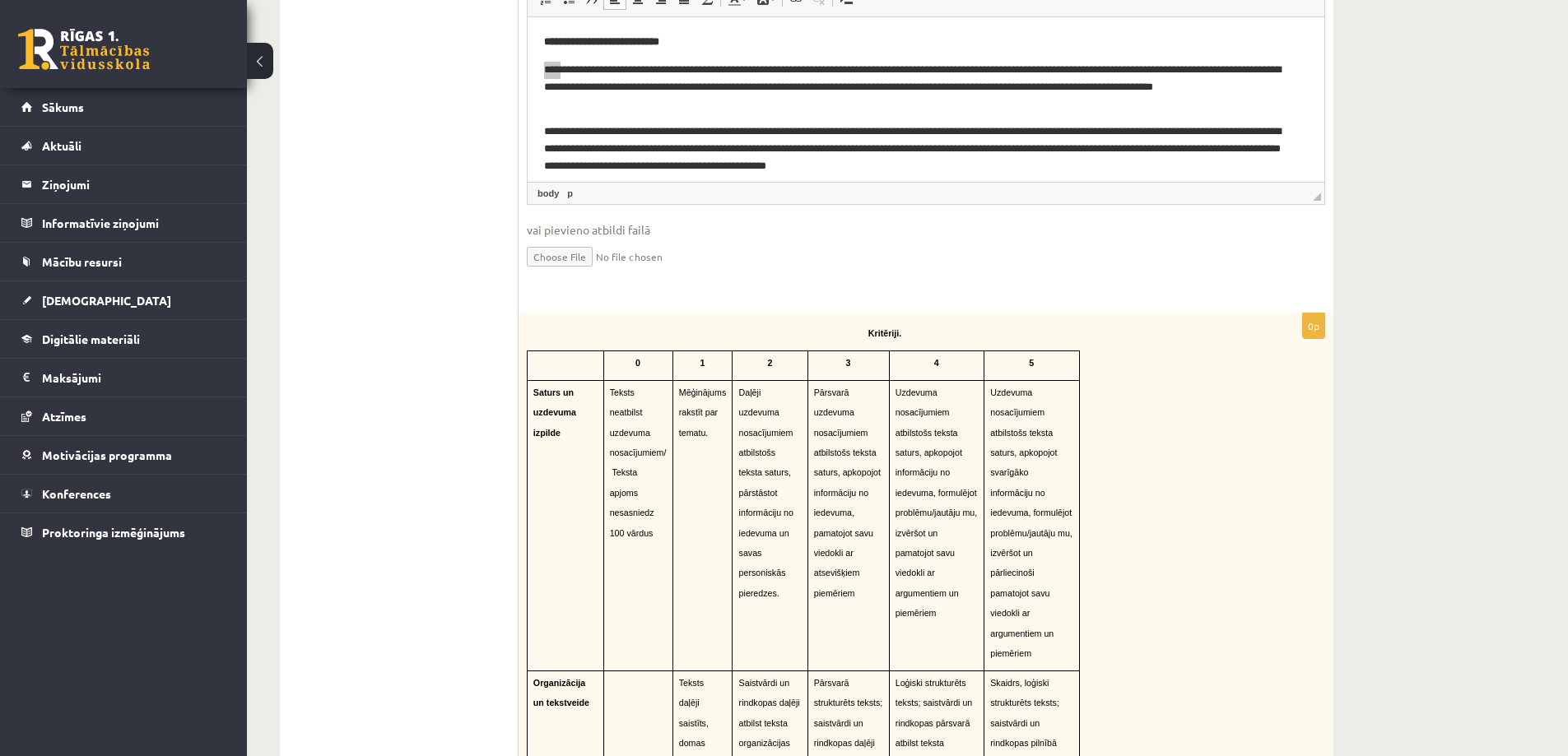
scroll to position [544, 0]
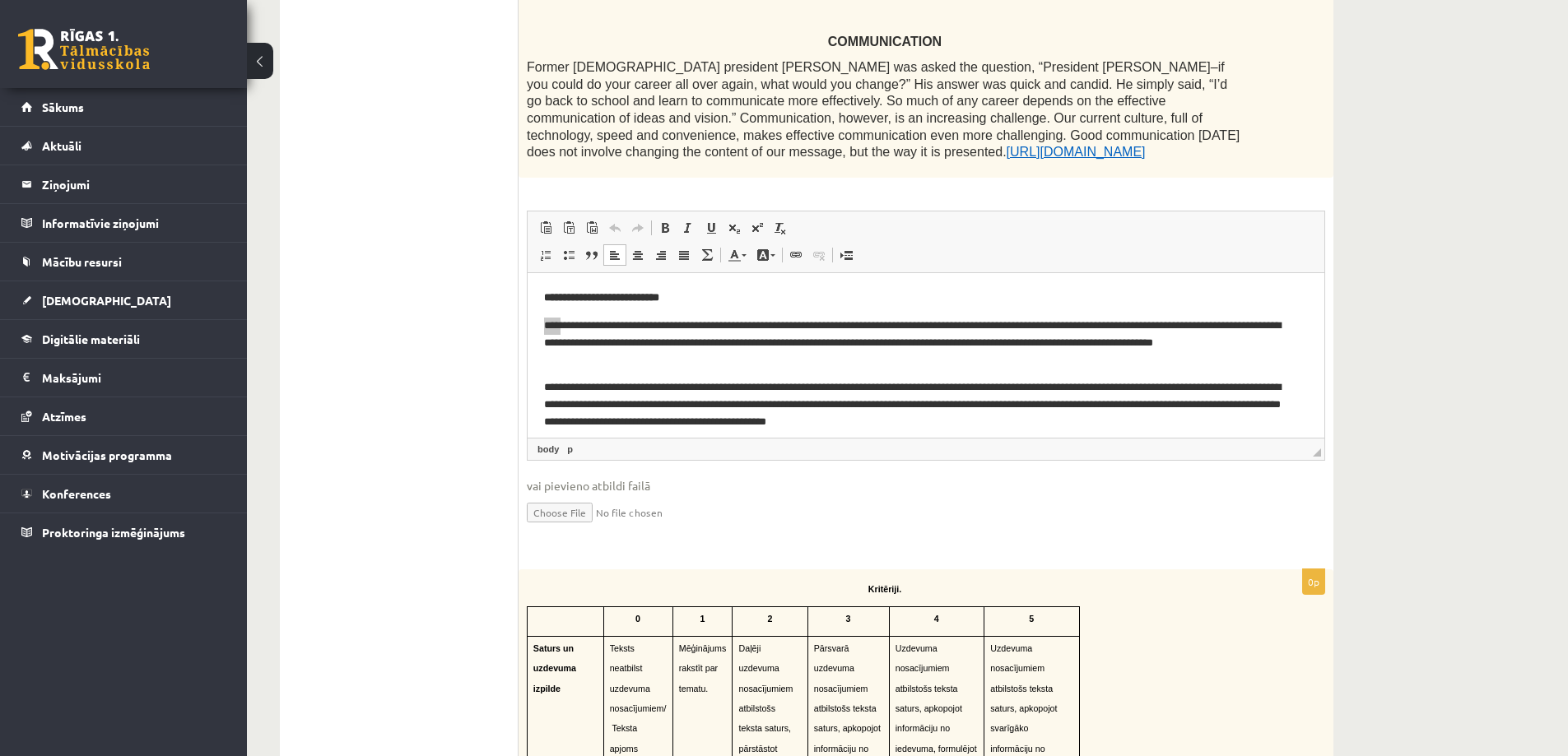
click at [603, 451] on span "◢ Elements path body p" at bounding box center [926, 449] width 797 height 22
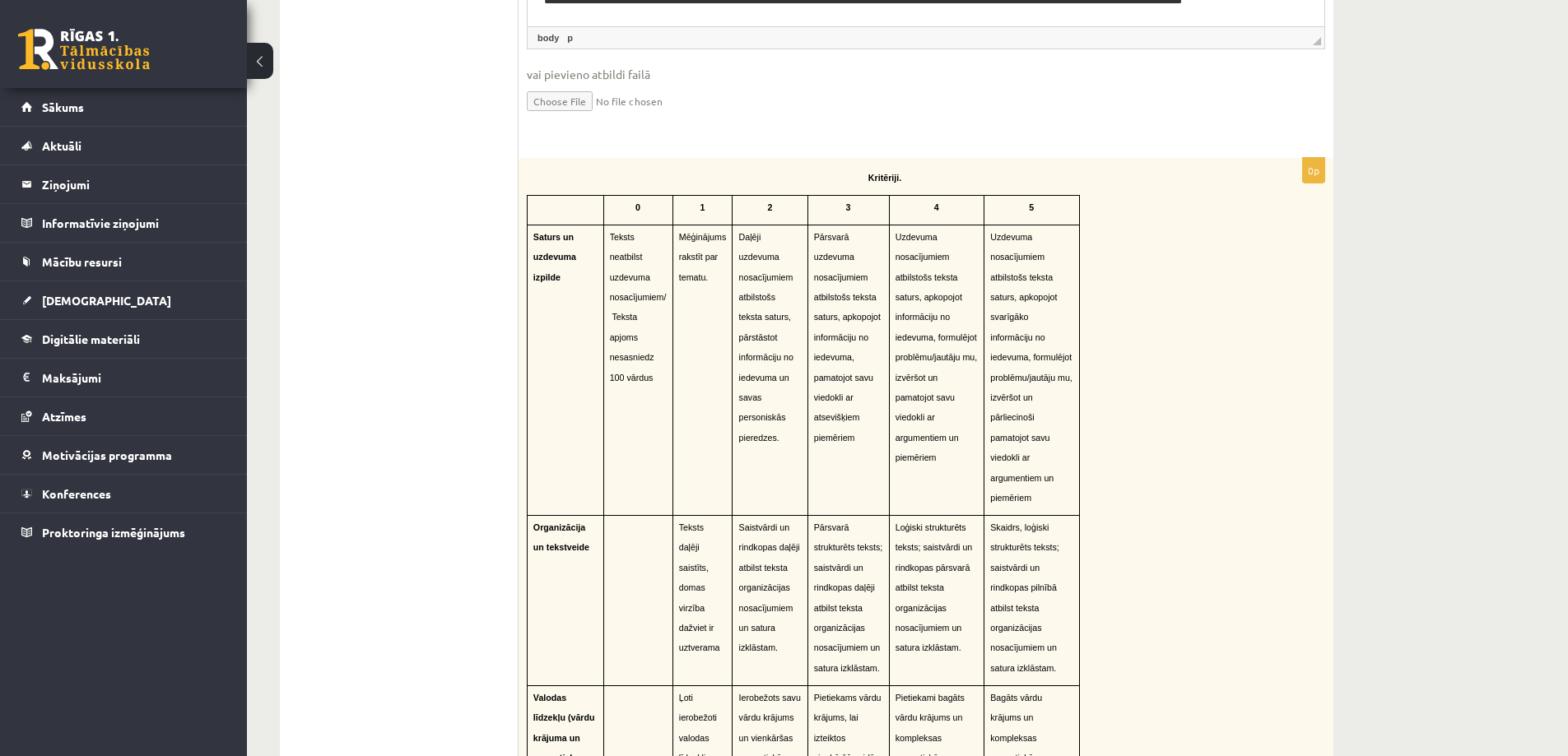
scroll to position [626, 0]
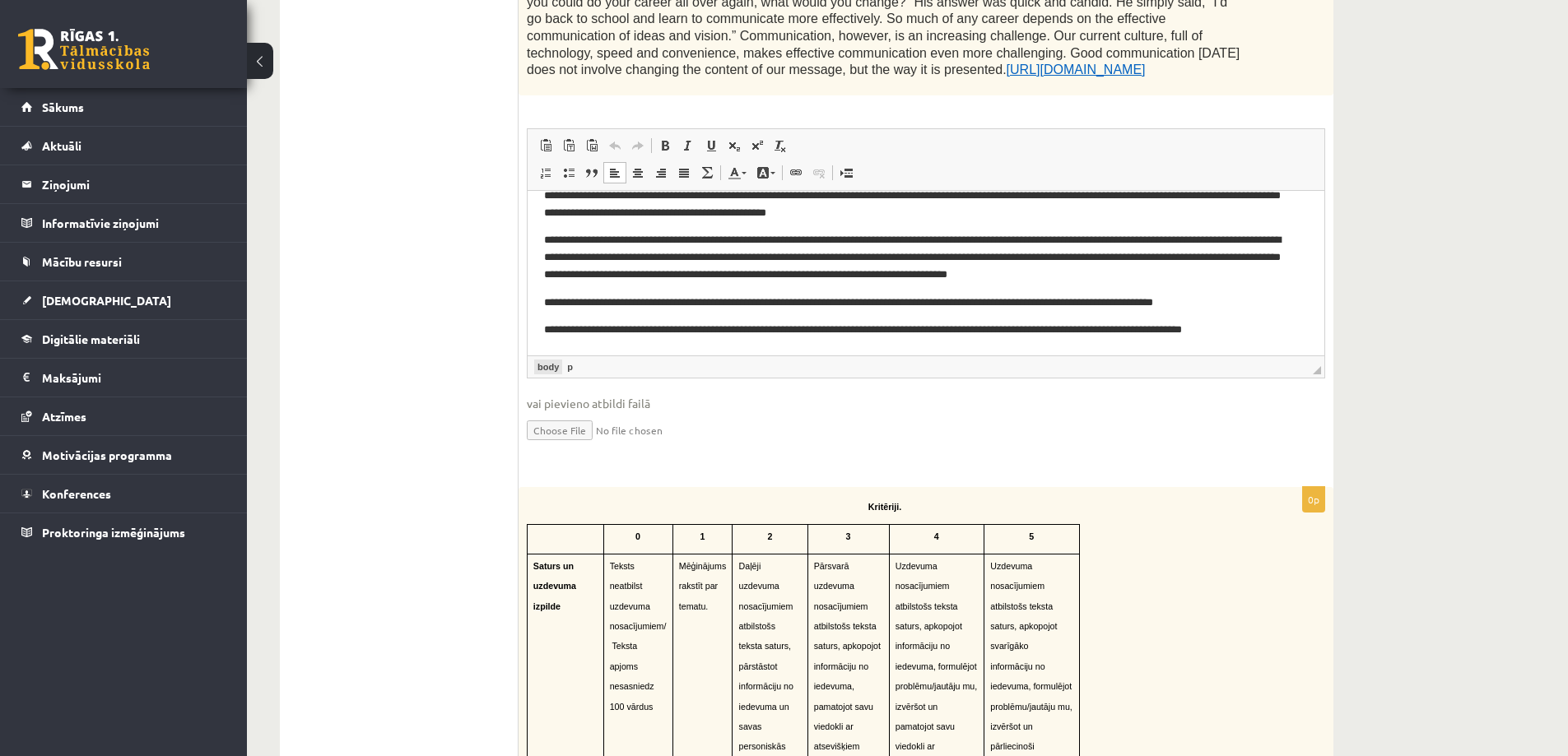
click at [554, 370] on link "body" at bounding box center [549, 367] width 28 height 15
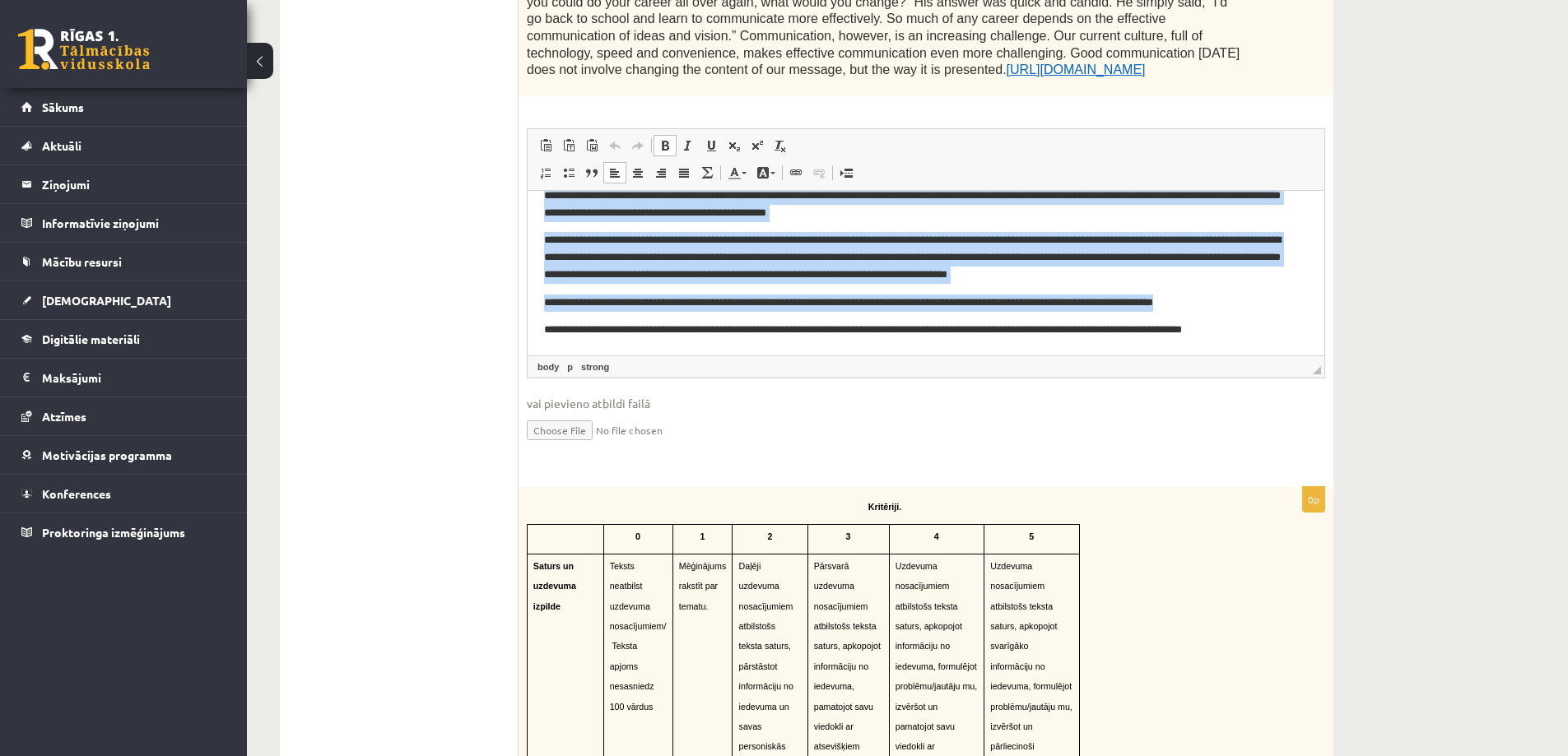
scroll to position [128, 0]
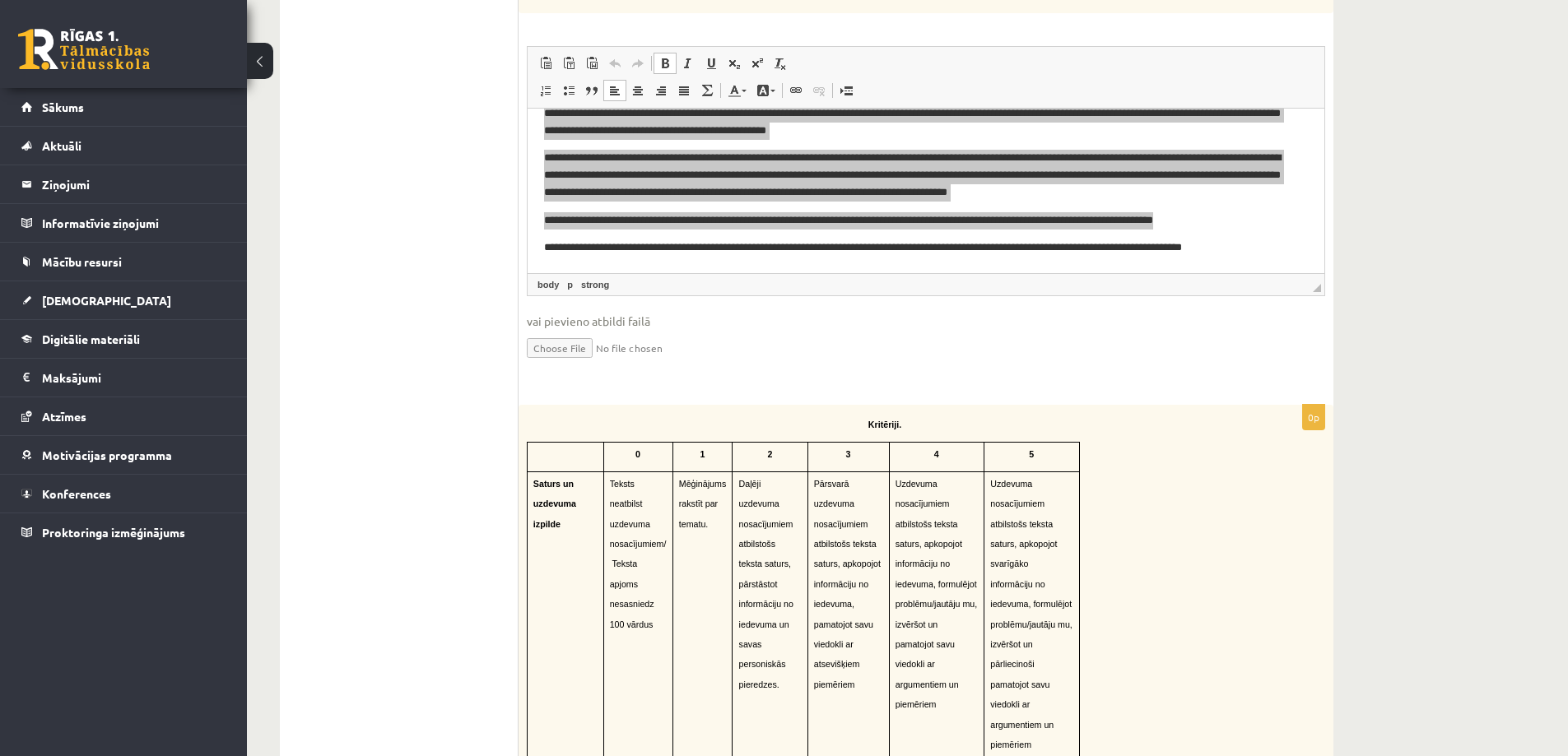
click at [427, 354] on ul "1. uzdevums" at bounding box center [408, 457] width 222 height 1740
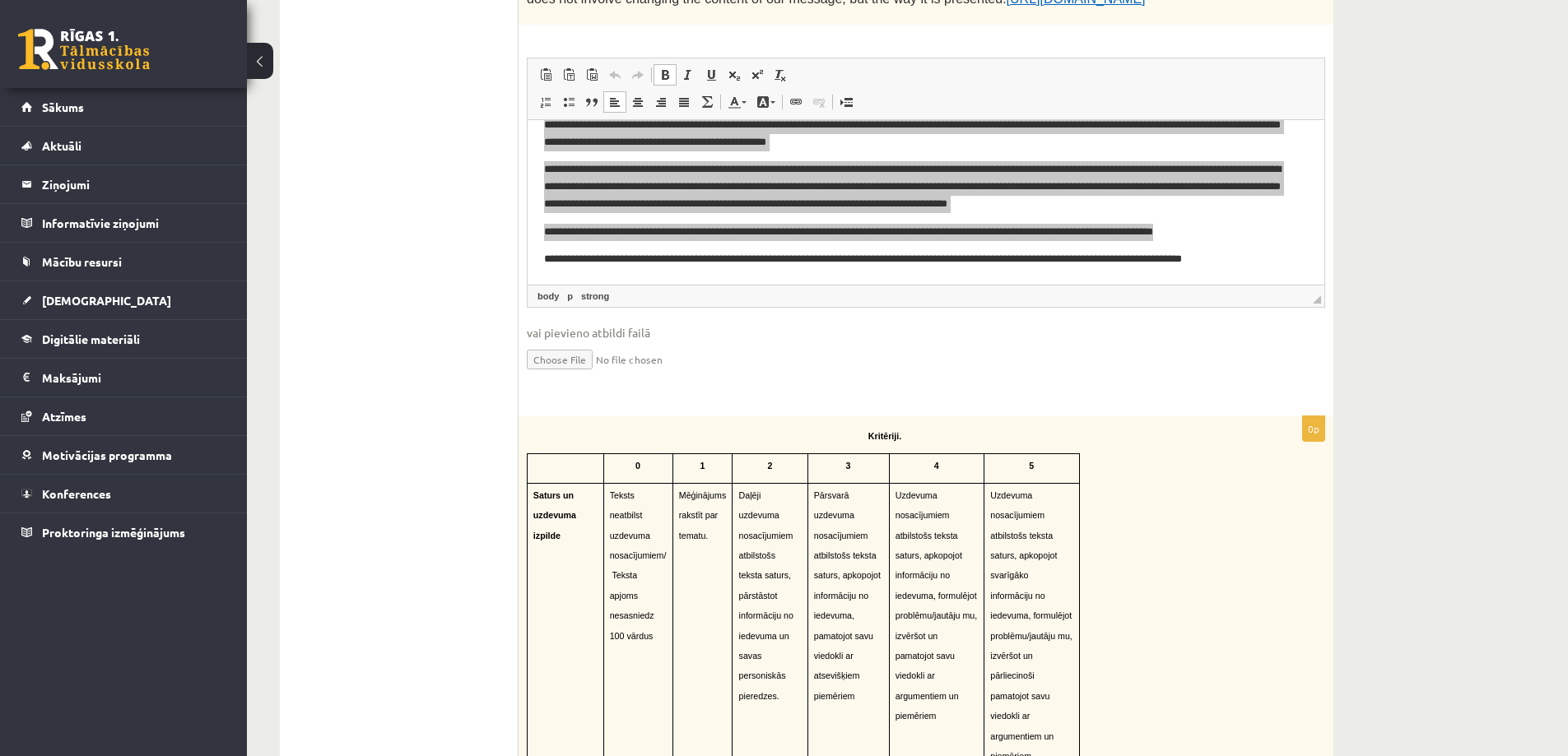
scroll to position [790, 0]
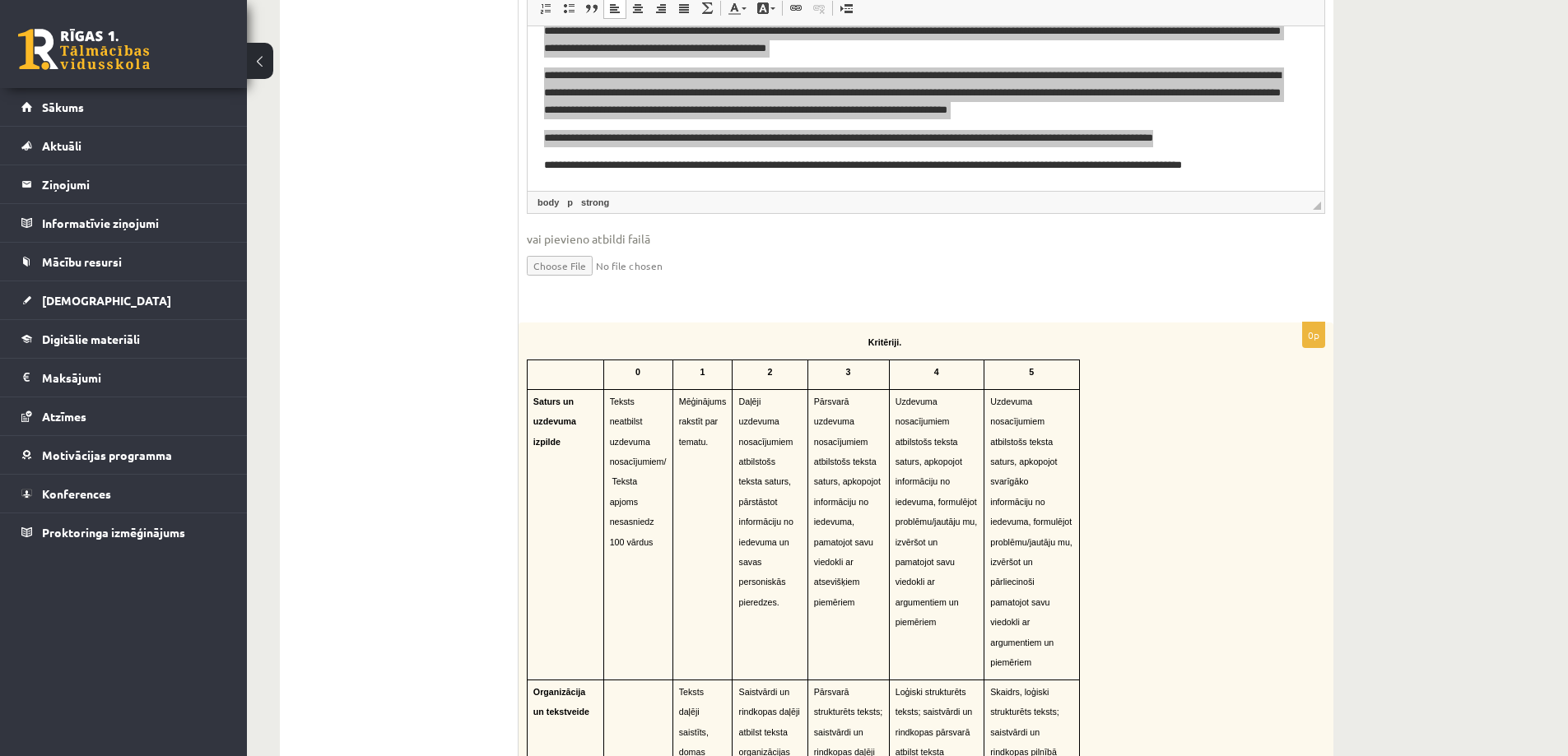
click at [628, 206] on span "◢ Elements path body p strong" at bounding box center [926, 202] width 797 height 22
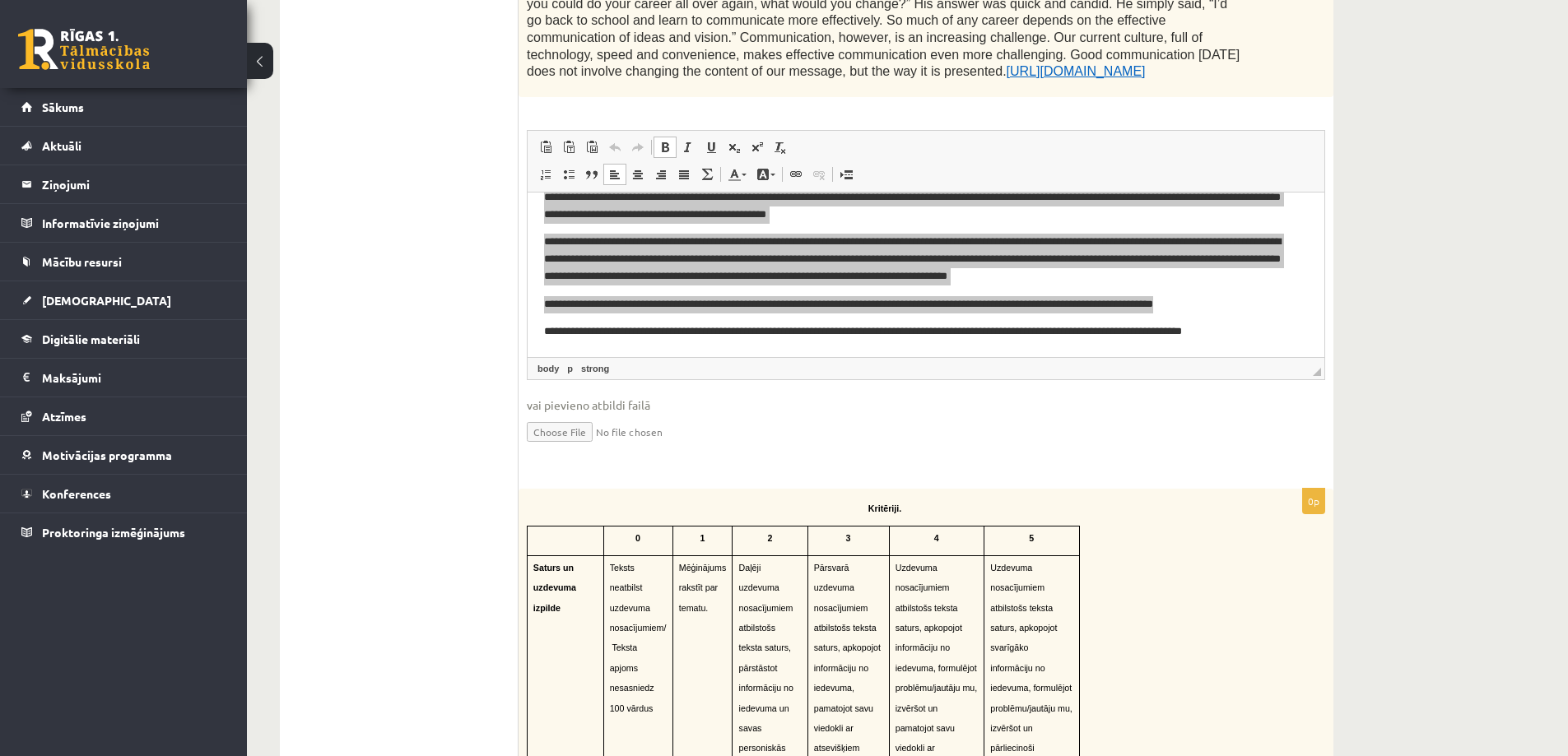
scroll to position [544, 0]
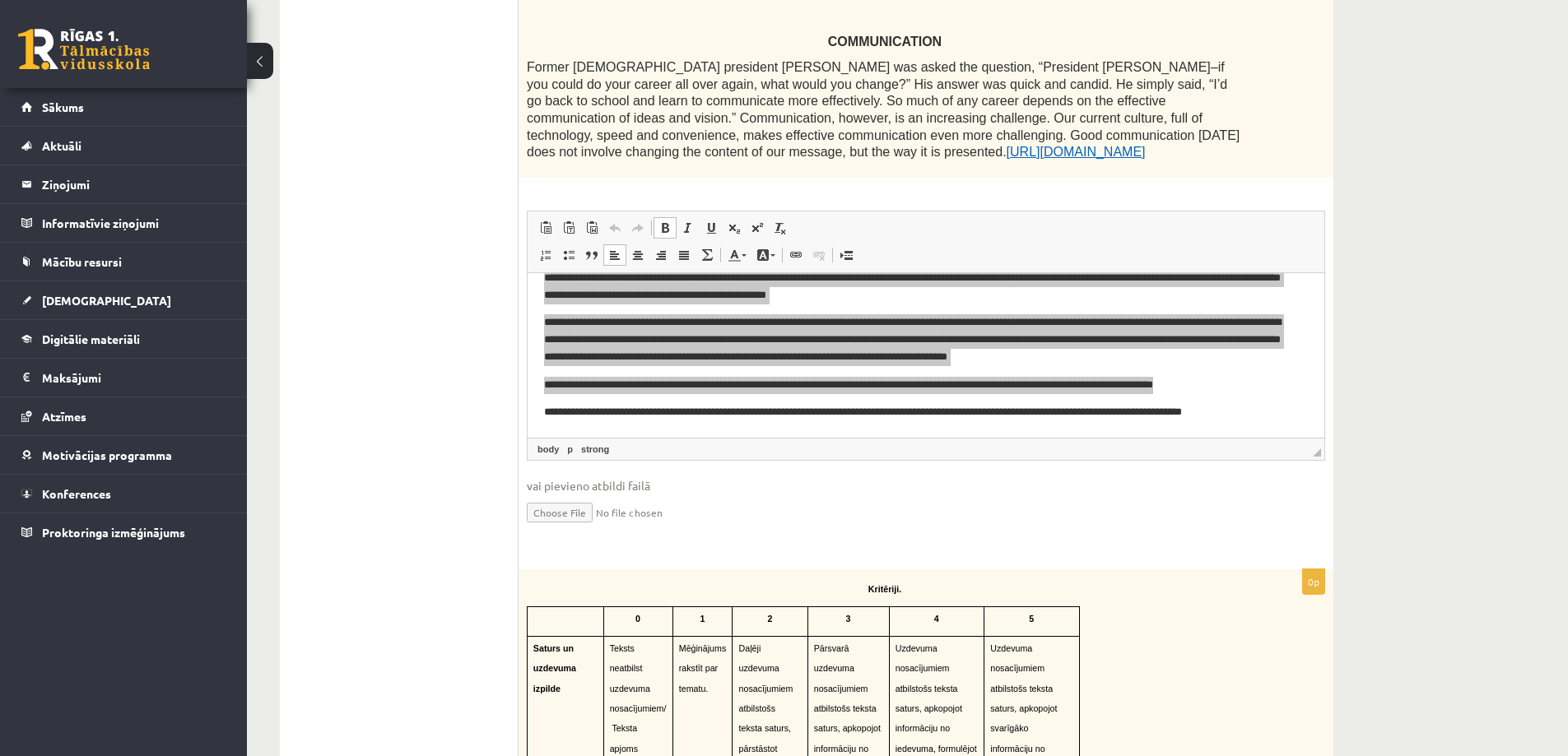
click at [385, 443] on ul "1. uzdevums" at bounding box center [408, 622] width 222 height 1740
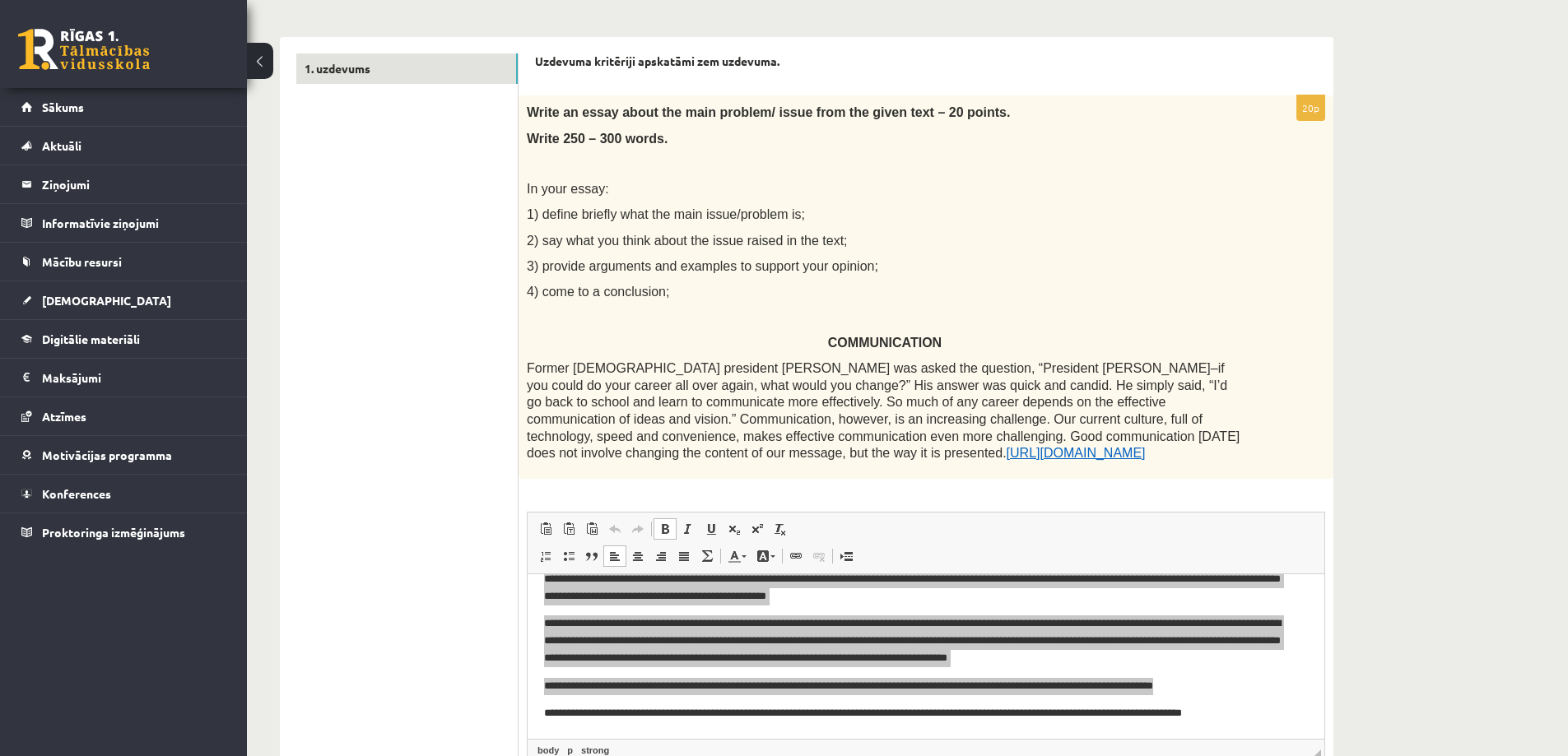
scroll to position [0, 0]
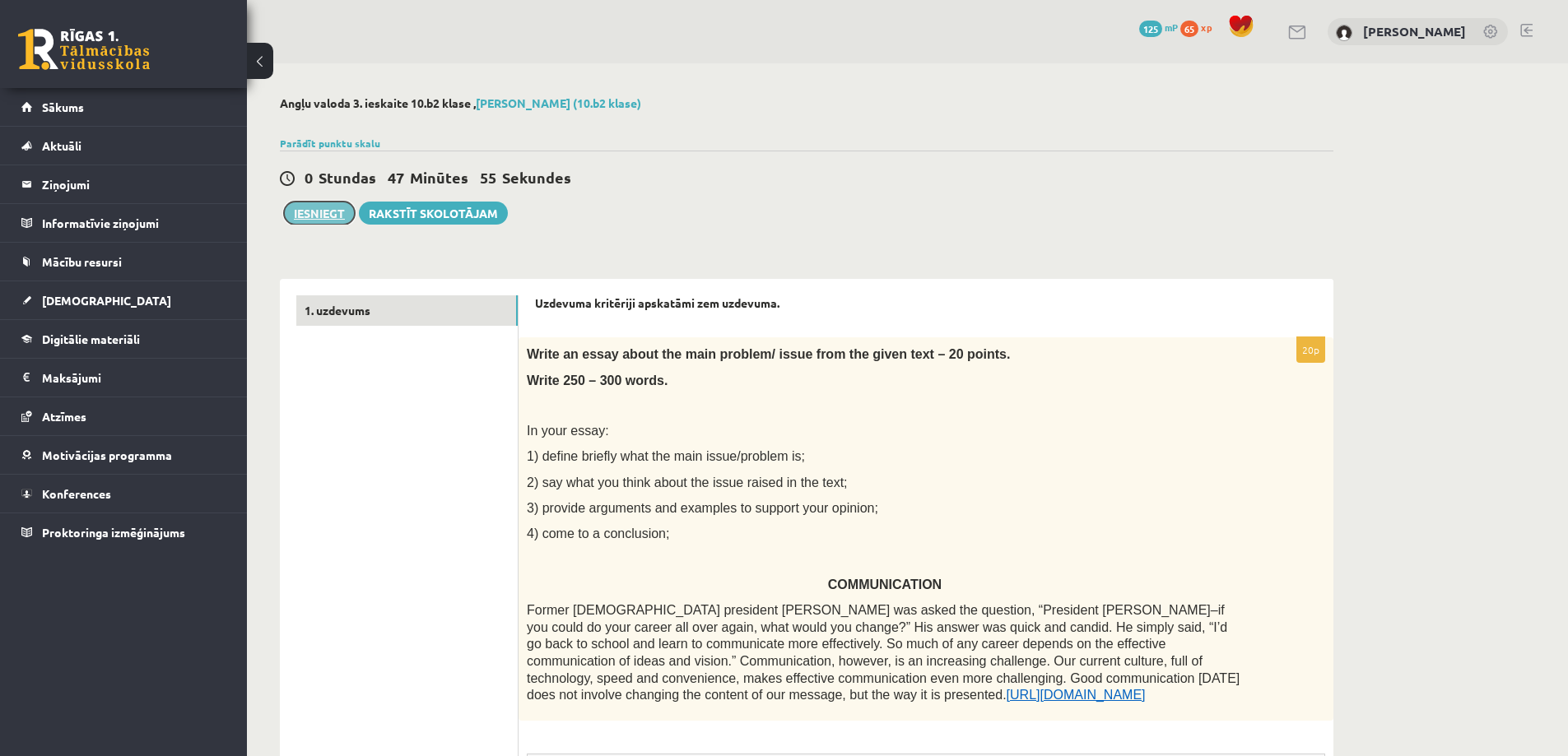
click at [347, 217] on button "Iesniegt" at bounding box center [319, 213] width 71 height 23
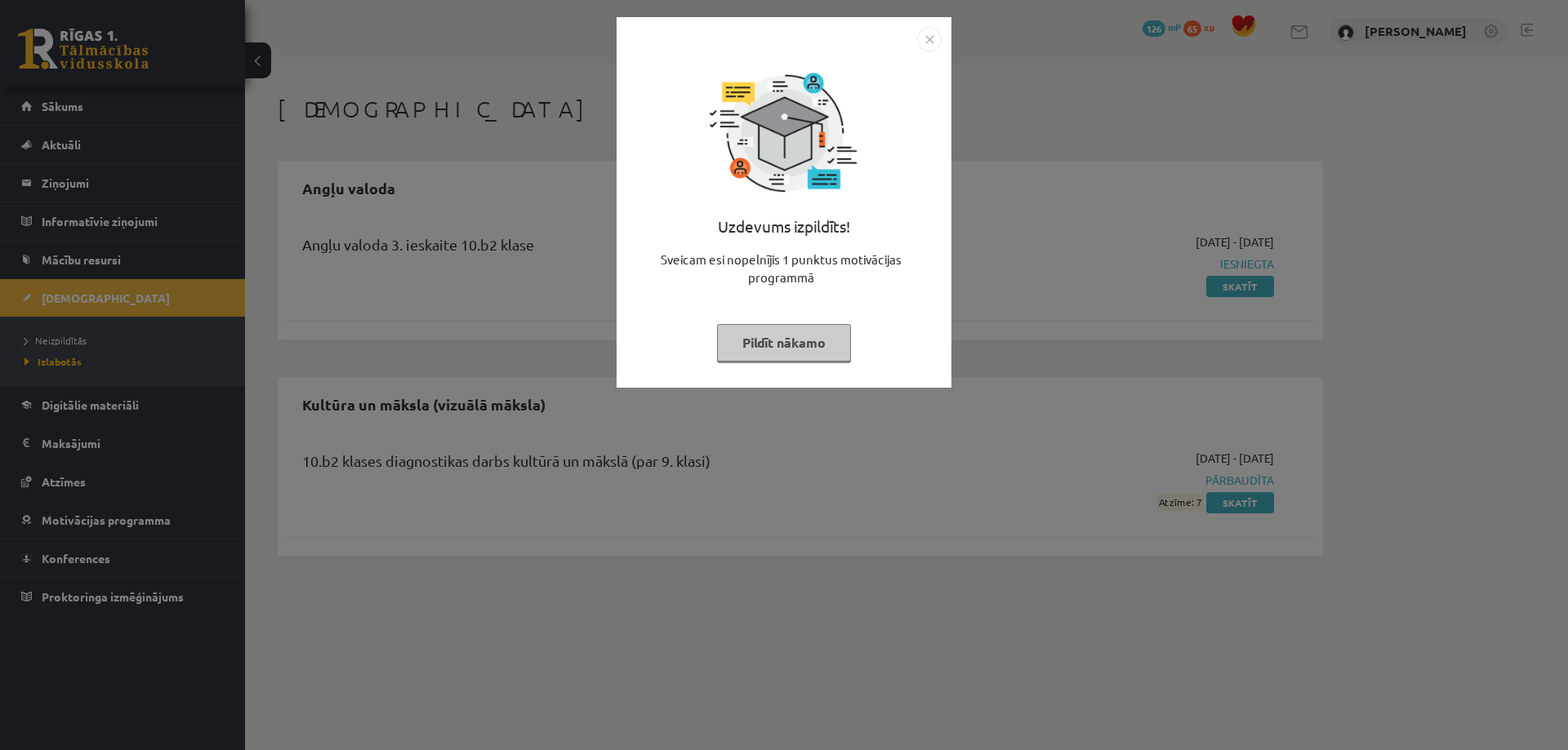
click at [945, 29] on div "Uzdevums izpildīts! Sveicam esi nopelnījis 1 punktus motivācijas programmā Pild…" at bounding box center [784, 203] width 335 height 370
click at [932, 39] on img "Close" at bounding box center [930, 40] width 25 height 25
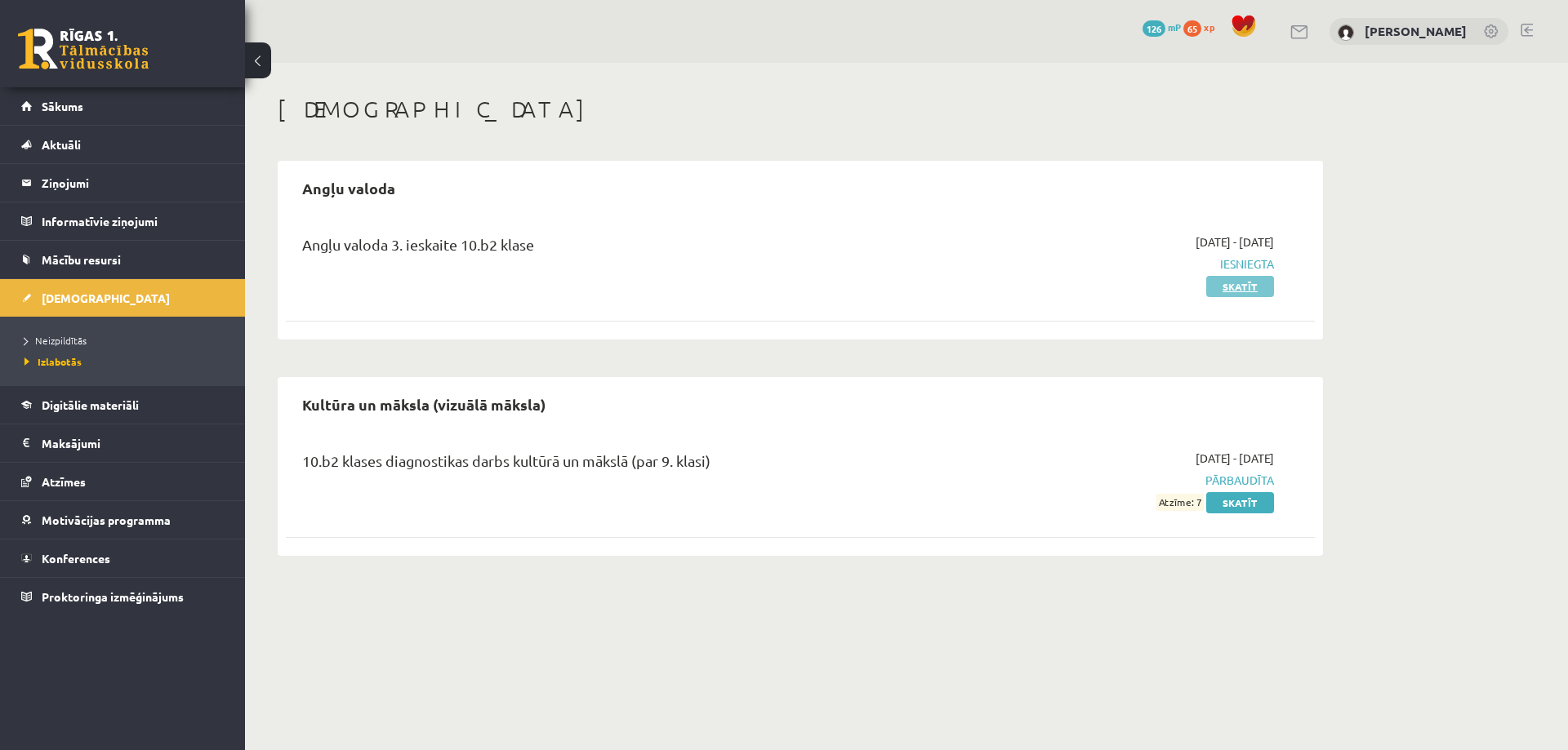
click at [1242, 286] on link "Skatīt" at bounding box center [1240, 286] width 68 height 21
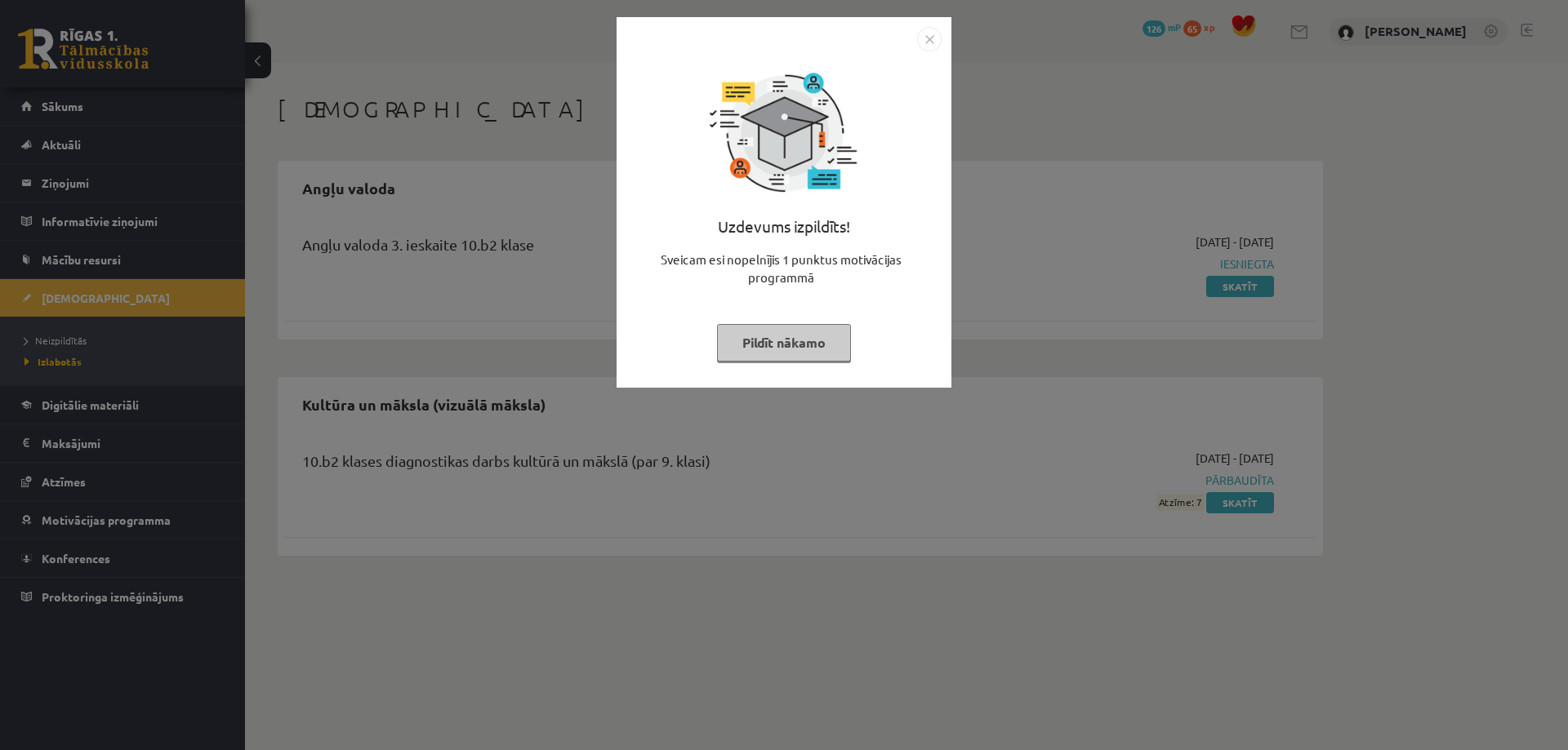
click at [761, 346] on button "Pildīt nākamo" at bounding box center [784, 343] width 134 height 38
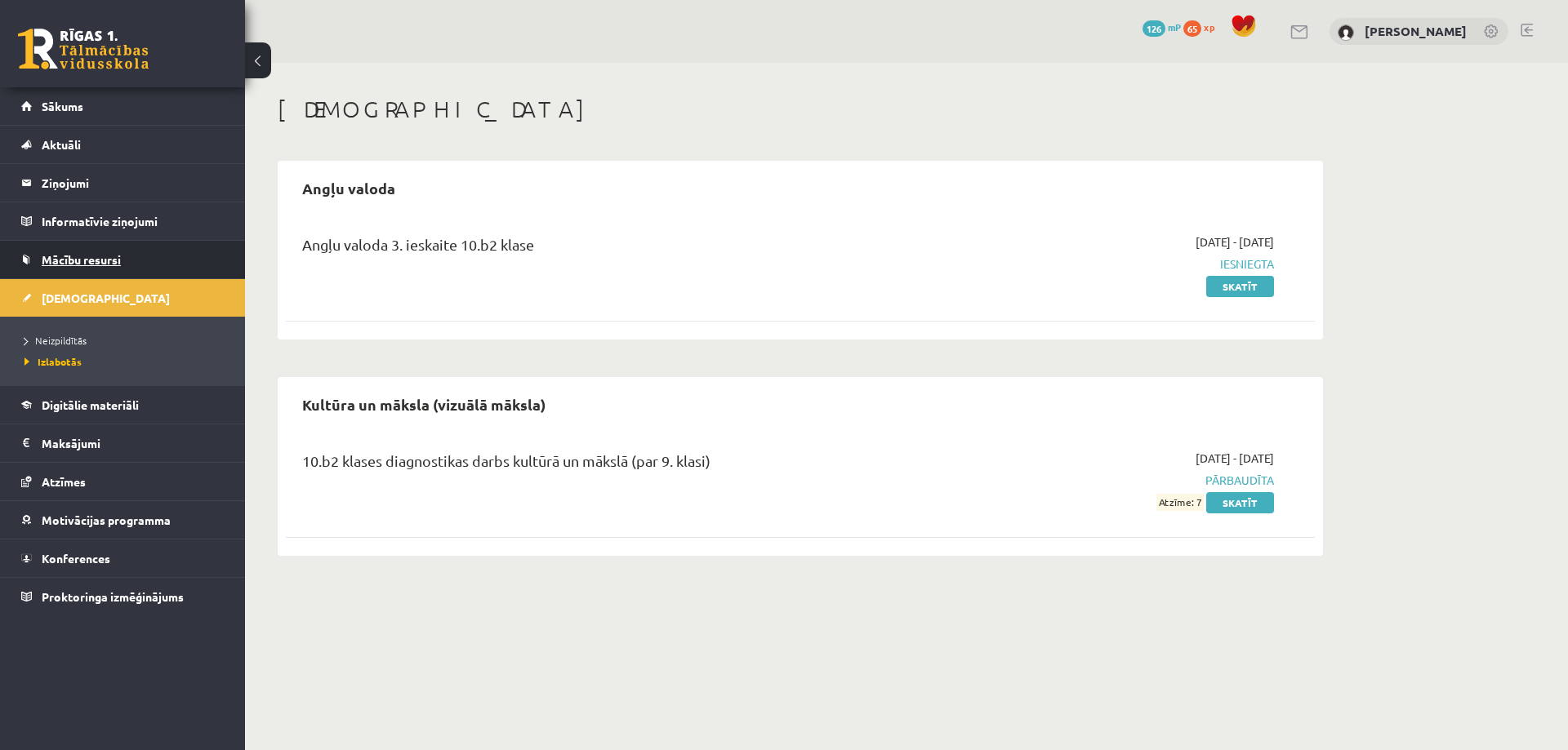
click at [84, 257] on span "Mācību resursi" at bounding box center [82, 259] width 79 height 15
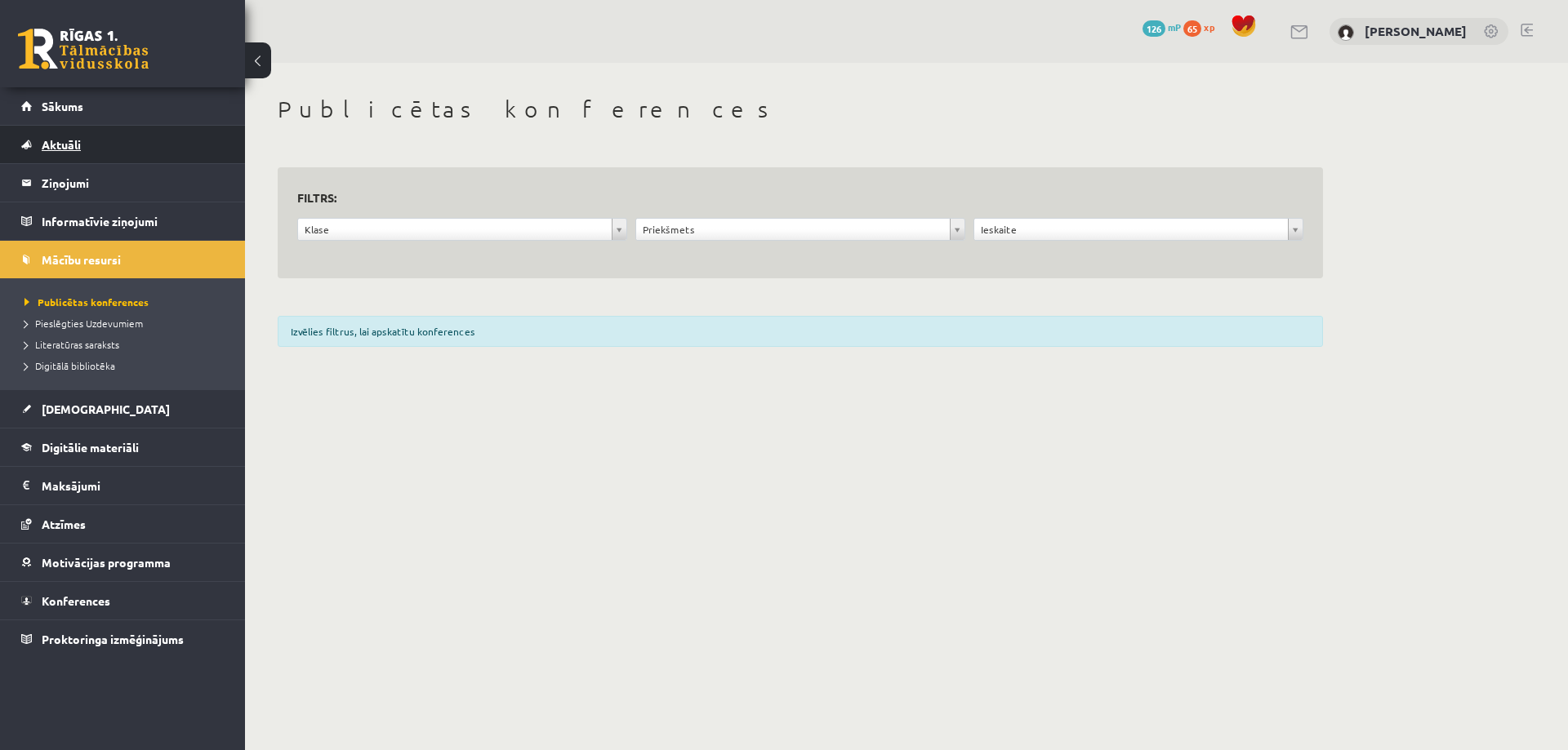
click at [64, 151] on link "Aktuāli" at bounding box center [123, 145] width 203 height 38
